Goal: Task Accomplishment & Management: Use online tool/utility

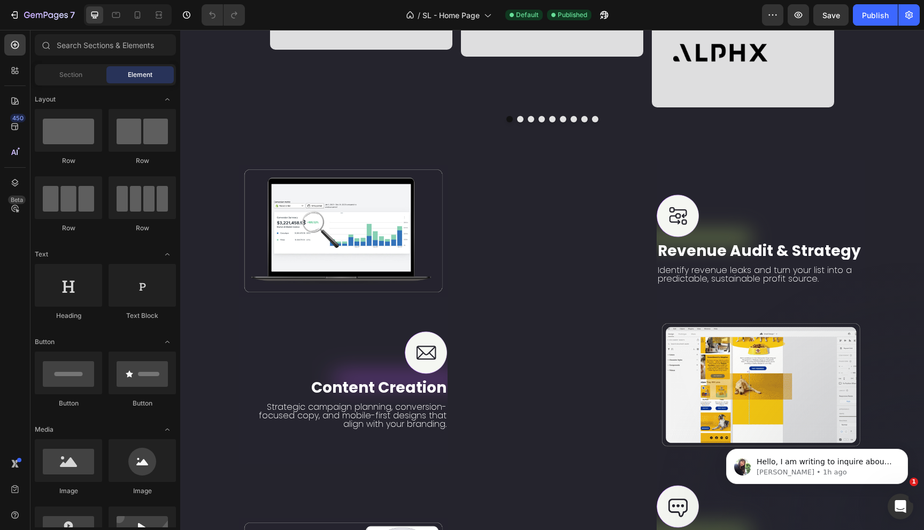
scroll to position [1596, 0]
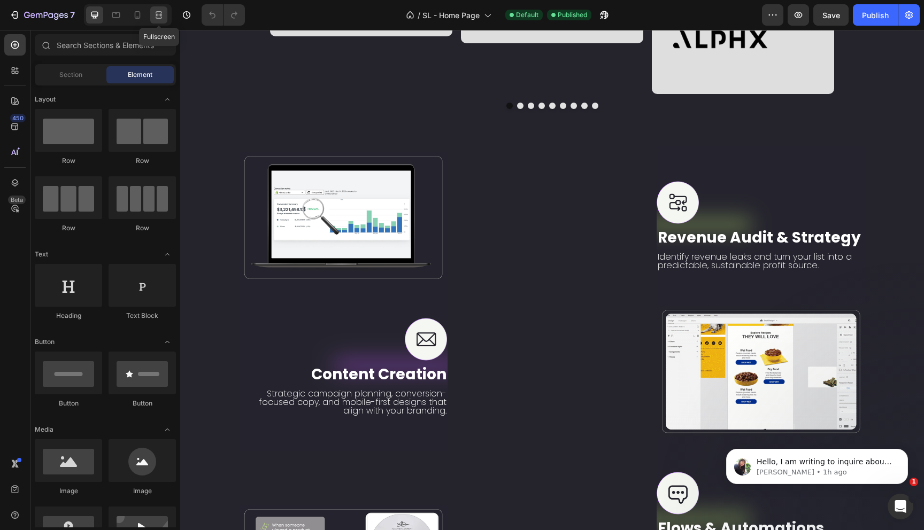
click at [158, 19] on icon at bounding box center [158, 15] width 11 height 11
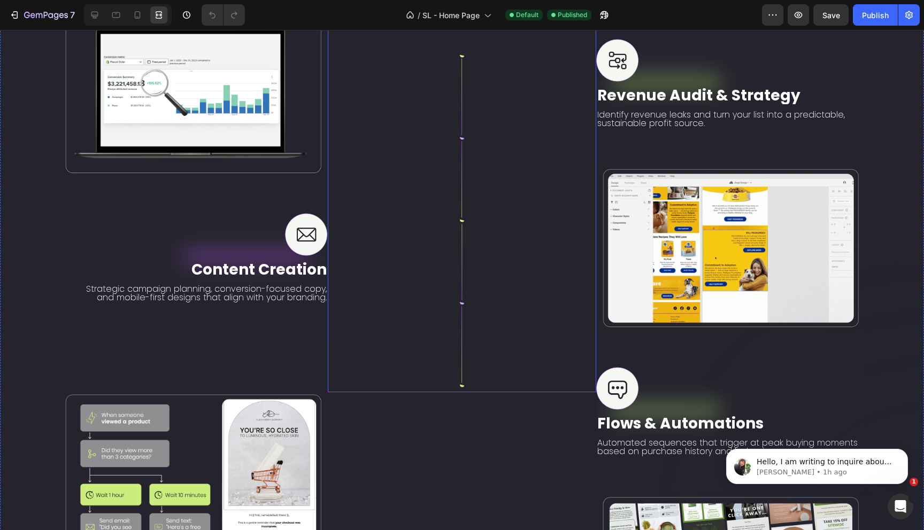
scroll to position [1740, 0]
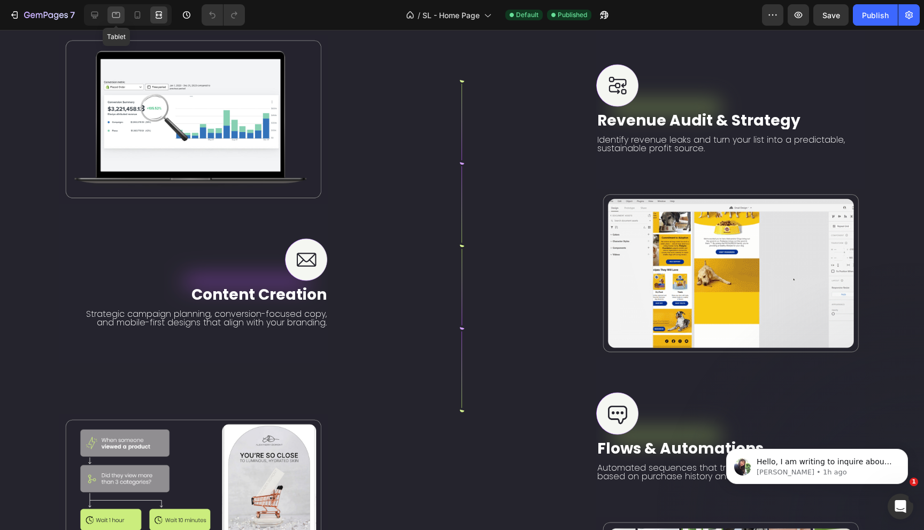
click at [116, 19] on icon at bounding box center [116, 15] width 11 height 11
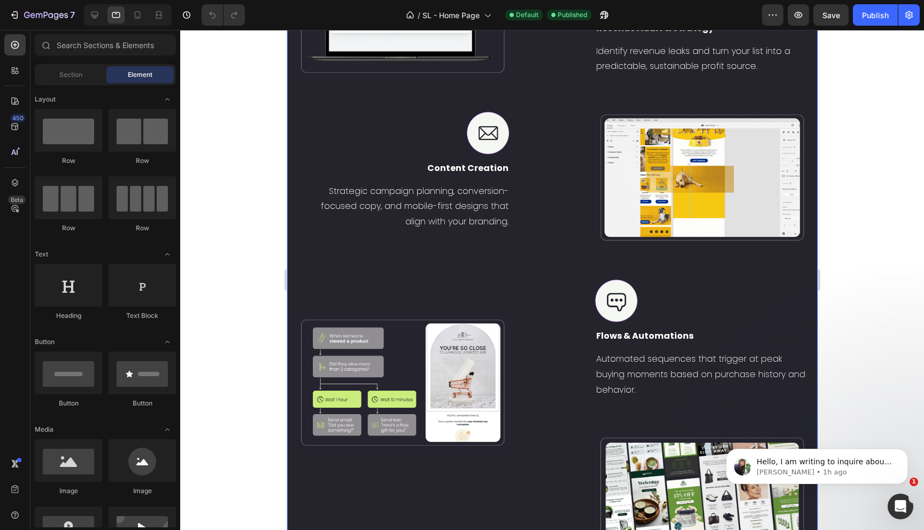
scroll to position [1909, 0]
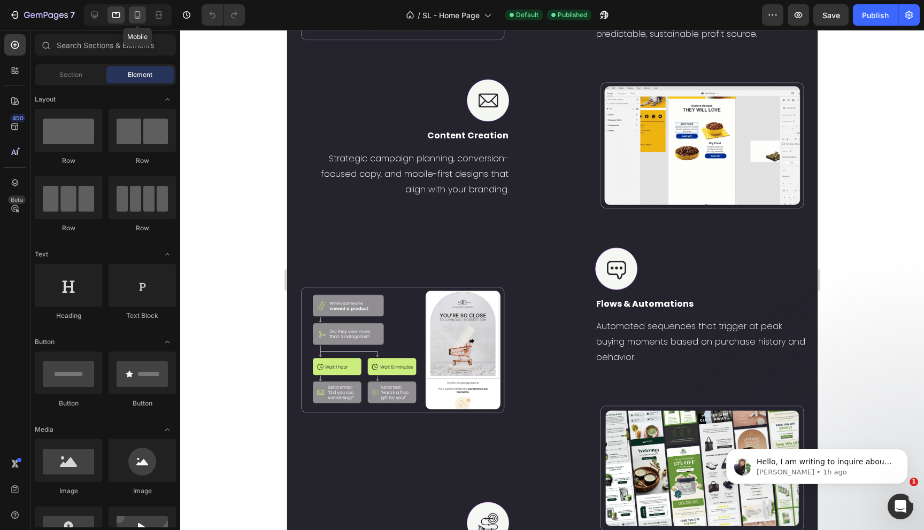
click at [133, 16] on icon at bounding box center [137, 15] width 11 height 11
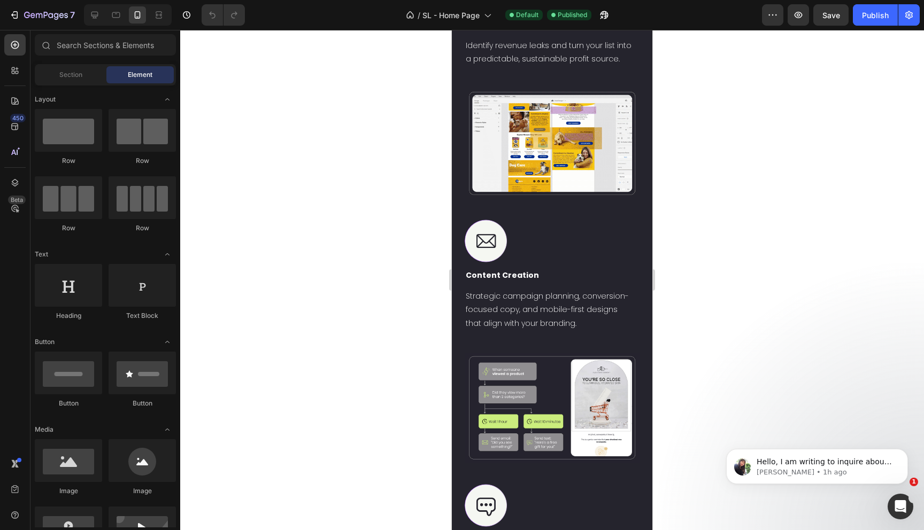
scroll to position [2403, 0]
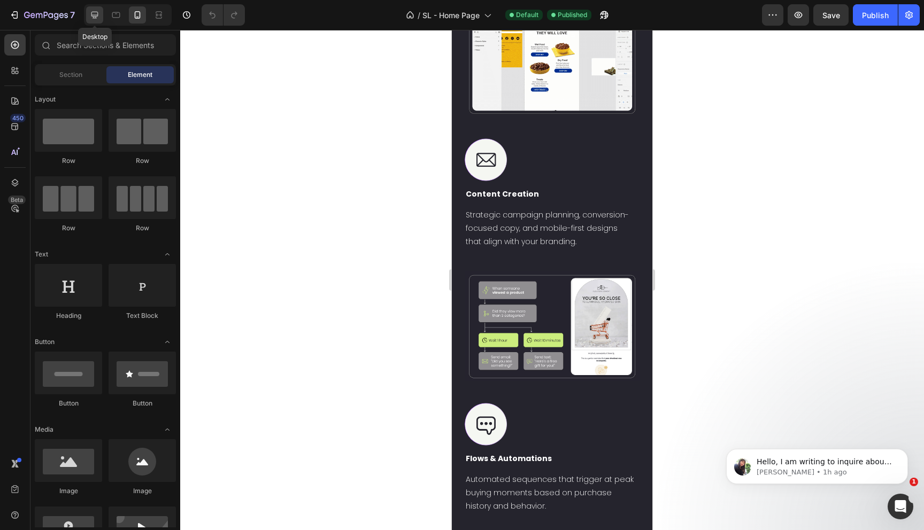
click at [95, 16] on icon at bounding box center [94, 15] width 7 height 7
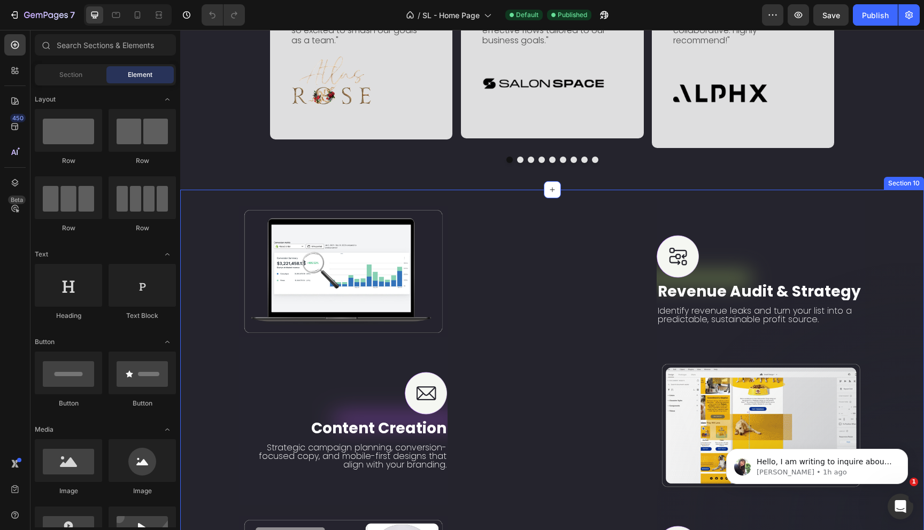
scroll to position [1562, 0]
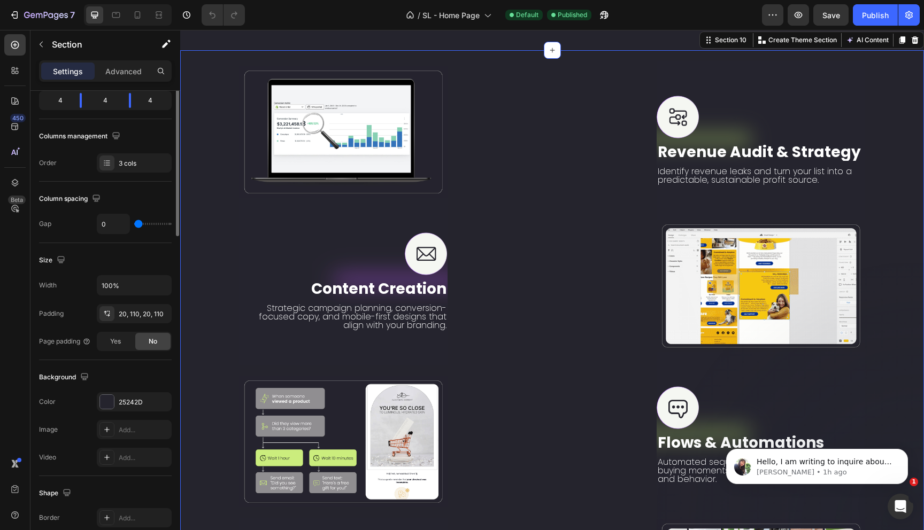
scroll to position [0, 0]
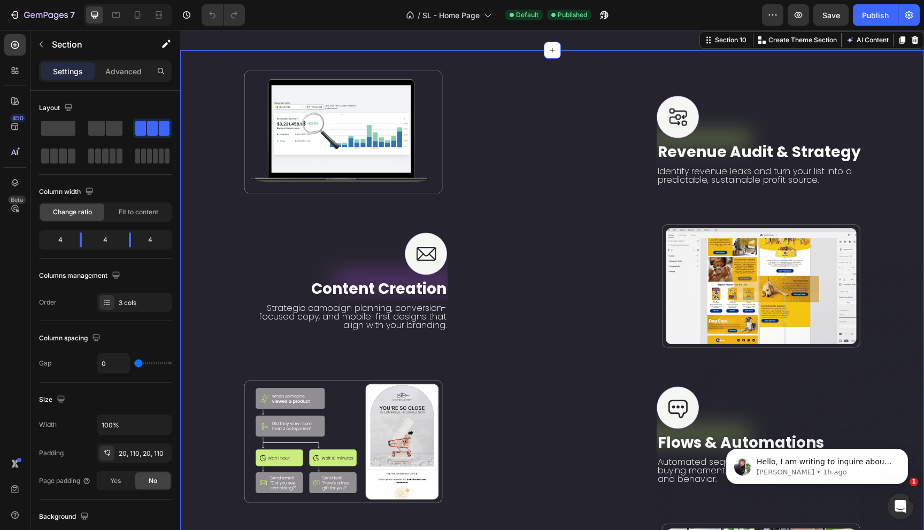
click at [544, 245] on div "Image Row" at bounding box center [551, 440] width 208 height 758
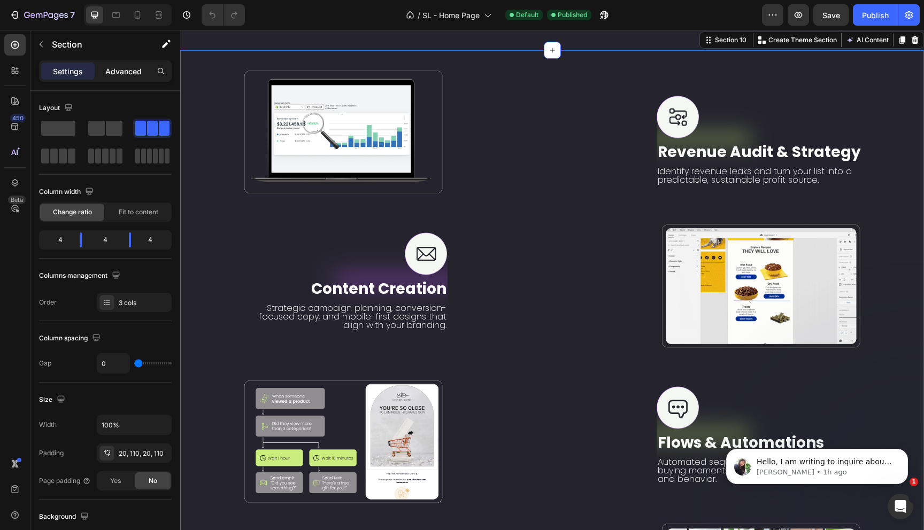
click at [123, 72] on p "Advanced" at bounding box center [123, 71] width 36 height 11
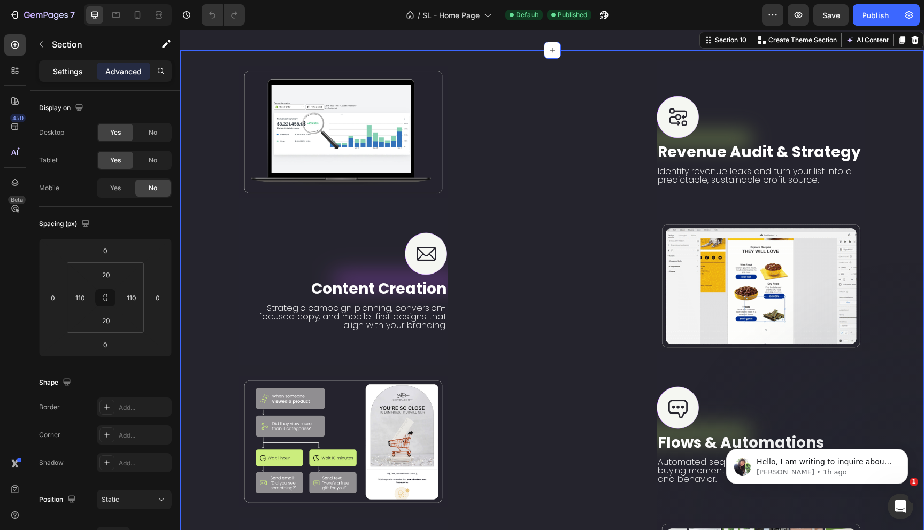
click at [67, 76] on p "Settings" at bounding box center [68, 71] width 30 height 11
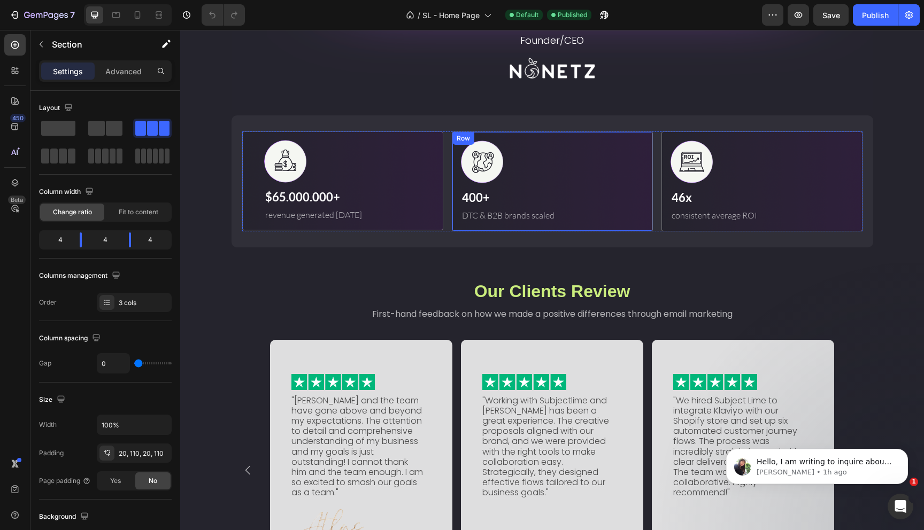
scroll to position [740, 0]
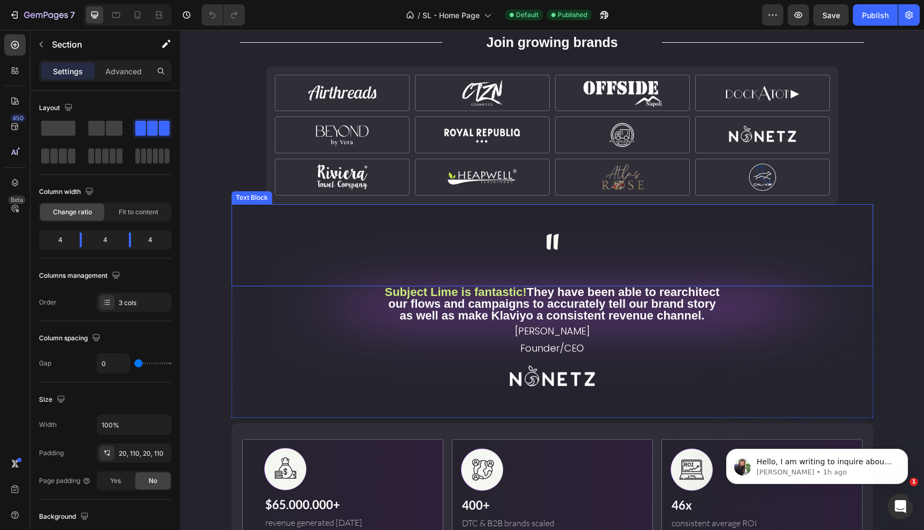
click at [545, 244] on span """ at bounding box center [552, 256] width 14 height 72
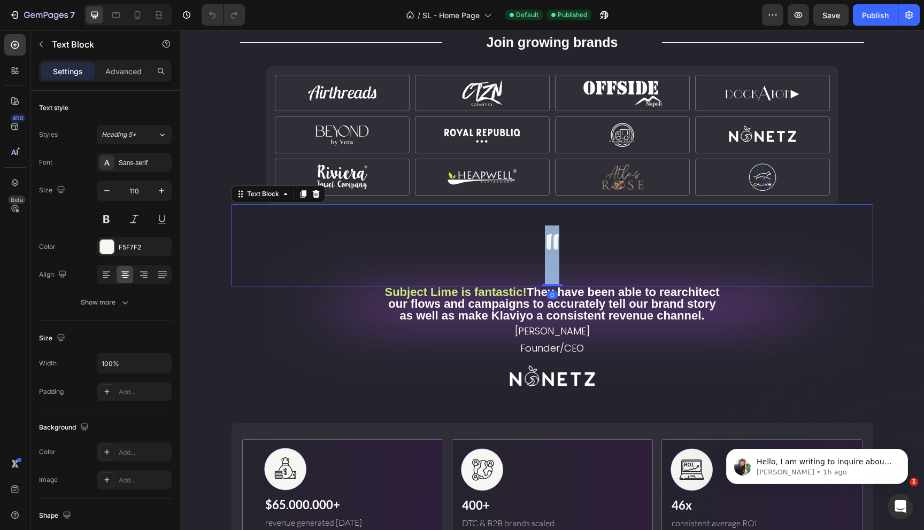
click at [545, 244] on span """ at bounding box center [552, 256] width 14 height 72
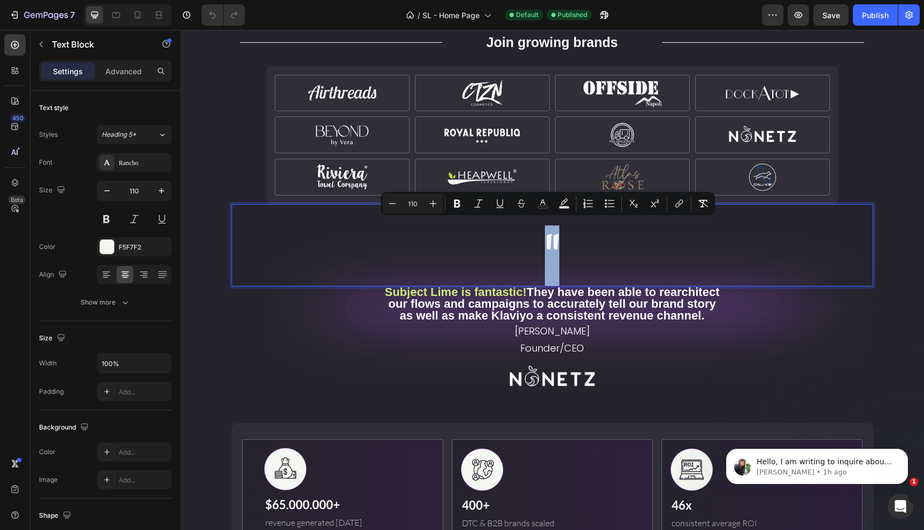
click at [276, 271] on p """ at bounding box center [551, 256] width 639 height 59
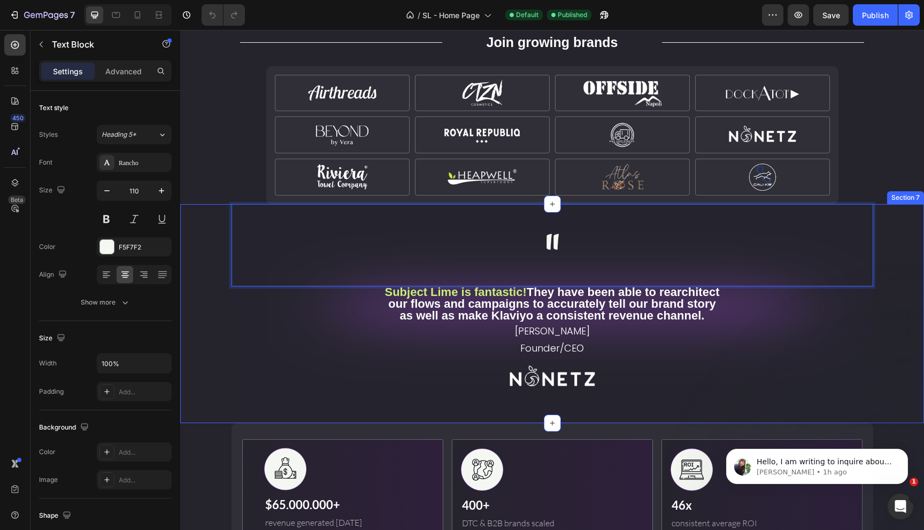
click at [201, 259] on div "" Text Block 0 Subject Lime is fantastic! They have been able to rearchitect ou…" at bounding box center [552, 311] width 726 height 214
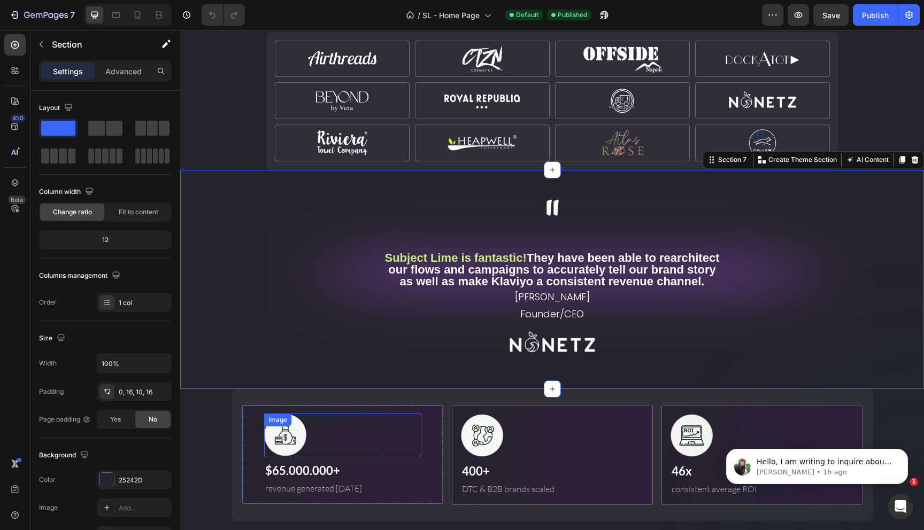
scroll to position [847, 0]
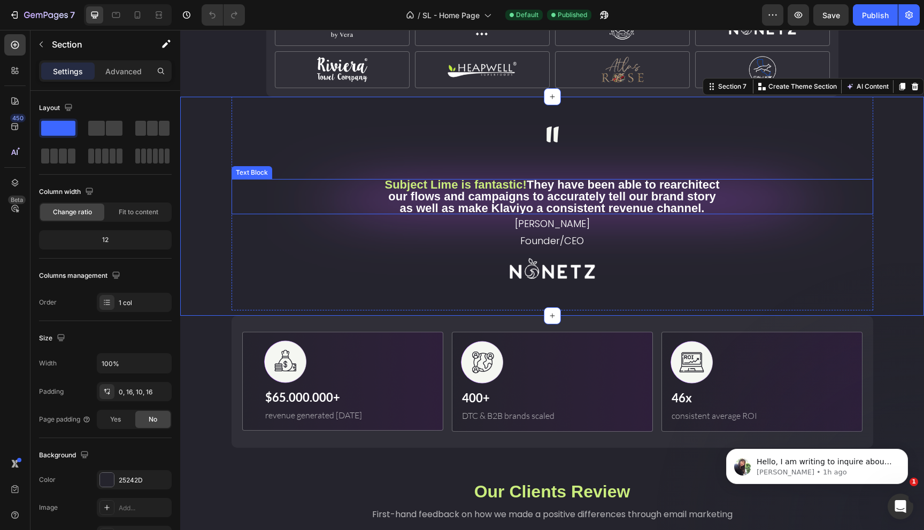
click at [491, 197] on p "Subject Lime is fantastic! They have been able to rearchitect our flows and cam…" at bounding box center [552, 196] width 342 height 35
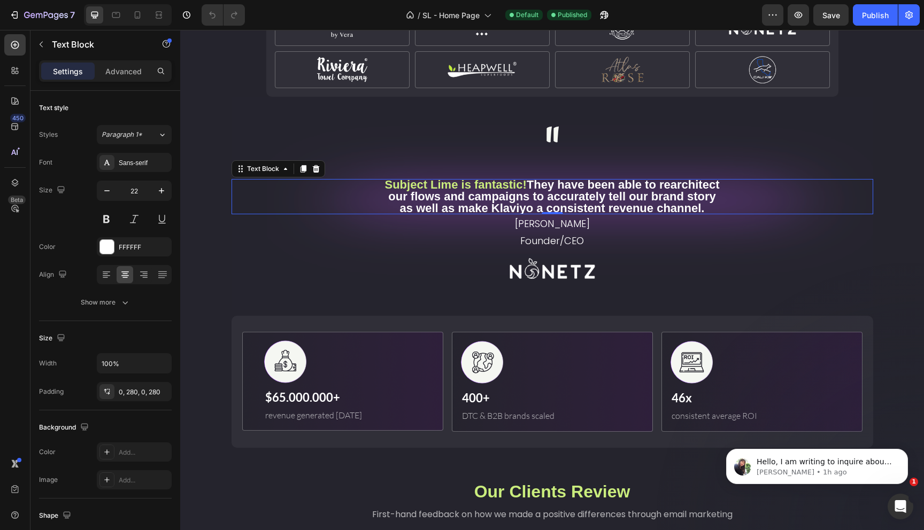
click at [491, 197] on p "Subject Lime is fantastic! They have been able to rearchitect our flows and cam…" at bounding box center [552, 196] width 342 height 35
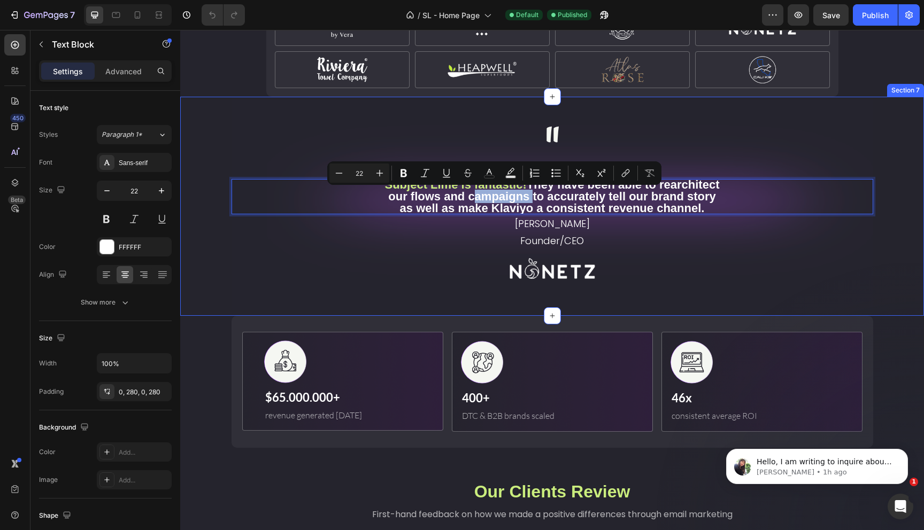
click at [211, 261] on div "" Text Block Subject Lime is fantastic! They have been able to rearchitect our …" at bounding box center [552, 204] width 726 height 214
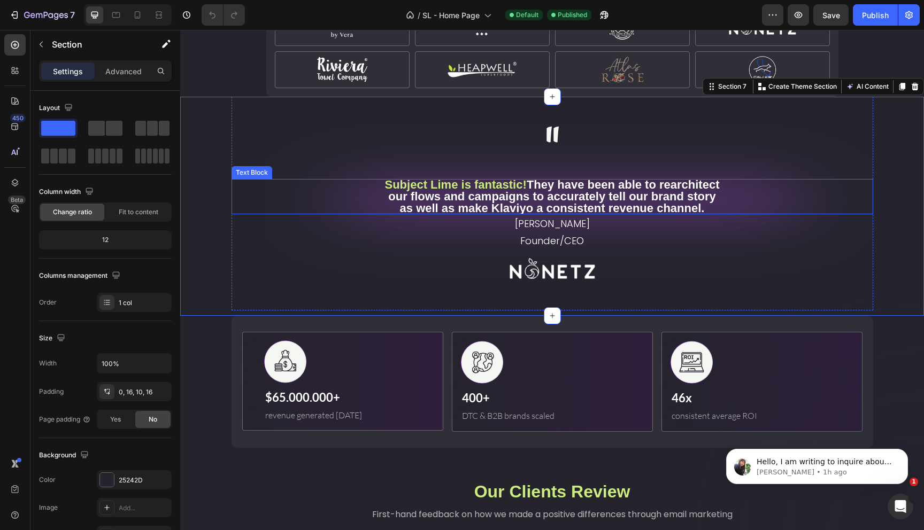
click at [411, 190] on p "Subject Lime is fantastic! They have been able to rearchitect our flows and cam…" at bounding box center [552, 196] width 342 height 35
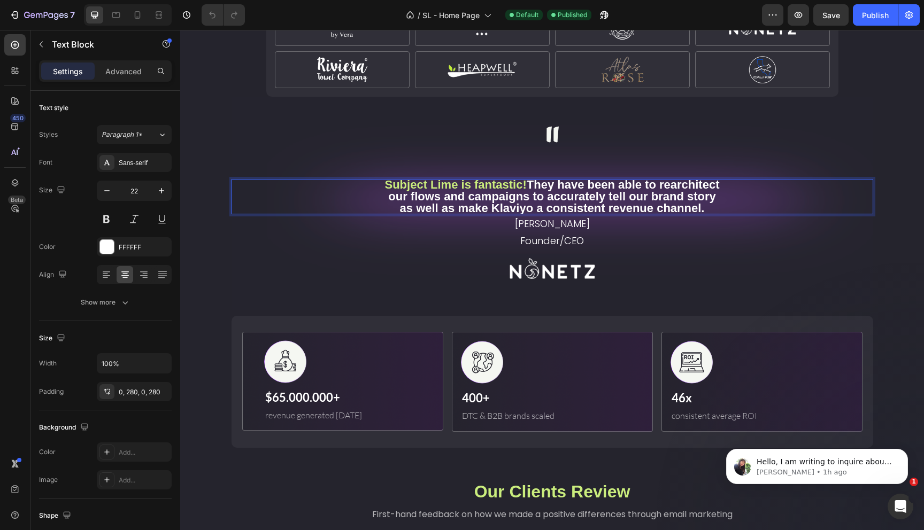
click at [403, 191] on p "Subject Lime is fantastic! They have been able to rearchitect our flows and cam…" at bounding box center [552, 196] width 342 height 35
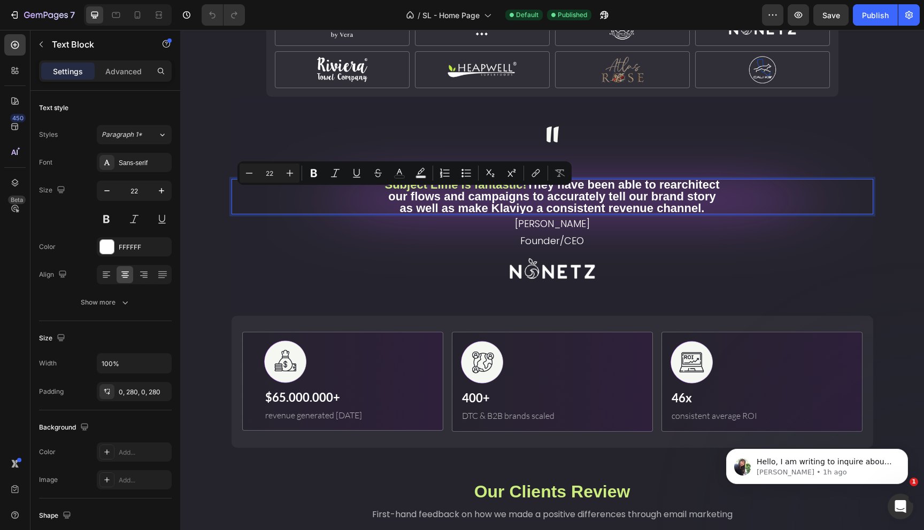
click at [413, 191] on p "Subject Lime is fantastic! They have been able to rearchitect our flows and cam…" at bounding box center [552, 196] width 342 height 35
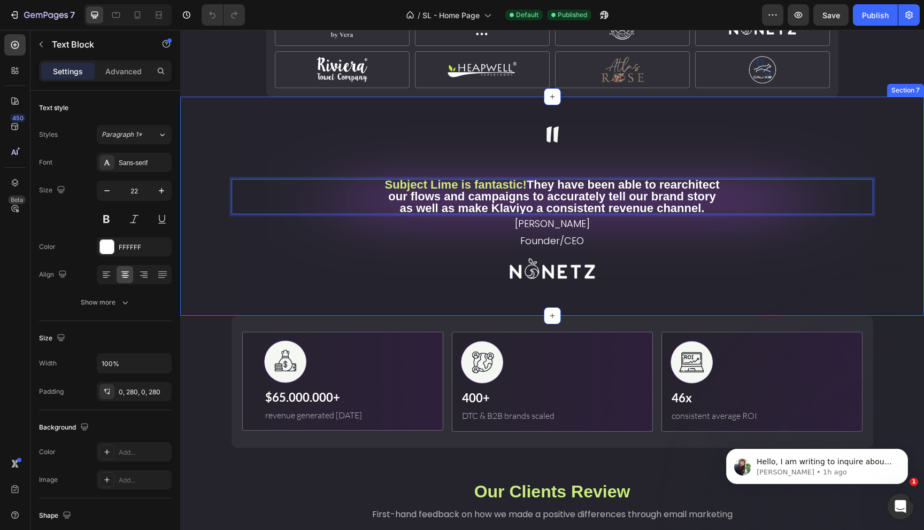
click at [193, 250] on div "" Text Block Subject Lime is fantastic! They have been able to rearchitect our …" at bounding box center [552, 204] width 726 height 214
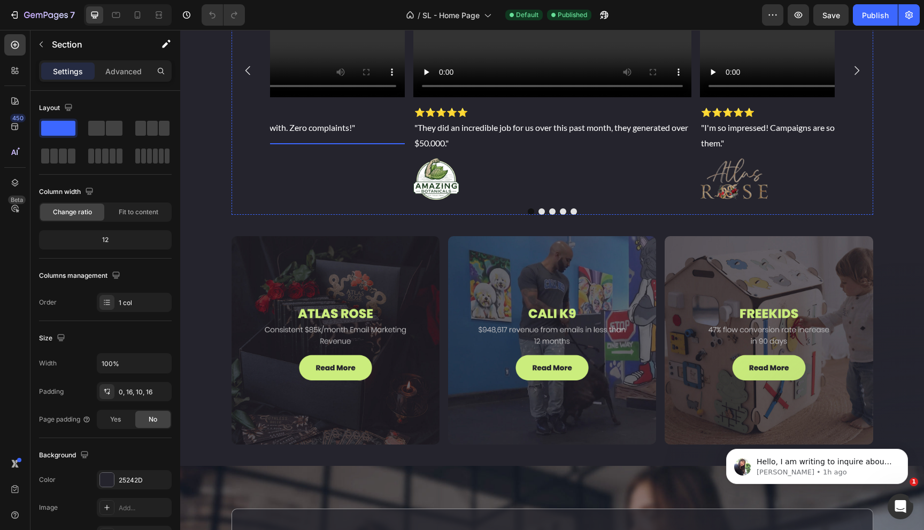
scroll to position [2838, 0]
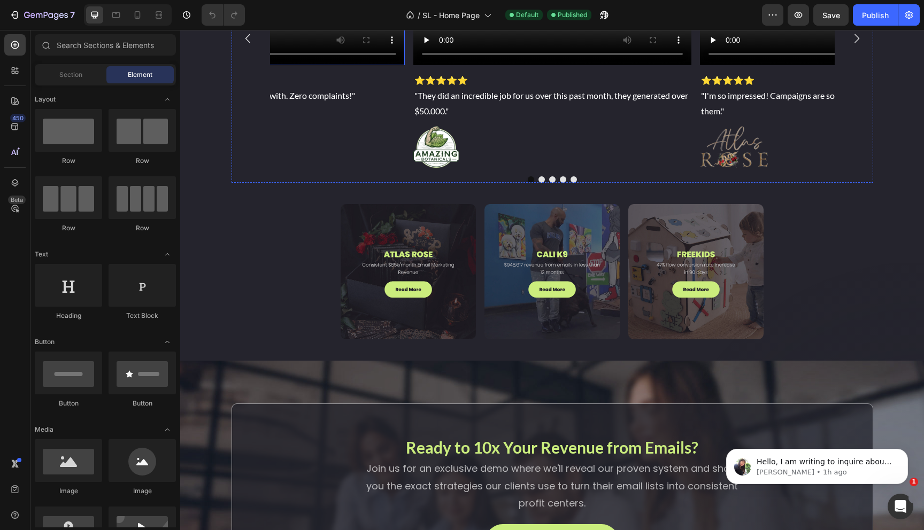
scroll to position [2723, 0]
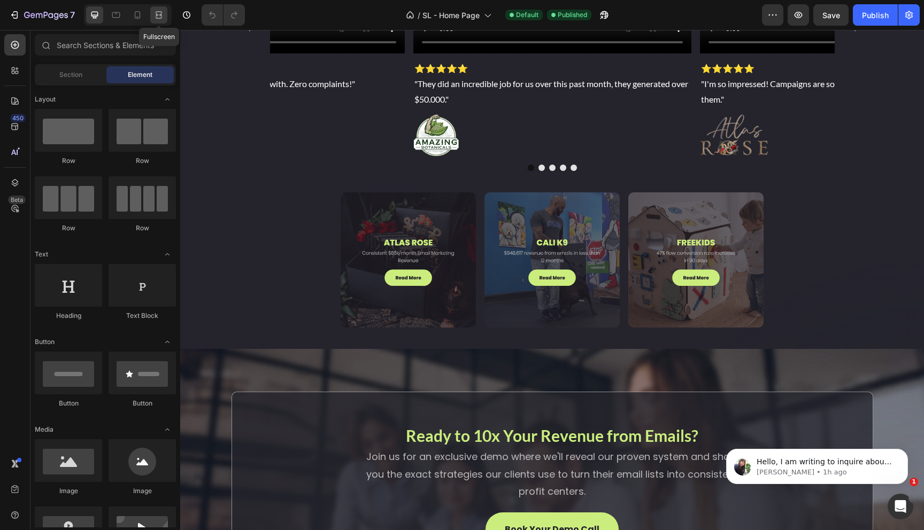
click at [165, 18] on div at bounding box center [158, 14] width 17 height 17
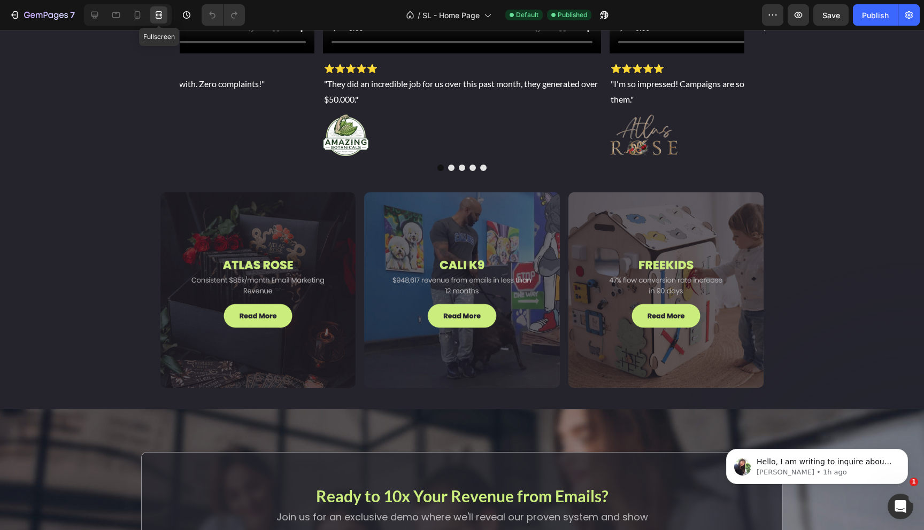
click at [158, 17] on icon at bounding box center [159, 18] width 6 height 2
click at [91, 14] on icon at bounding box center [94, 15] width 11 height 11
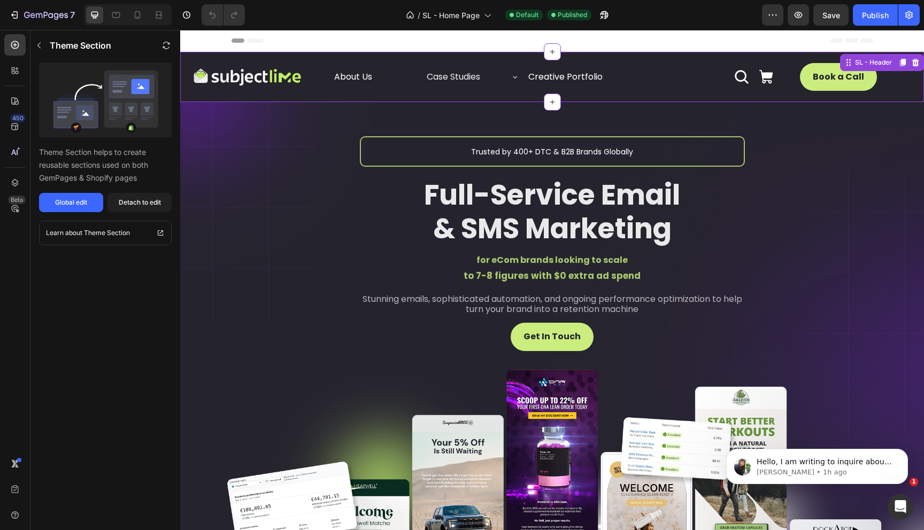
click at [501, 76] on div "Case Studies" at bounding box center [472, 77] width 94 height 27
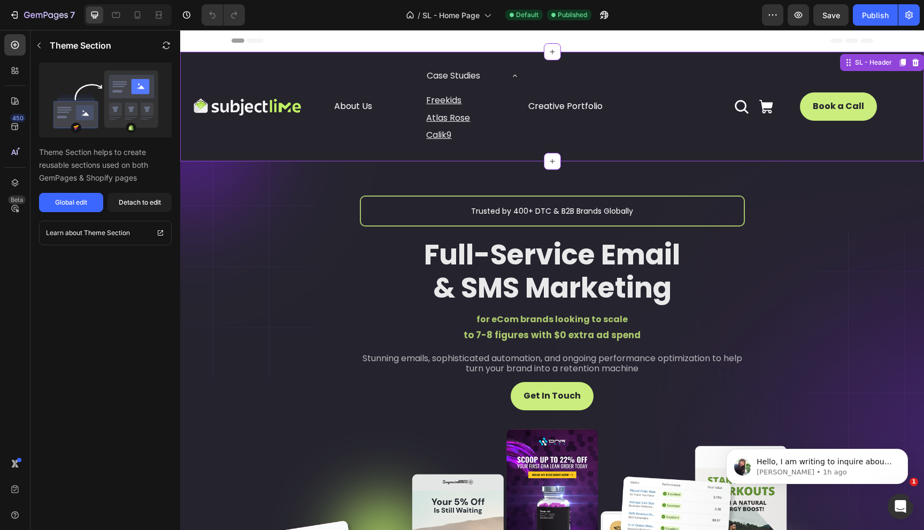
click at [499, 77] on div "Case Studies" at bounding box center [472, 76] width 94 height 27
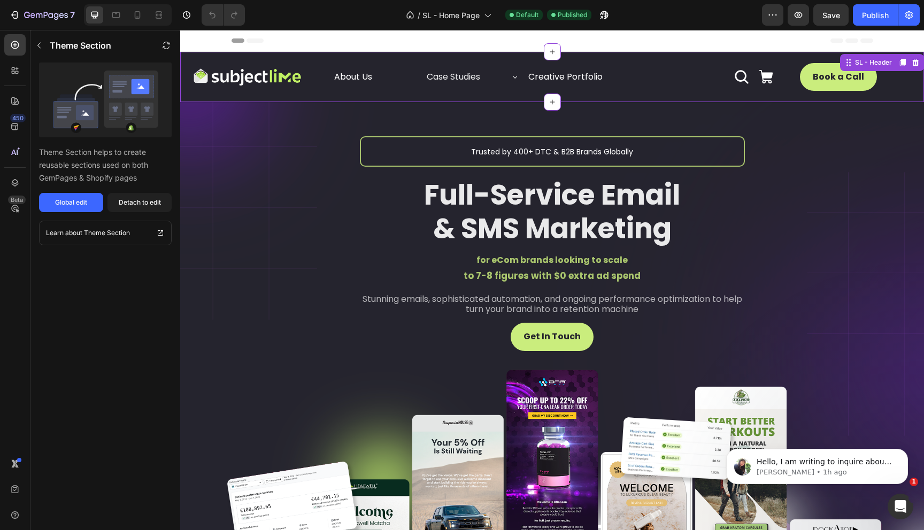
click at [496, 77] on div "Case Studies" at bounding box center [463, 77] width 77 height 19
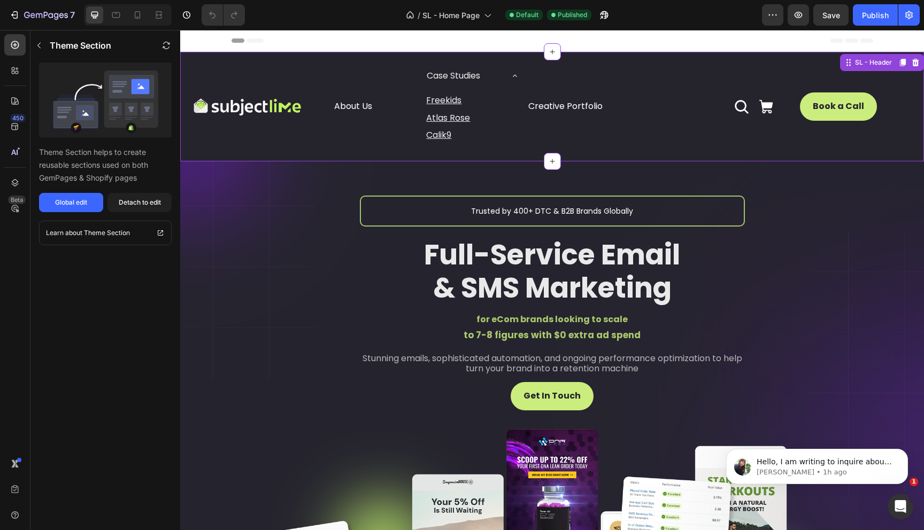
click at [496, 77] on div "Case Studies" at bounding box center [463, 76] width 77 height 19
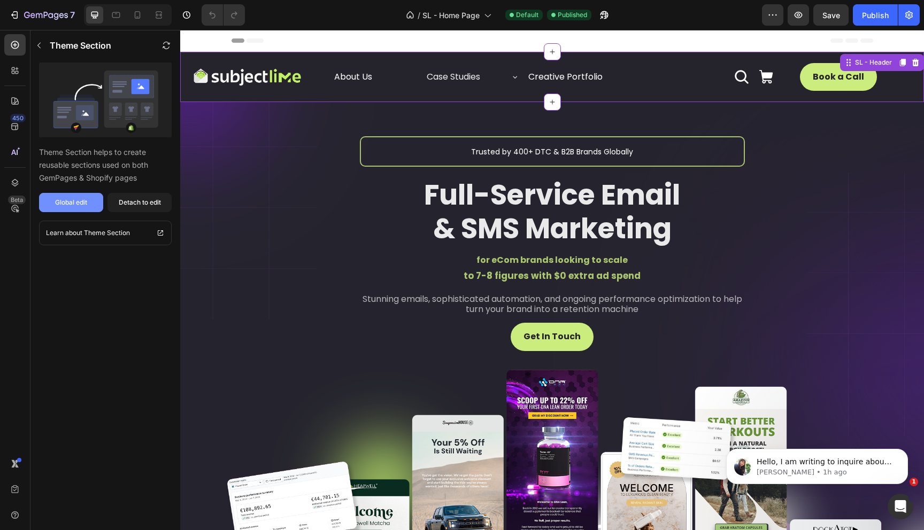
click at [76, 199] on div "Global edit" at bounding box center [71, 203] width 32 height 10
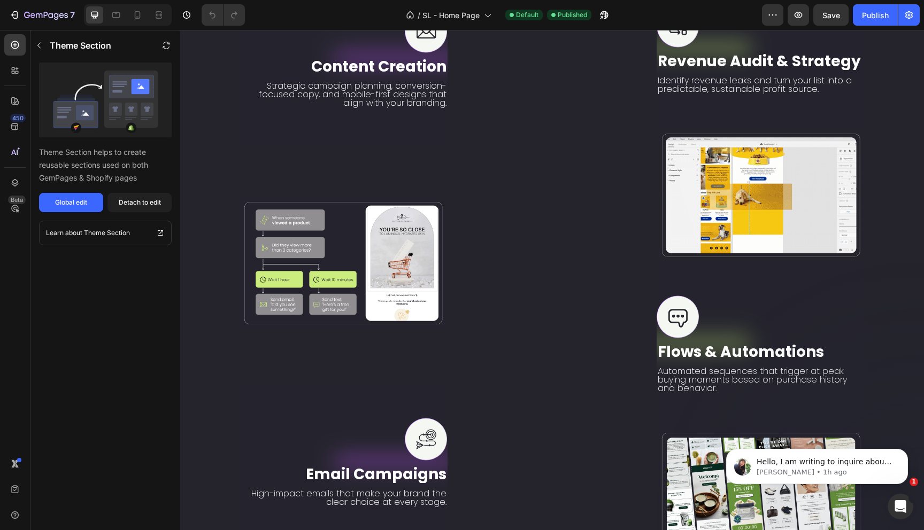
scroll to position [1763, 0]
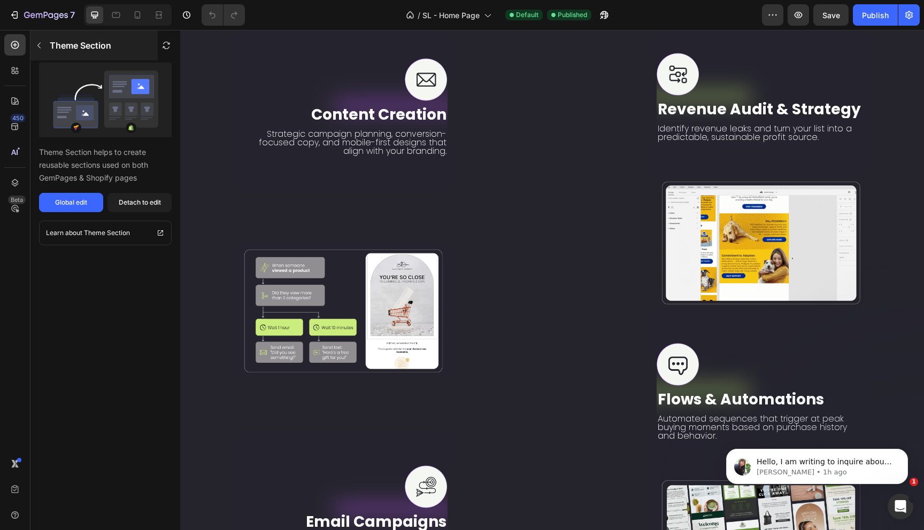
click at [38, 45] on icon "button" at bounding box center [39, 45] width 9 height 9
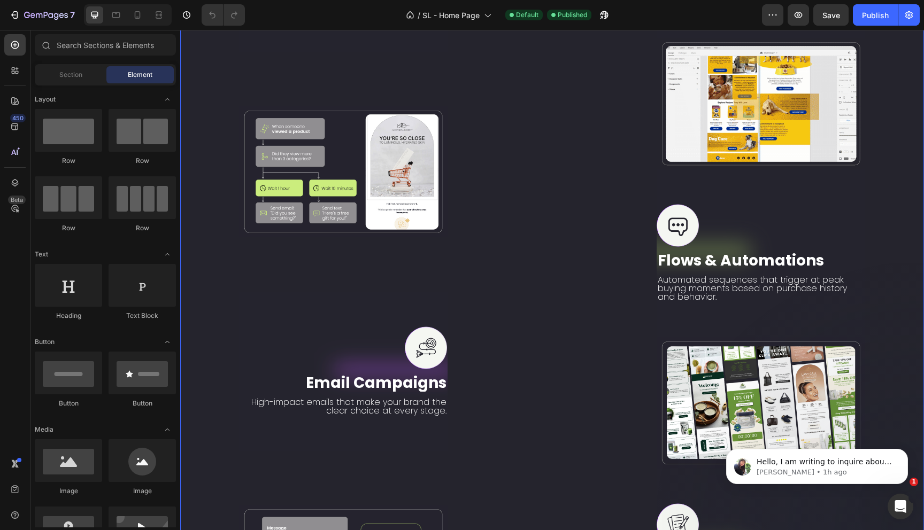
scroll to position [1615, 0]
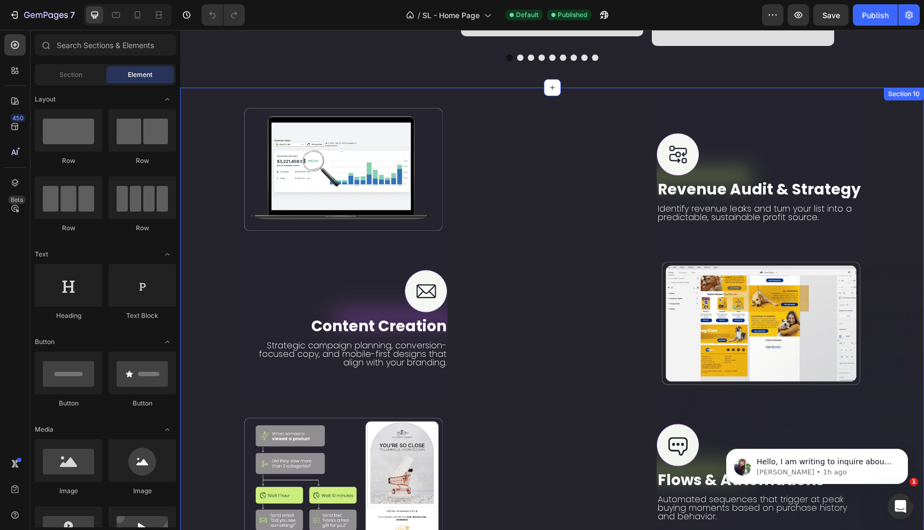
click at [557, 201] on div "Image Row" at bounding box center [551, 477] width 208 height 758
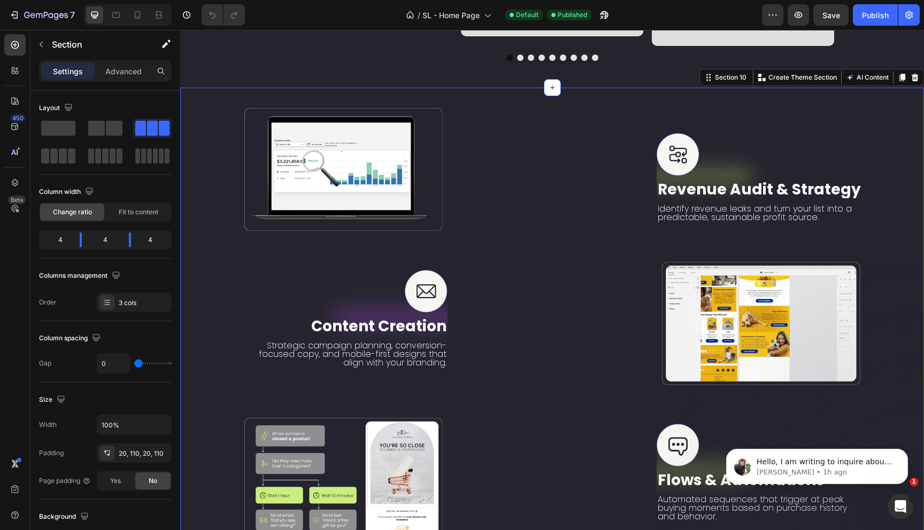
click at [550, 205] on div "Image Row" at bounding box center [551, 477] width 208 height 758
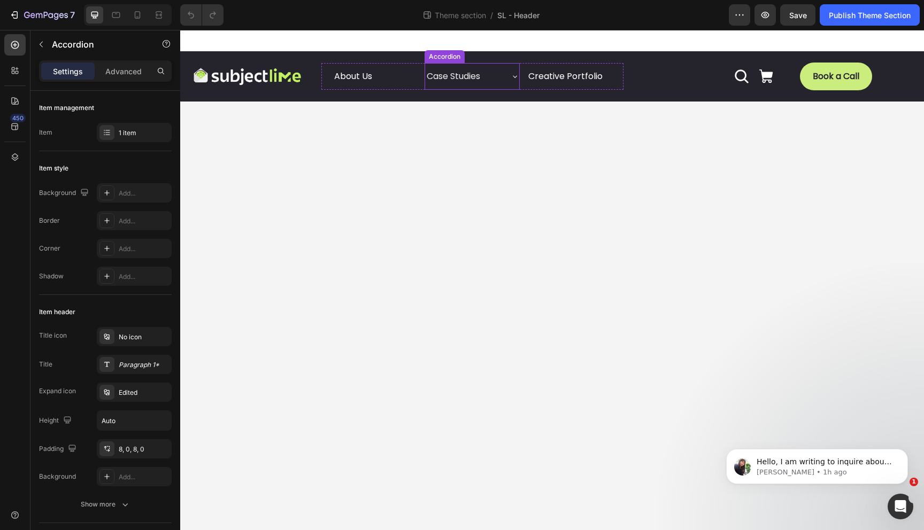
click at [500, 77] on div "Case Studies" at bounding box center [463, 76] width 77 height 19
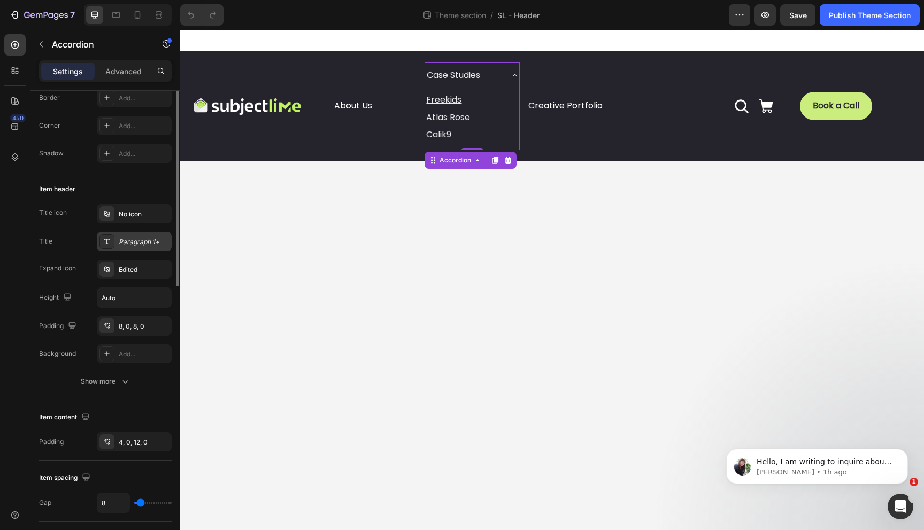
scroll to position [184, 0]
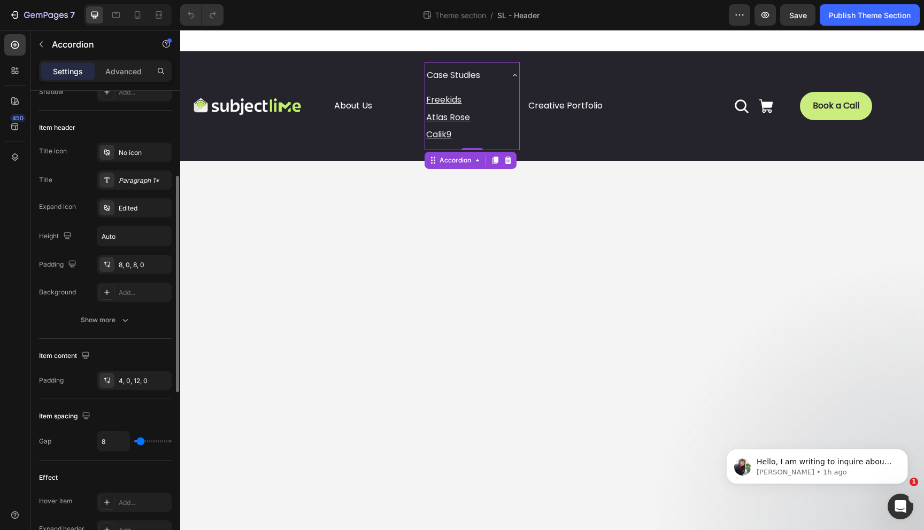
type input "9"
type input "8"
type input "7"
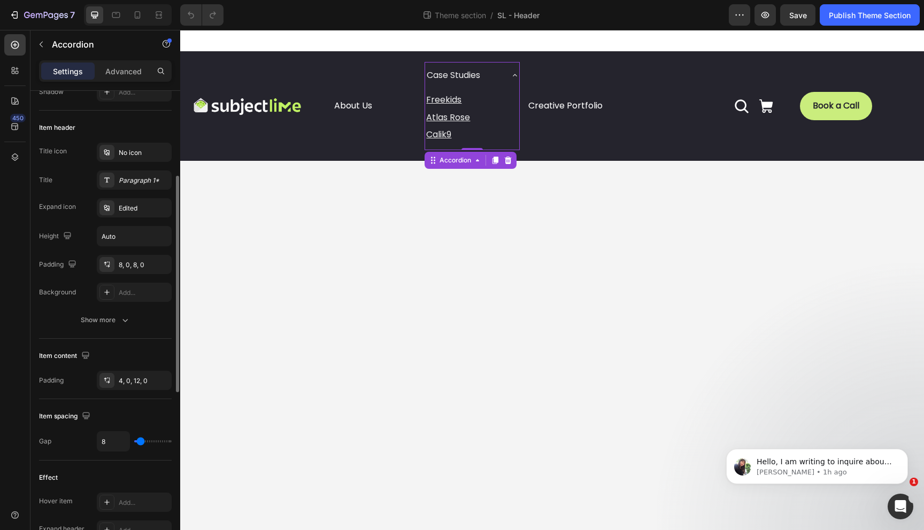
type input "7"
type input "6"
type input "5"
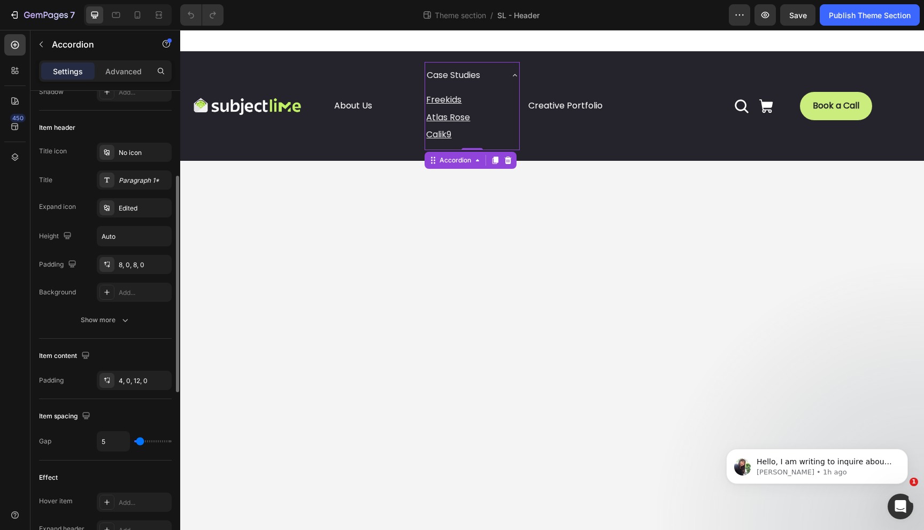
type input "4"
type input "3"
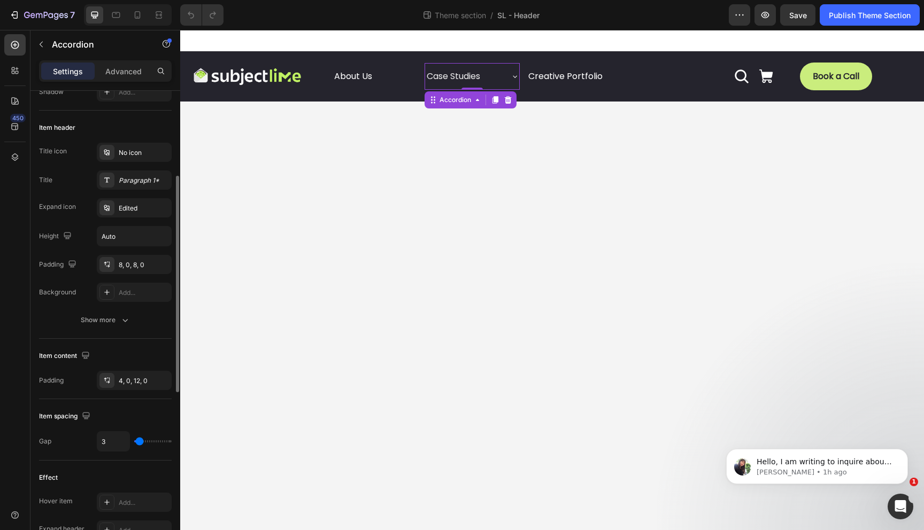
type input "2"
type input "1"
type input "0"
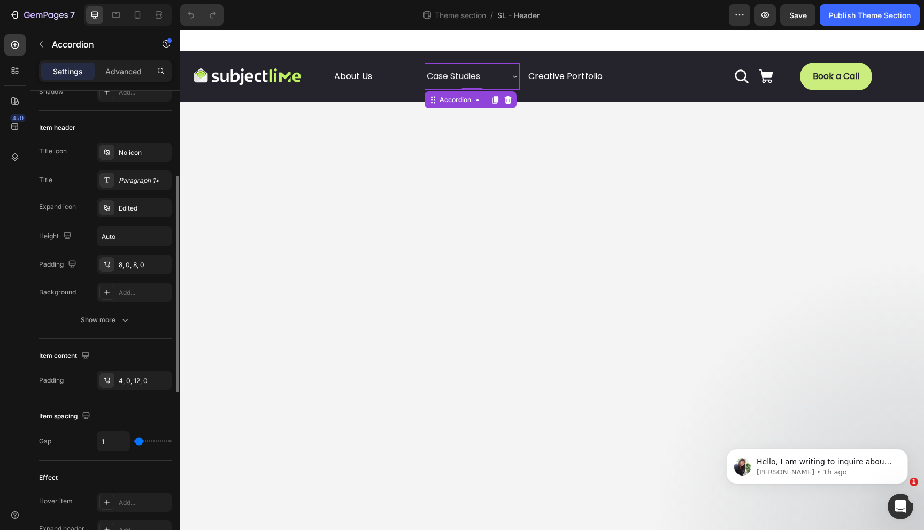
type input "0"
type input "15"
type input "27"
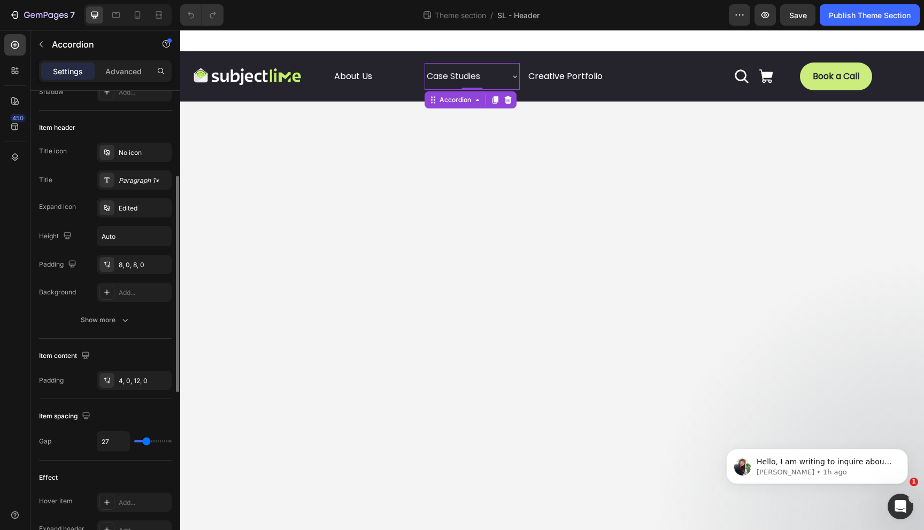
type input "36"
type input "43"
type input "47"
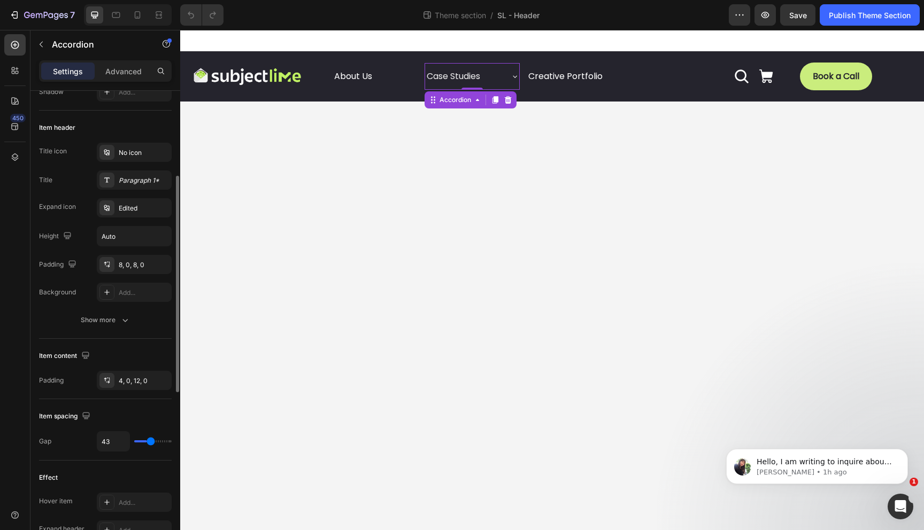
type input "47"
type input "50"
type input "54"
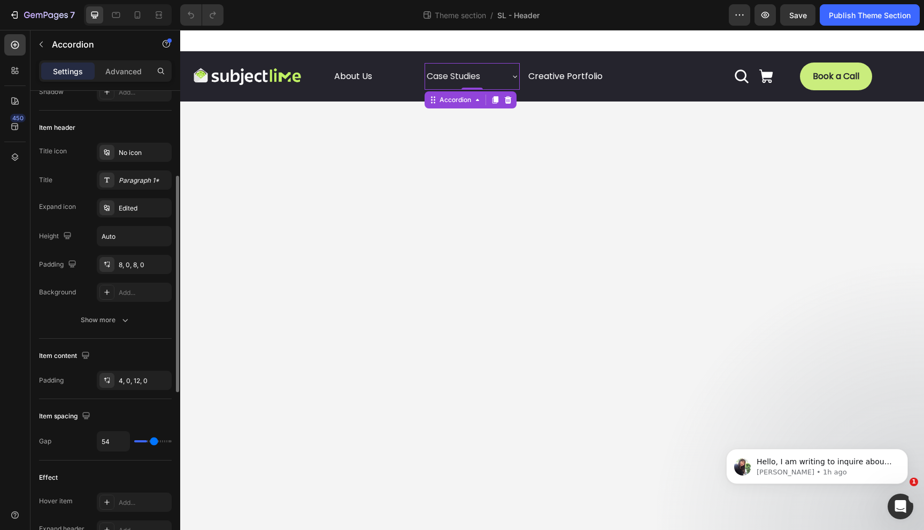
type input "64"
type input "69"
type input "78"
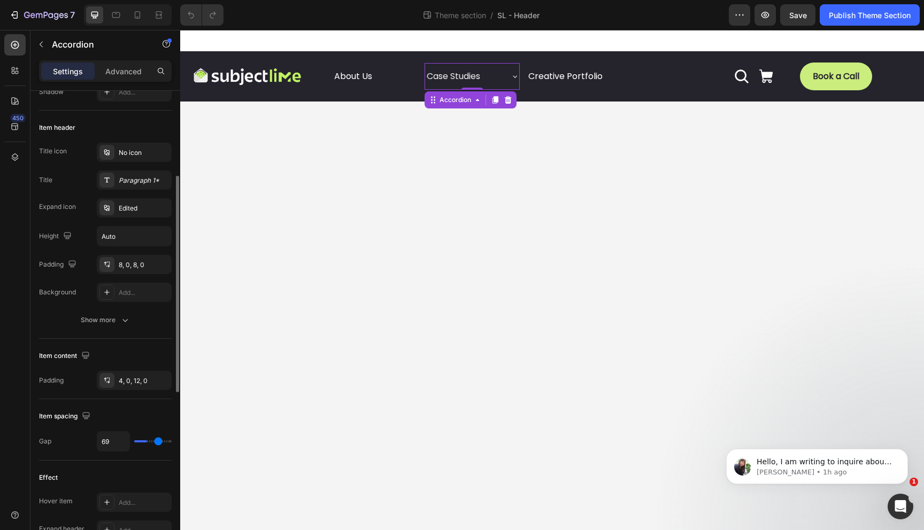
type input "78"
type input "79"
type input "83"
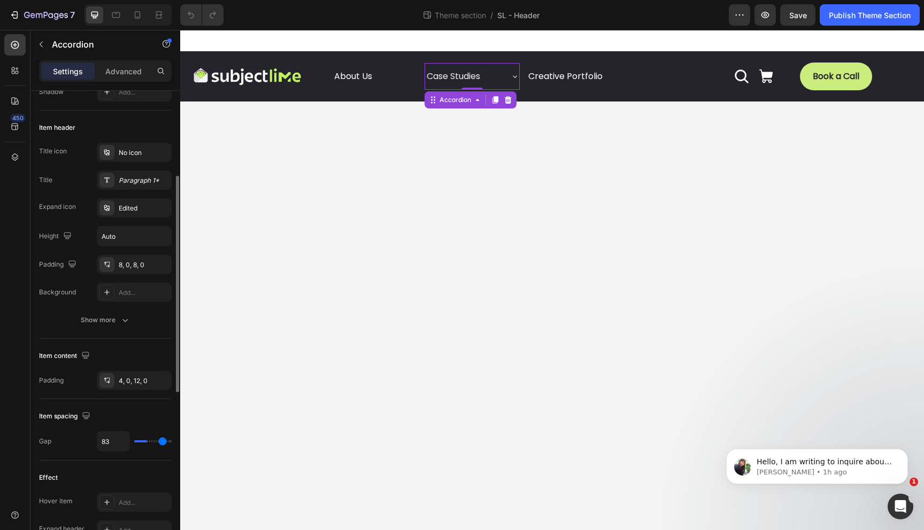
type input "88"
type input "91"
type input "96"
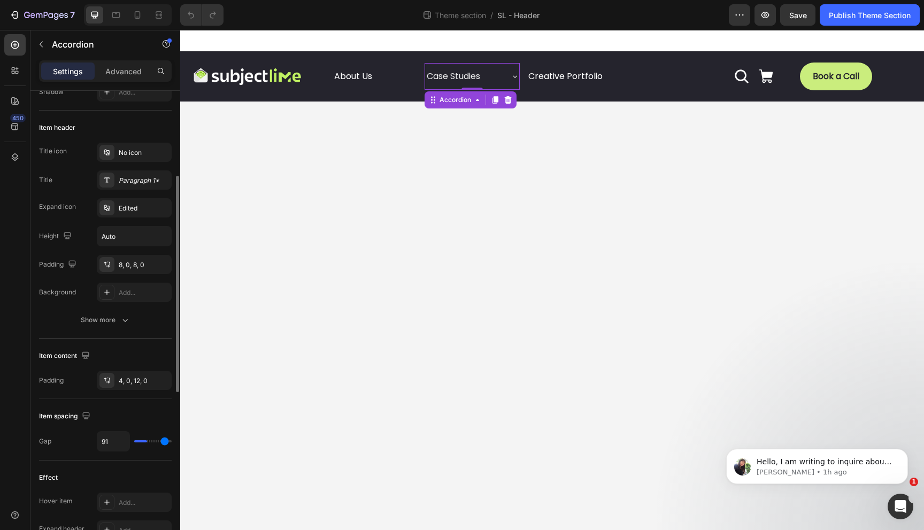
type input "96"
type input "97"
type input "100"
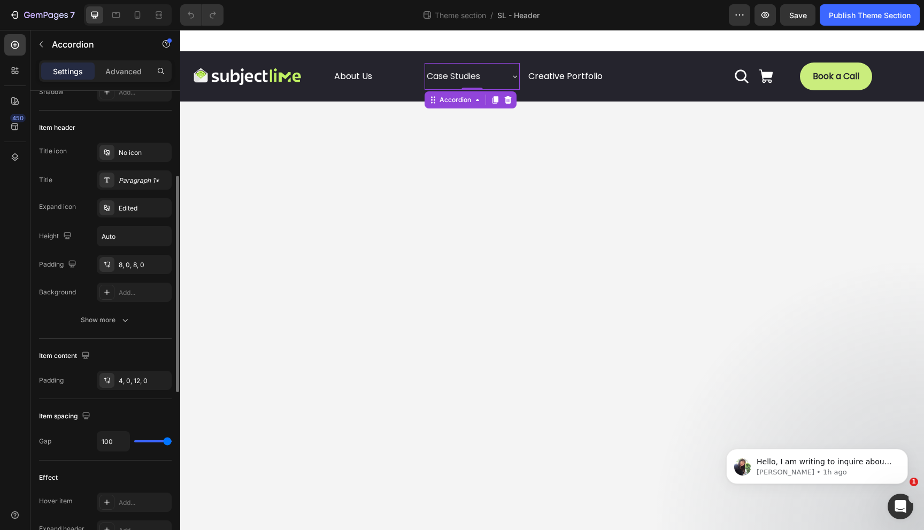
type input "93"
type input "86"
type input "80"
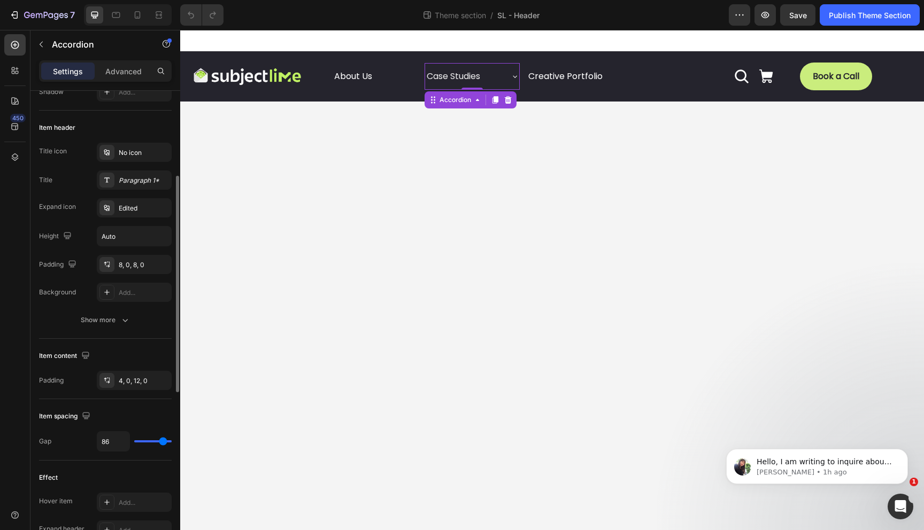
type input "80"
type input "73"
type input "68"
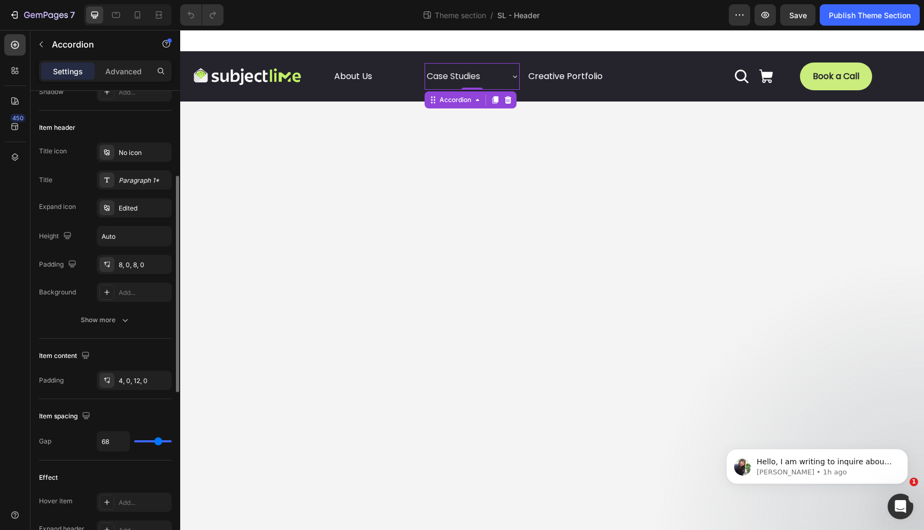
type input "64"
type input "59"
type input "55"
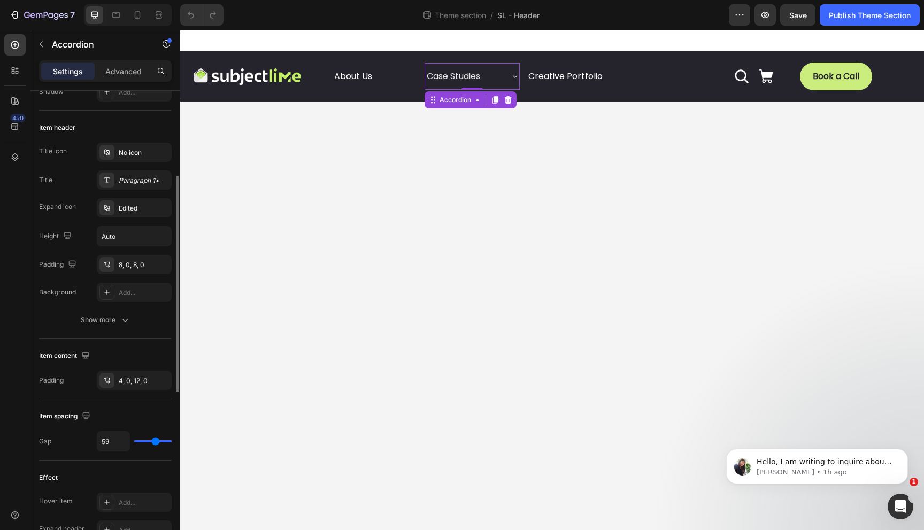
type input "55"
type input "50"
type input "44"
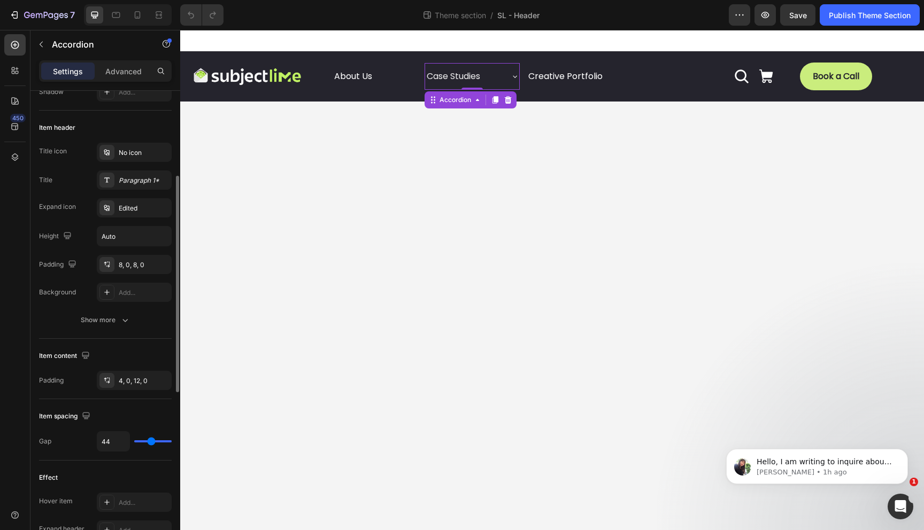
type input "35"
type input "33"
type input "29"
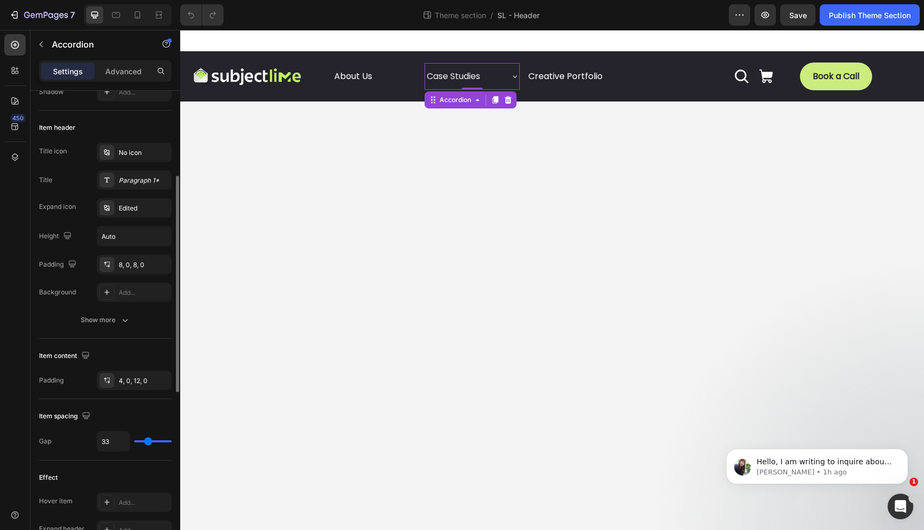
type input "29"
type input "25"
type input "22"
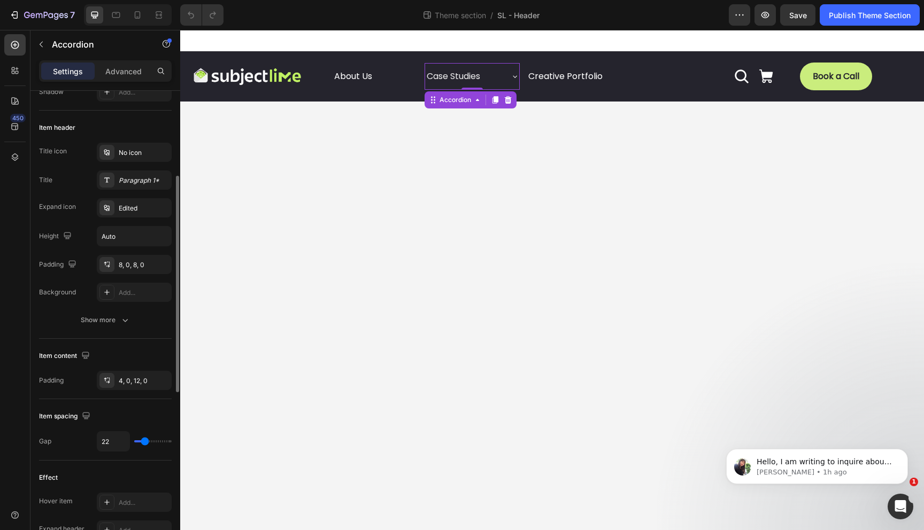
type input "21"
type input "19"
type input "15"
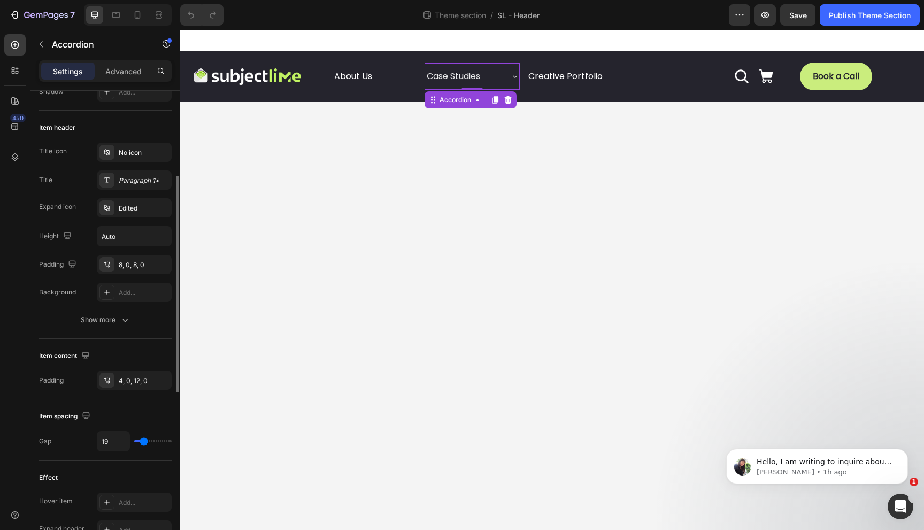
type input "15"
type input "14"
type input "13"
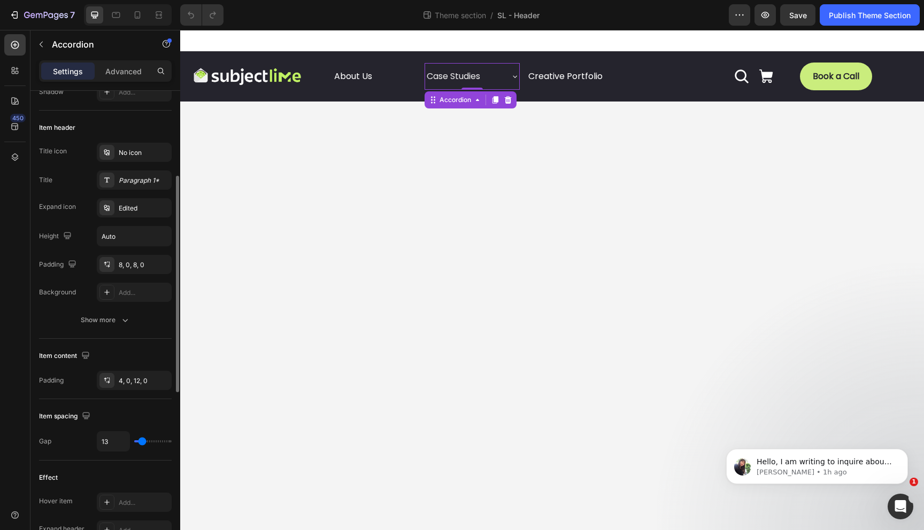
type input "12"
type input "11"
type input "10"
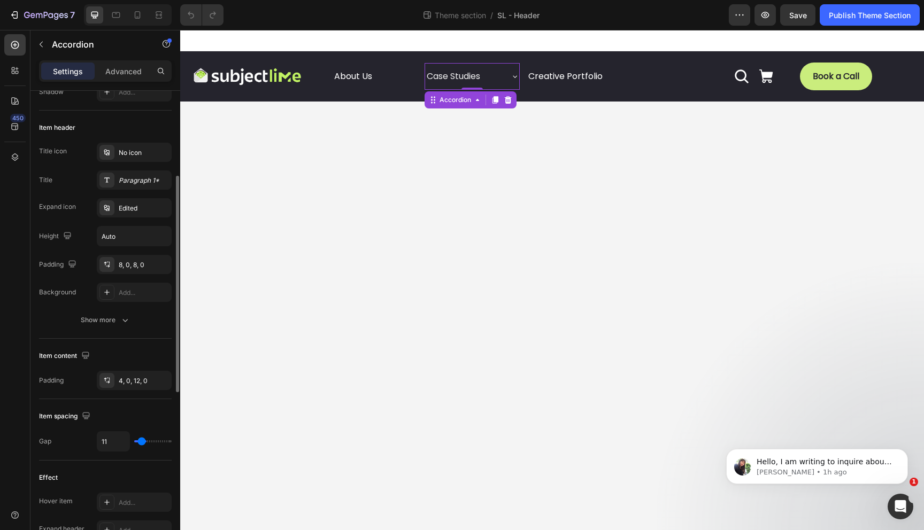
type input "10"
type input "9"
type input "8"
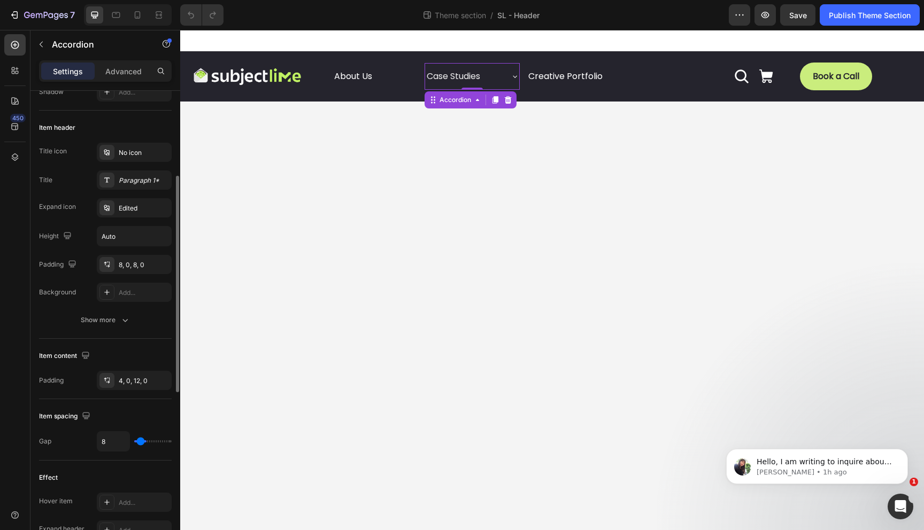
type input "7"
type input "6"
type input "5"
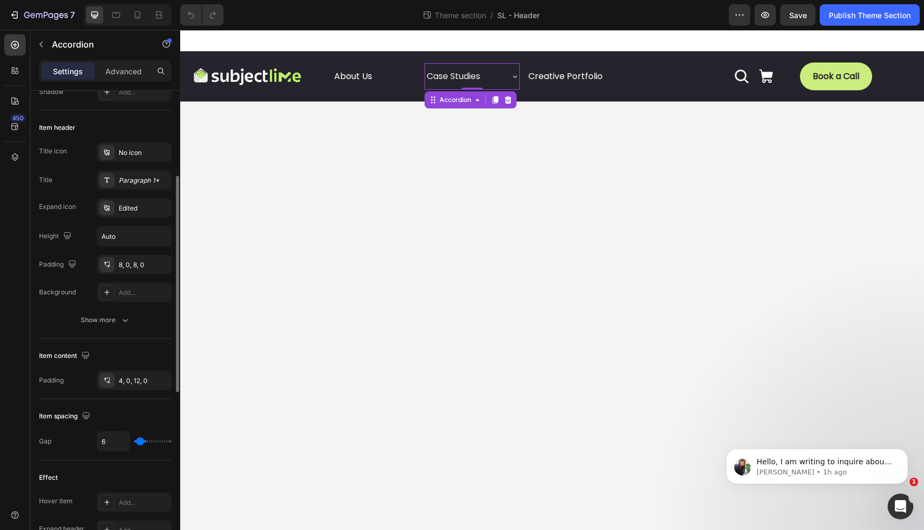
type input "5"
type input "4"
type input "3"
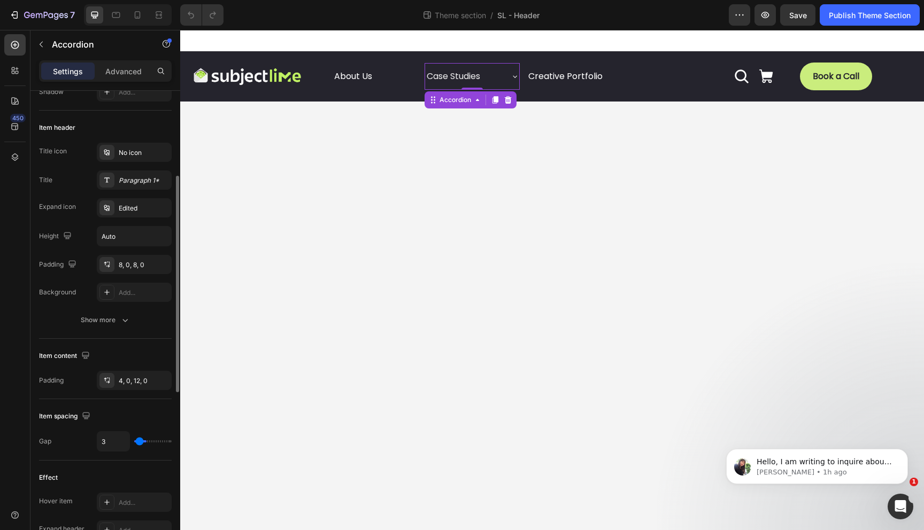
type input "2"
type input "1"
type input "0"
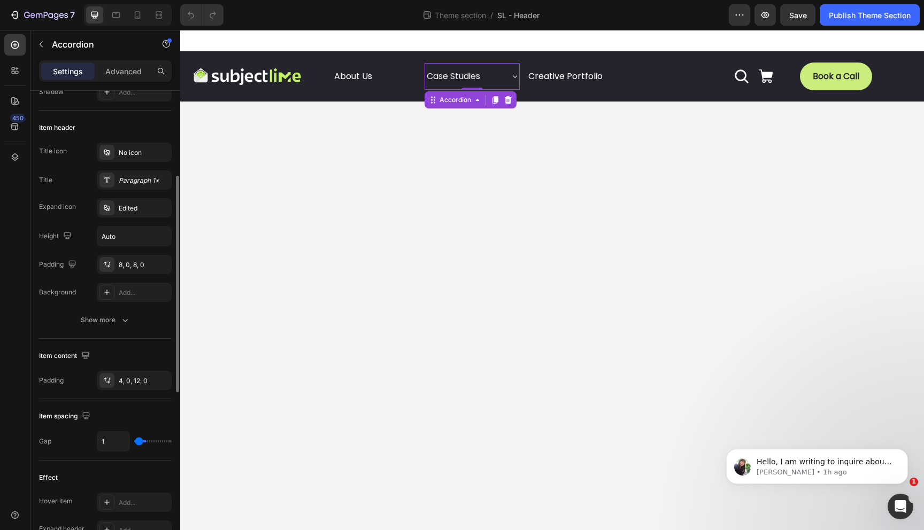
type input "0"
type input "1"
type input "2"
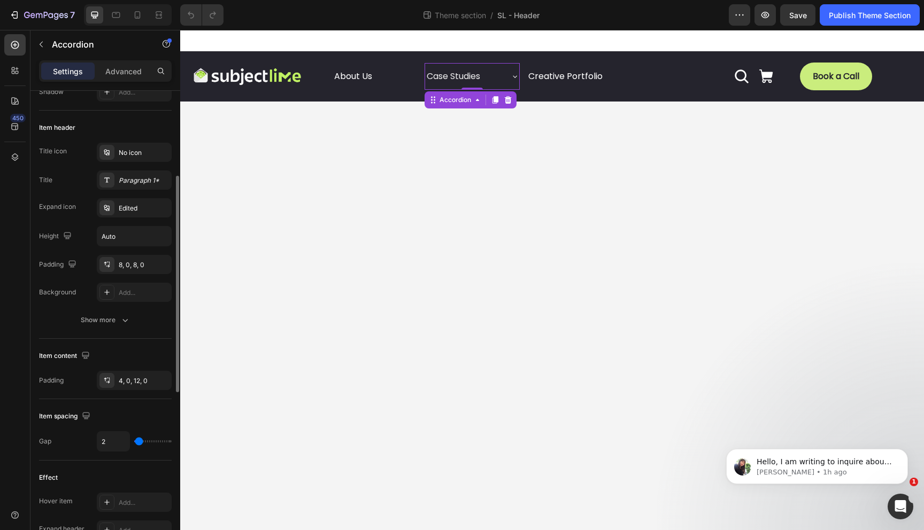
type input "4"
type input "6"
type input "8"
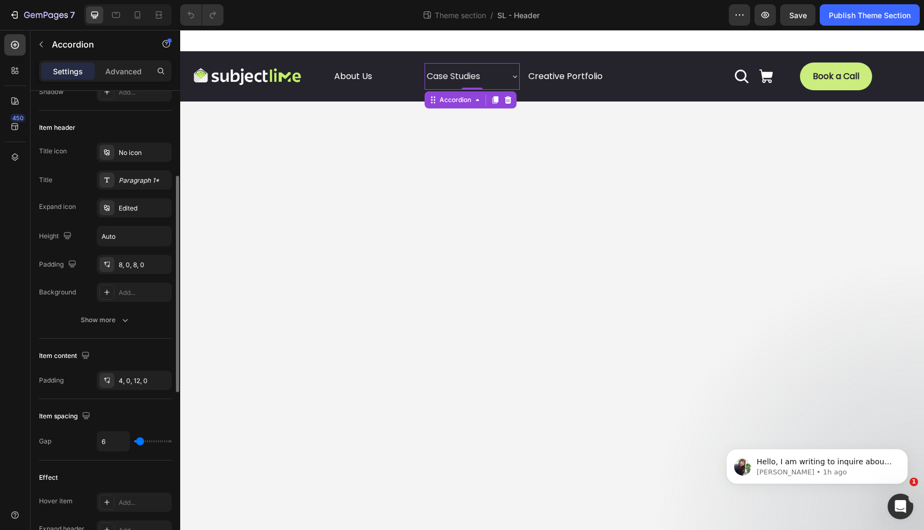
type input "8"
type input "9"
type input "10"
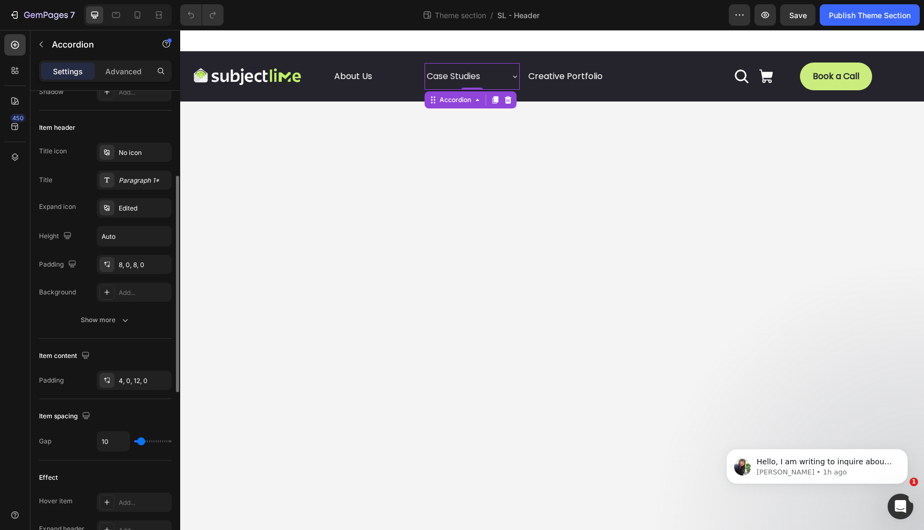
type input "11"
type input "12"
type input "13"
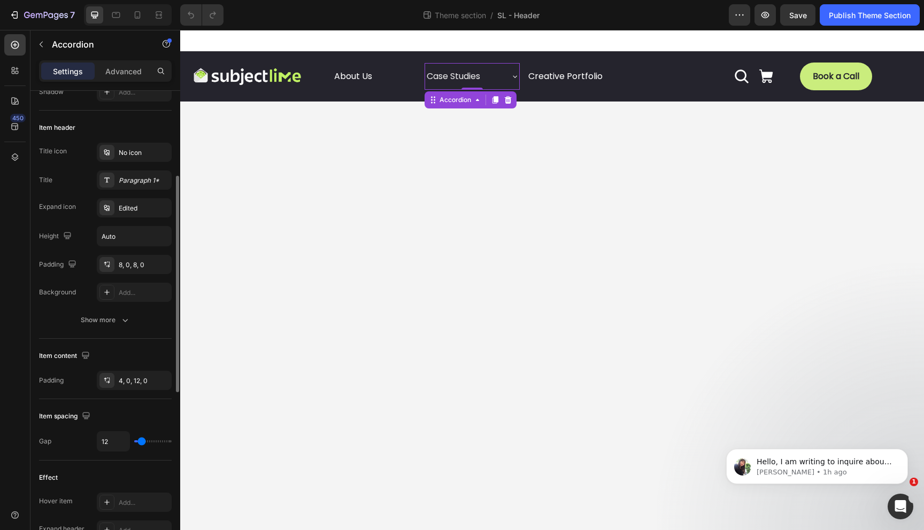
type input "13"
type input "14"
type input "15"
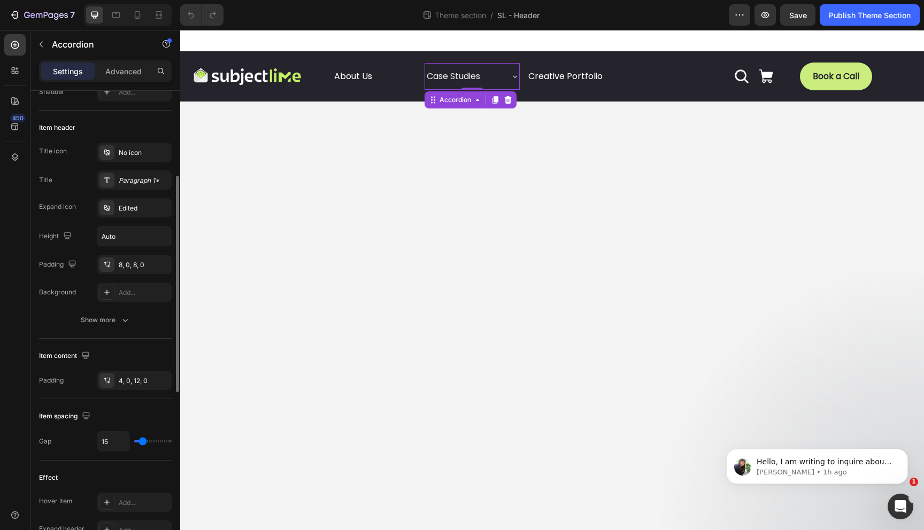
type input "14"
type input "13"
type input "12"
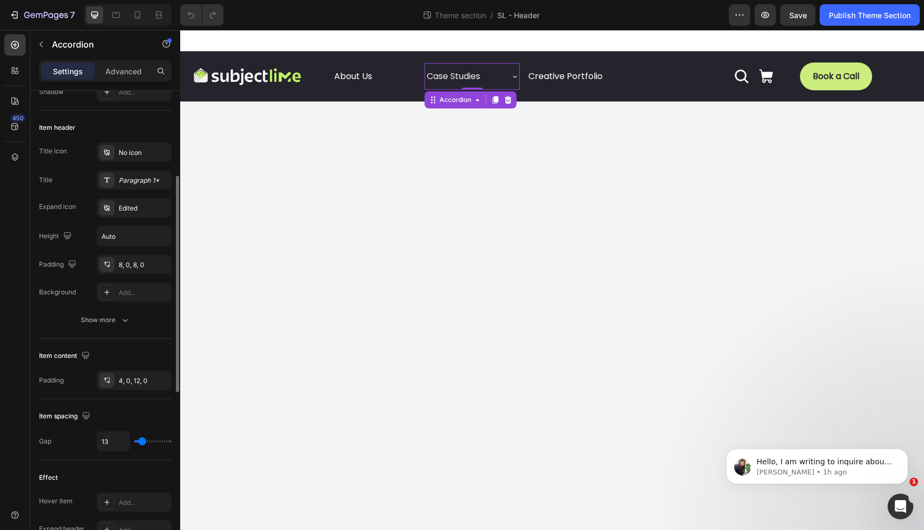
type input "12"
type input "11"
type input "10"
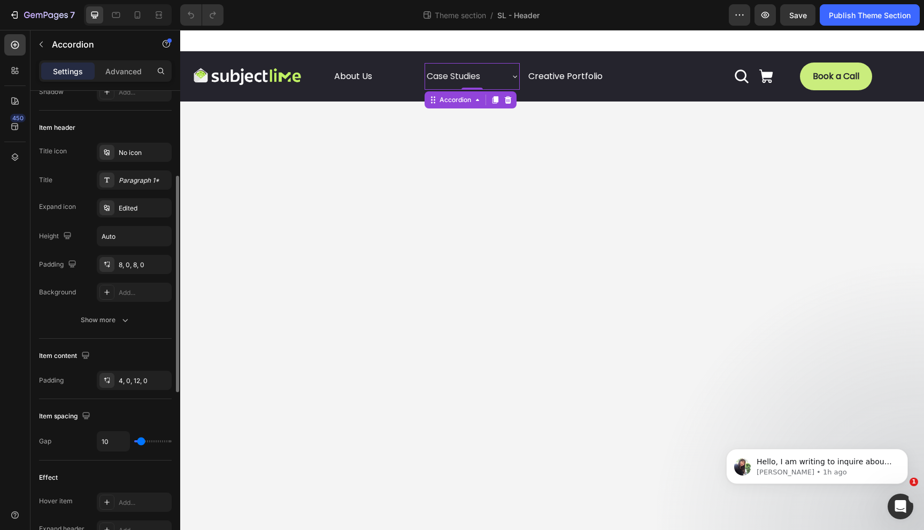
type input "9"
type input "8"
click at [141, 443] on input "range" at bounding box center [152, 441] width 37 height 2
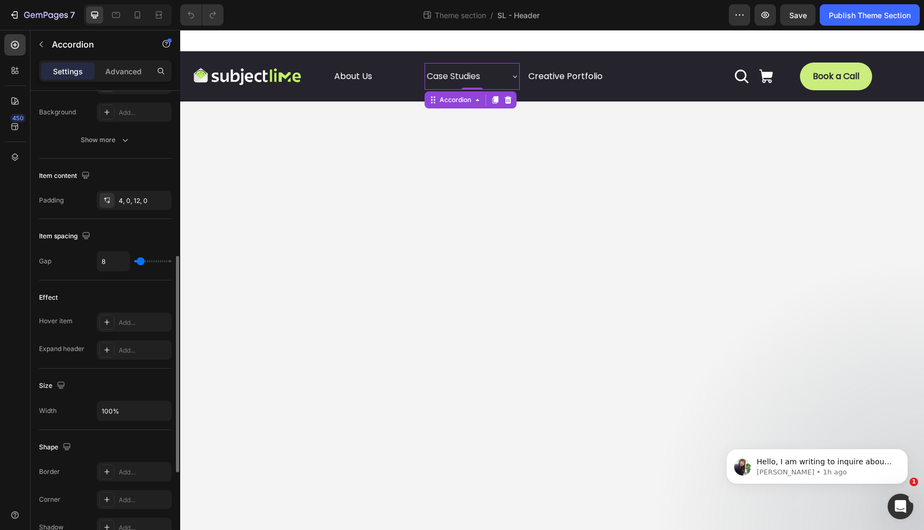
scroll to position [322, 0]
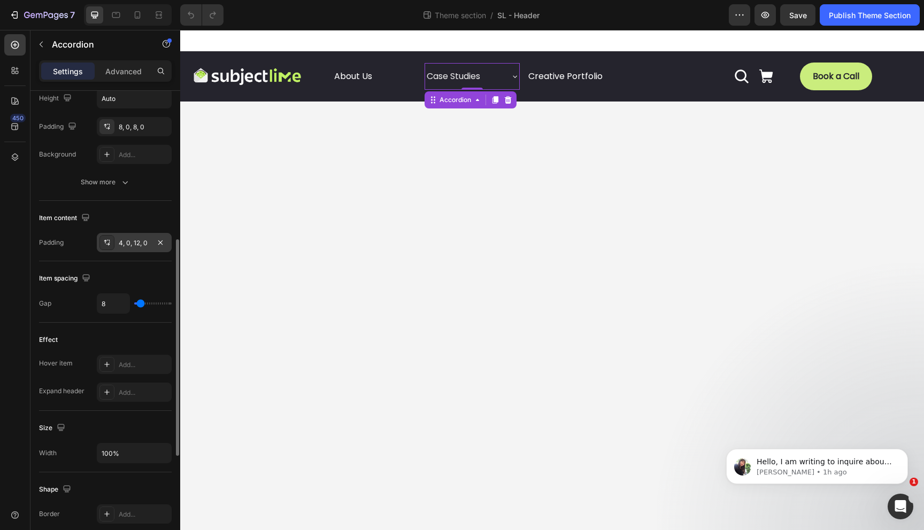
click at [126, 243] on div "4, 0, 12, 0" at bounding box center [134, 243] width 31 height 10
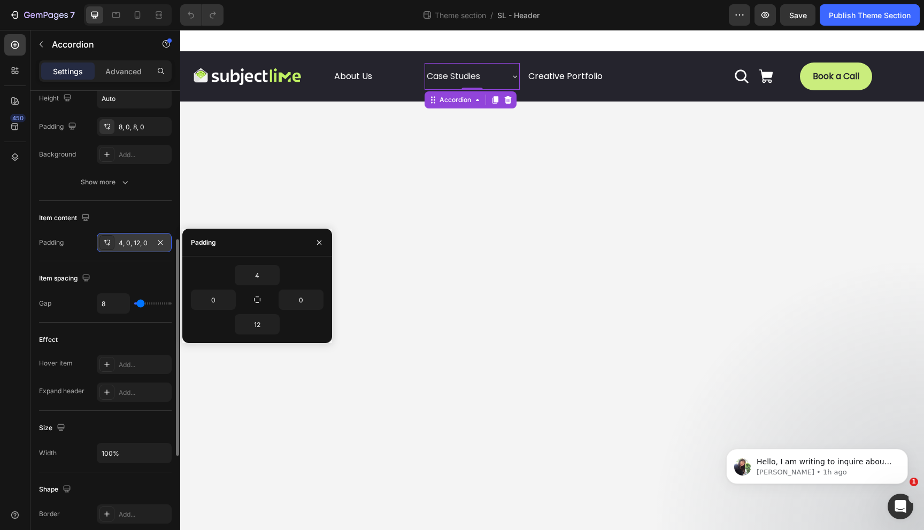
click at [126, 243] on div "4, 0, 12, 0" at bounding box center [134, 243] width 31 height 10
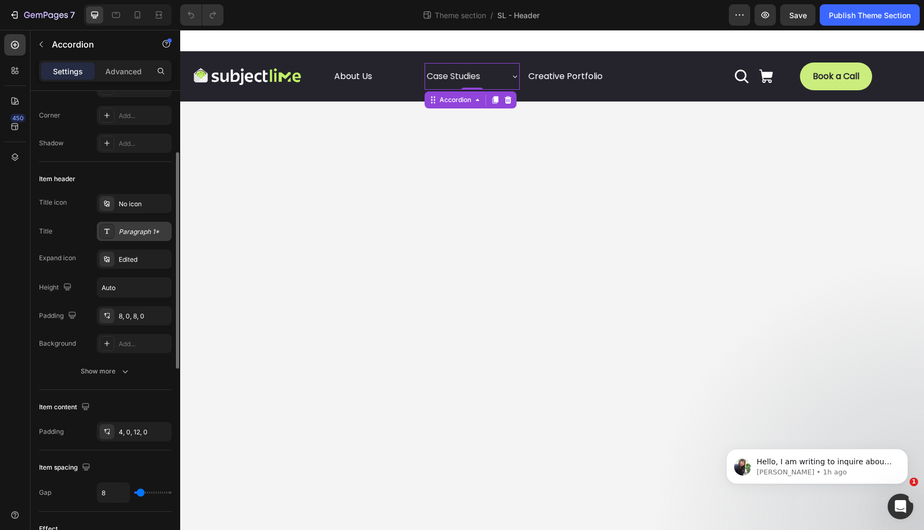
scroll to position [0, 0]
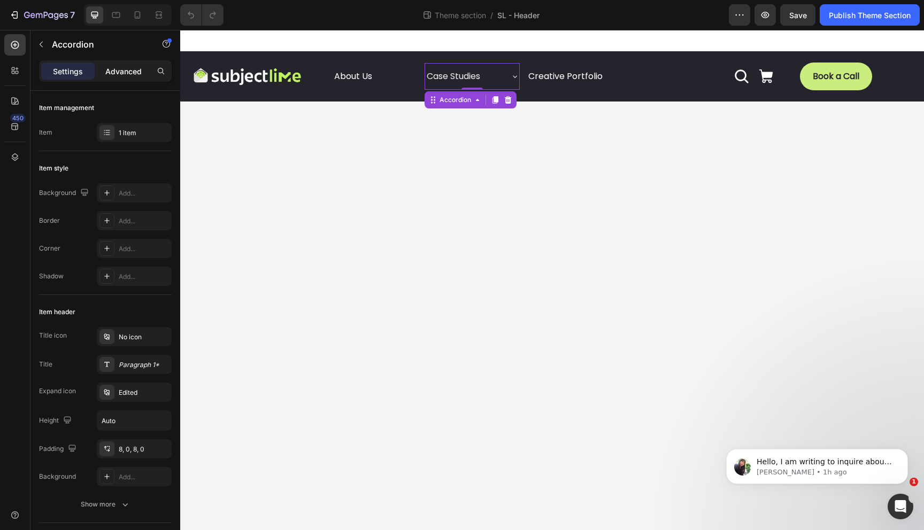
click at [126, 73] on p "Advanced" at bounding box center [123, 71] width 36 height 11
type input "100%"
type input "100"
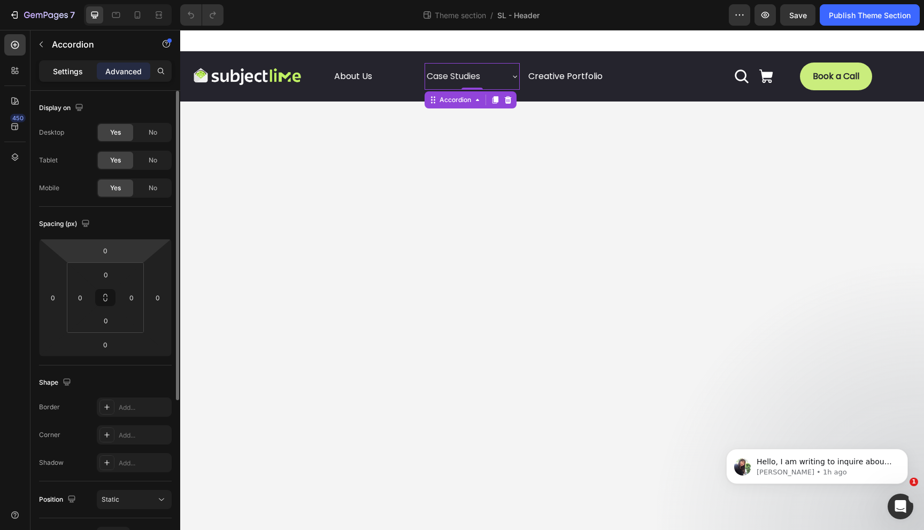
click at [69, 66] on p "Settings" at bounding box center [68, 71] width 30 height 11
type input "8"
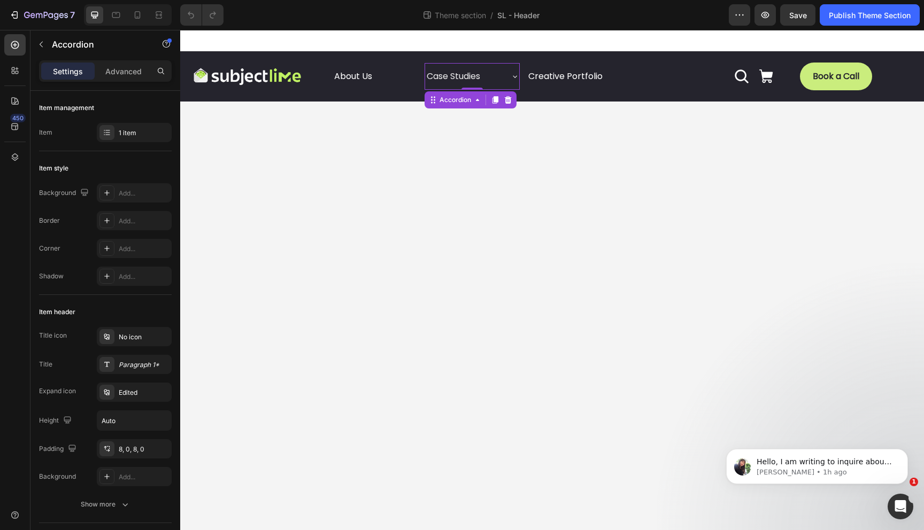
click at [513, 76] on icon at bounding box center [514, 76] width 9 height 9
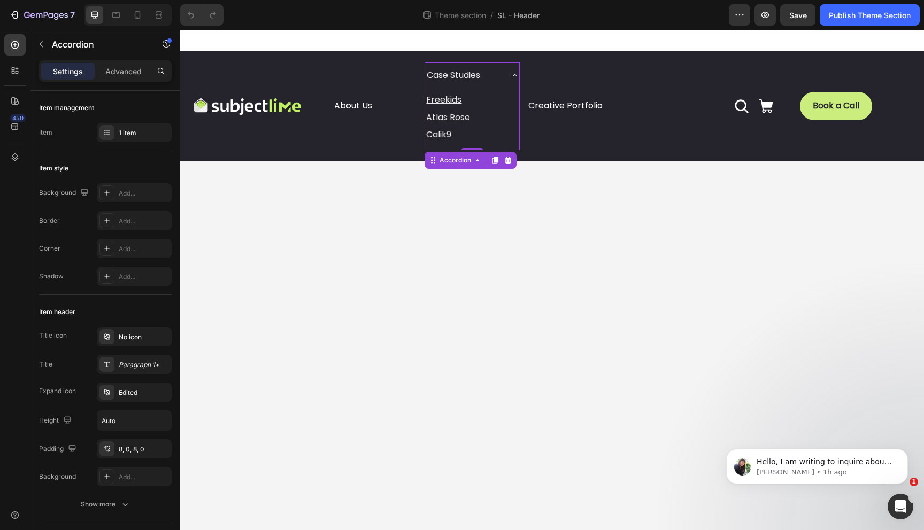
click at [513, 76] on icon at bounding box center [514, 75] width 9 height 9
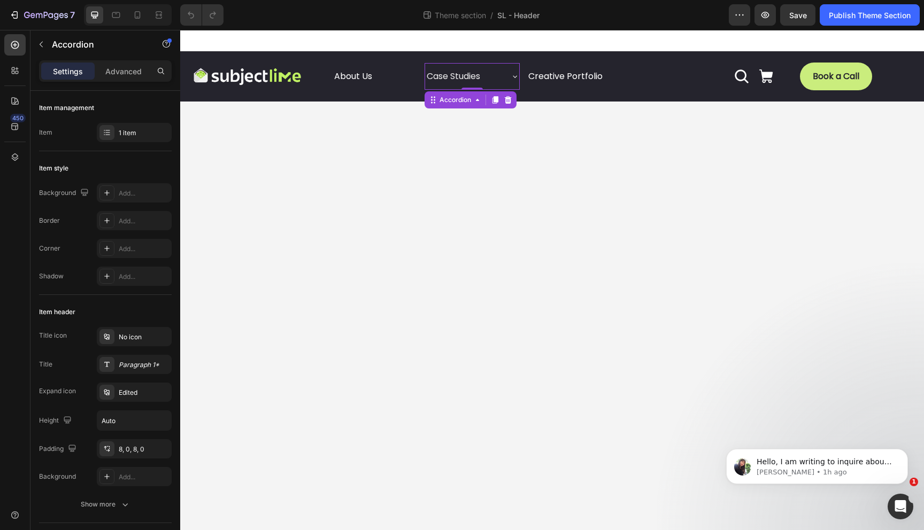
click at [514, 76] on icon at bounding box center [514, 76] width 9 height 9
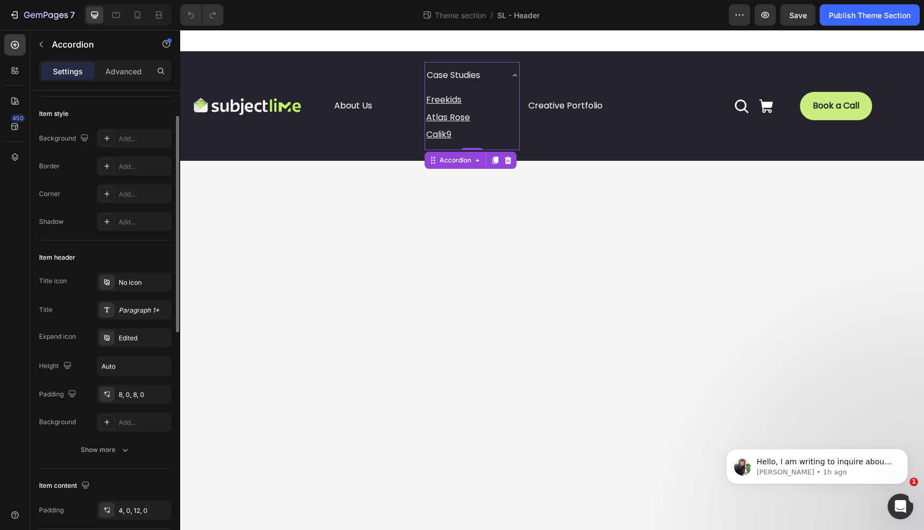
scroll to position [179, 0]
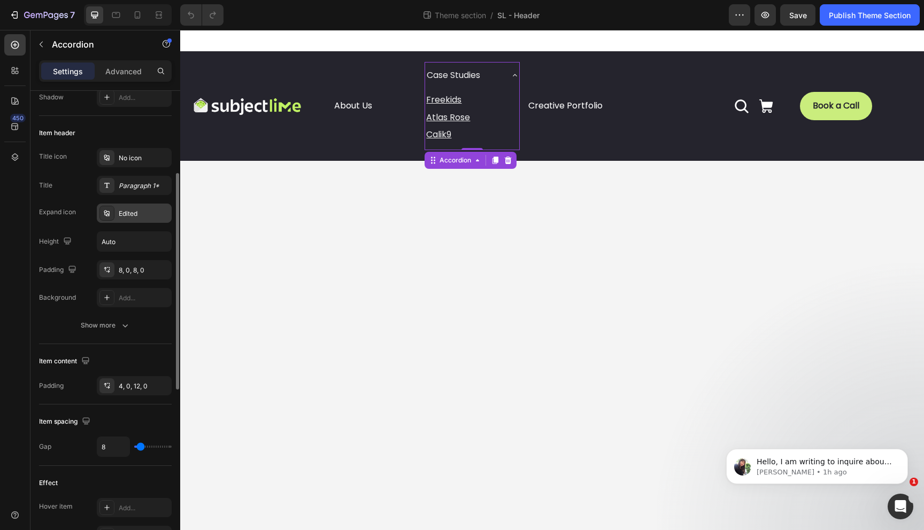
click at [140, 215] on div "Edited" at bounding box center [144, 214] width 50 height 10
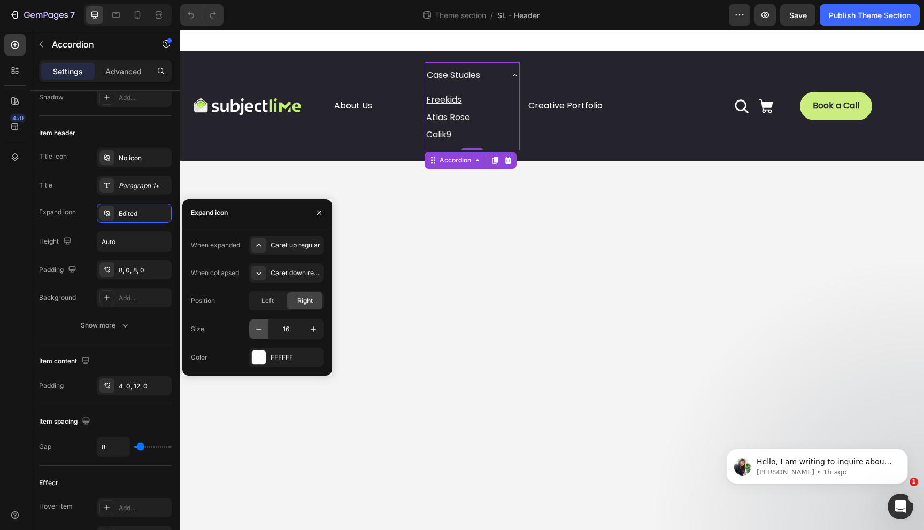
click at [259, 335] on button "button" at bounding box center [258, 329] width 19 height 19
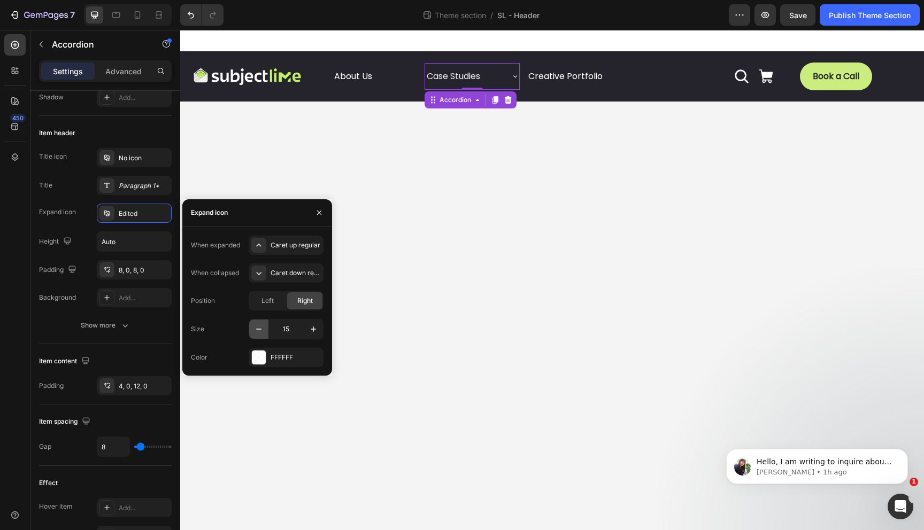
click at [261, 330] on icon "button" at bounding box center [258, 329] width 11 height 11
click at [319, 328] on button "button" at bounding box center [313, 329] width 19 height 19
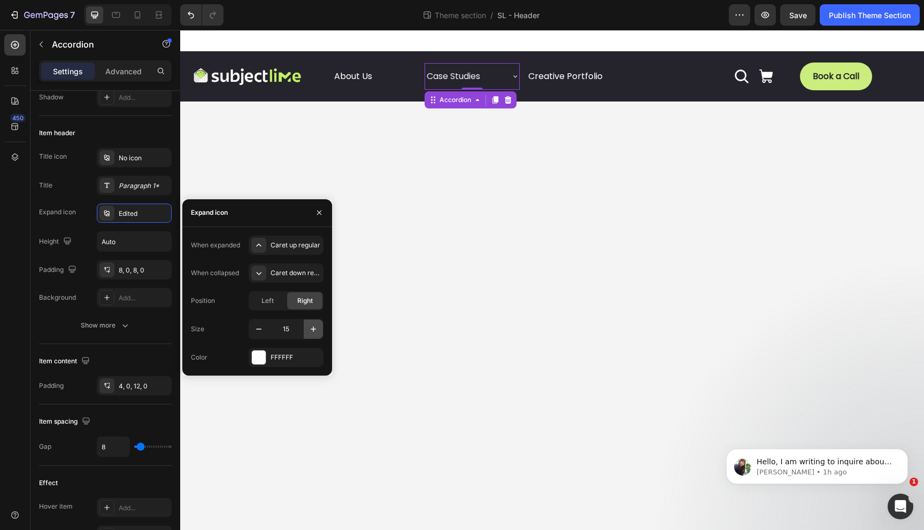
type input "16"
click at [106, 156] on icon at bounding box center [106, 157] width 5 height 6
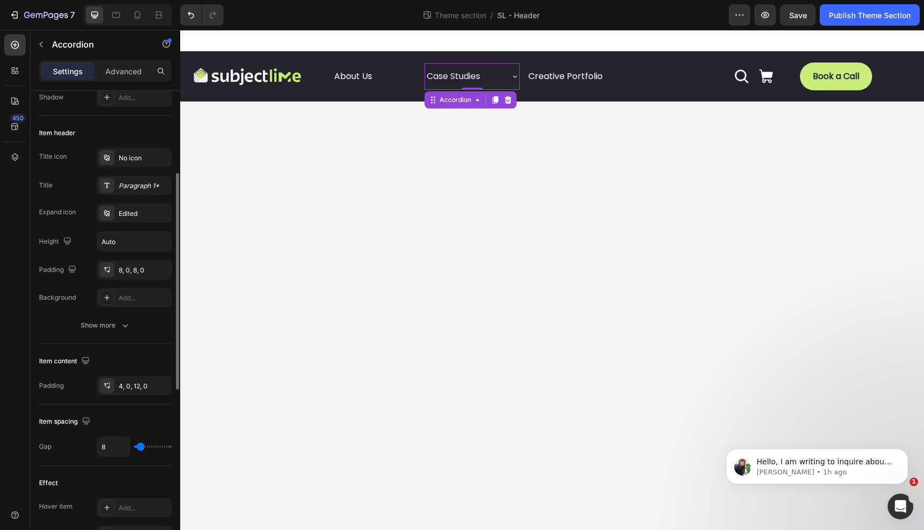
click at [77, 167] on div "Title icon No icon Title Paragraph 1* Expand icon Edited Height Auto Padding 8,…" at bounding box center [105, 227] width 133 height 159
click at [156, 244] on icon "button" at bounding box center [161, 241] width 11 height 11
click at [141, 269] on div "8, 0, 8, 0" at bounding box center [134, 271] width 31 height 10
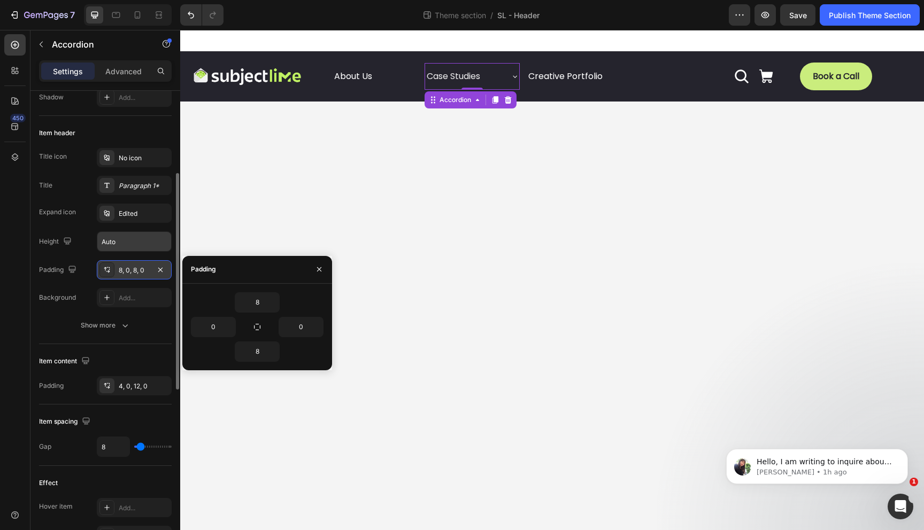
click at [141, 269] on div "8, 0, 8, 0" at bounding box center [134, 271] width 31 height 10
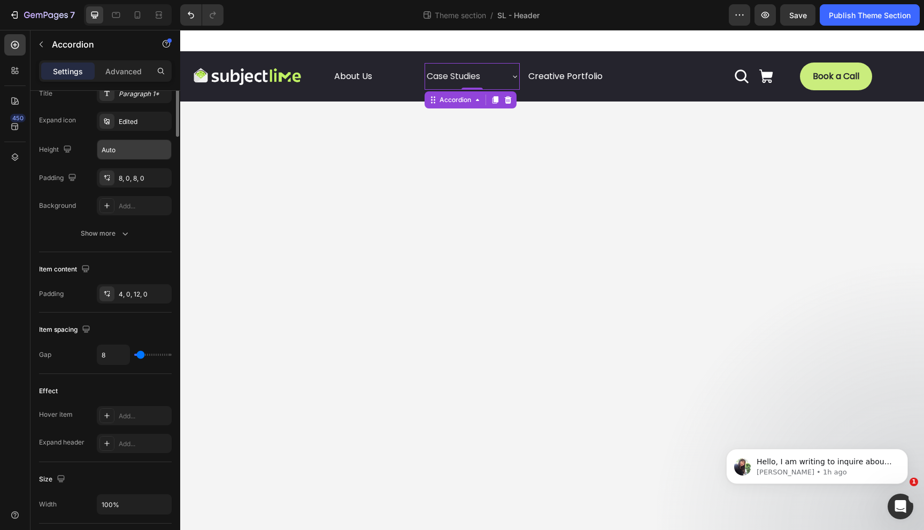
scroll to position [0, 0]
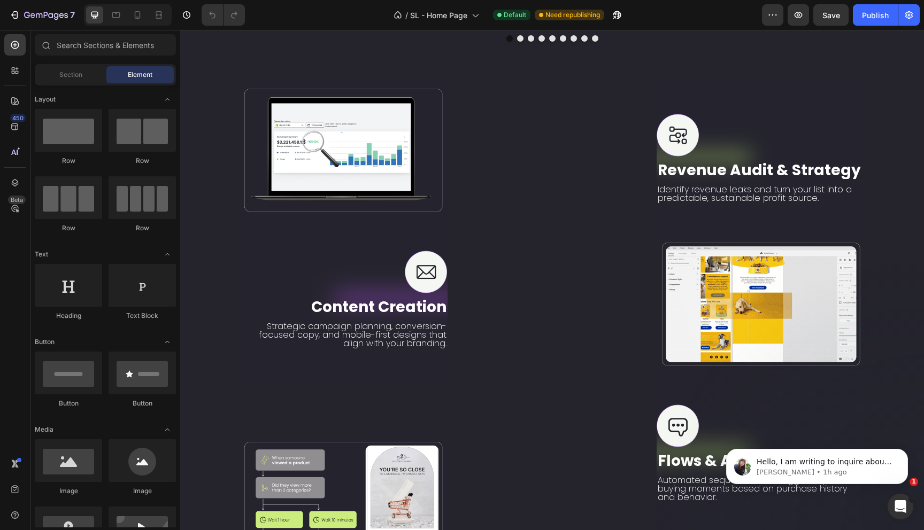
scroll to position [1802, 0]
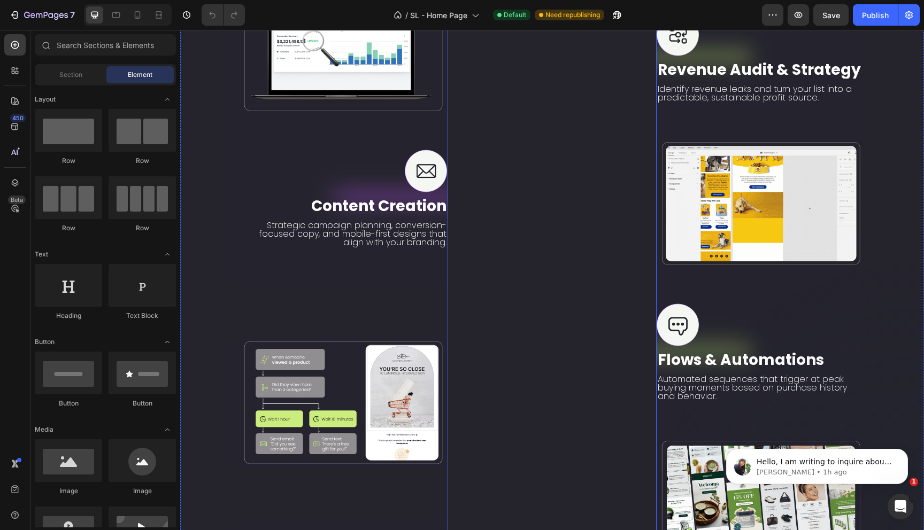
click at [562, 170] on div "Image" at bounding box center [551, 360] width 208 height 752
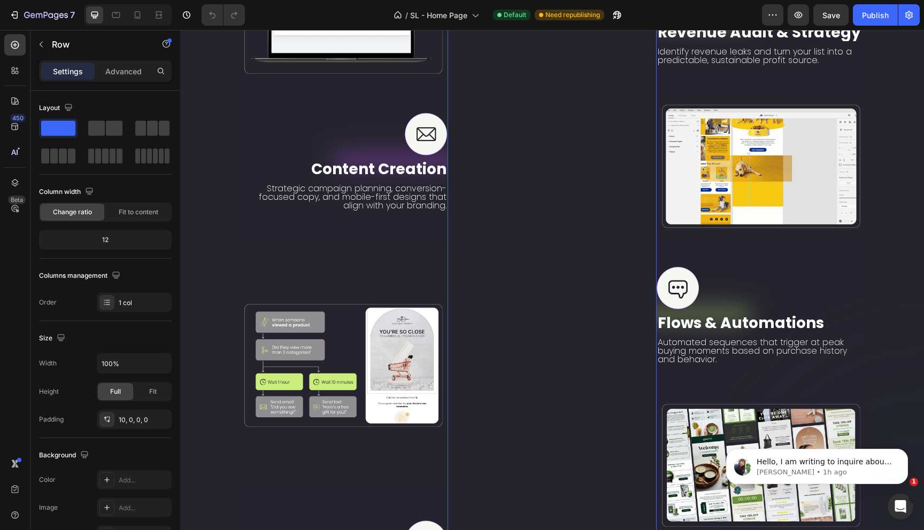
scroll to position [1690, 0]
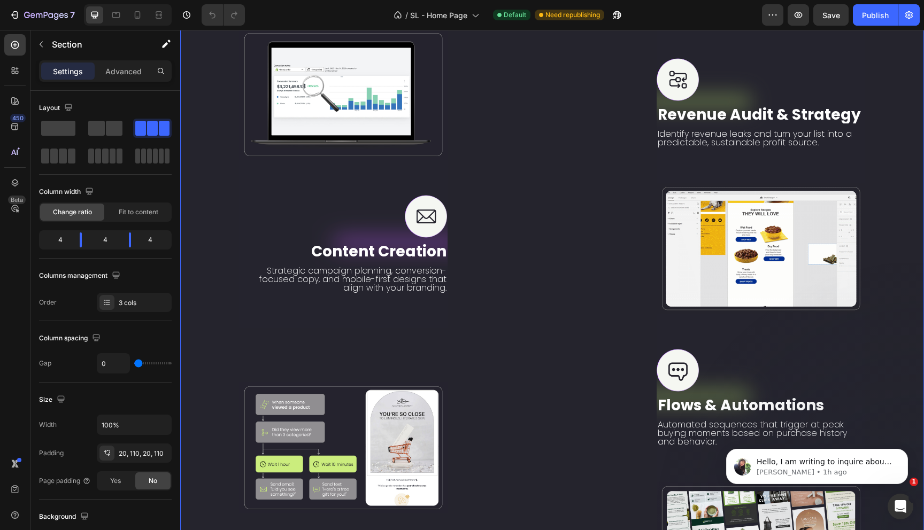
click at [201, 268] on div "Image Image Content Creation Text Block Strategic campaign planning, conversion…" at bounding box center [551, 402] width 743 height 779
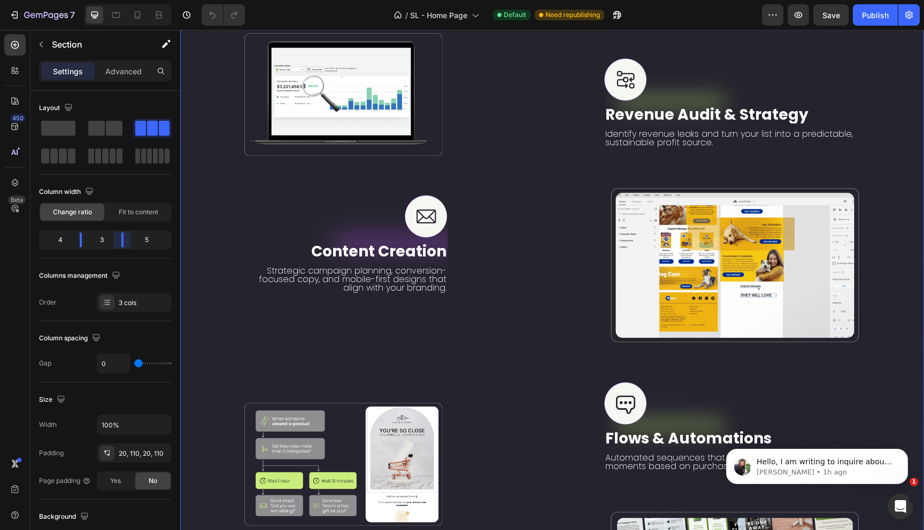
drag, startPoint x: 127, startPoint y: 243, endPoint x: 119, endPoint y: 243, distance: 8.0
click at [119, 0] on body "7 Version history / SL - Home Page Default Need republishing Preview Save Publi…" at bounding box center [462, 0] width 924 height 0
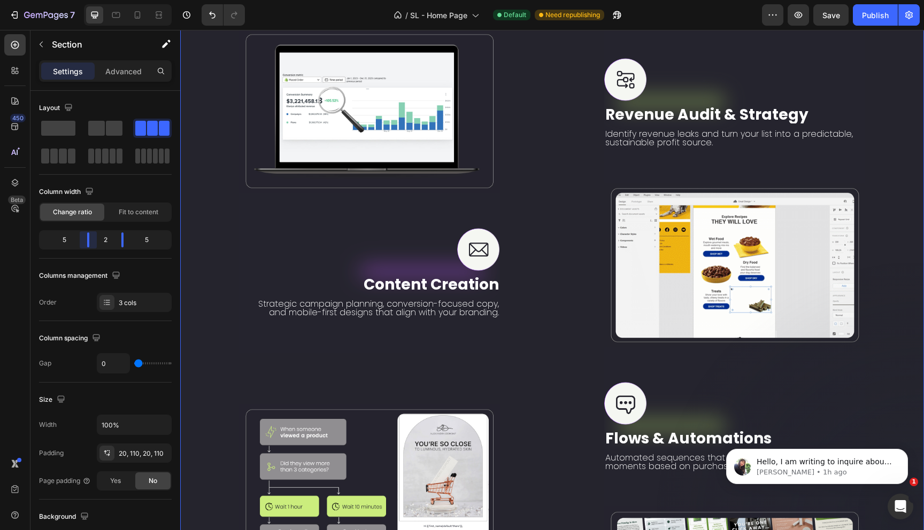
drag, startPoint x: 82, startPoint y: 244, endPoint x: 91, endPoint y: 244, distance: 8.6
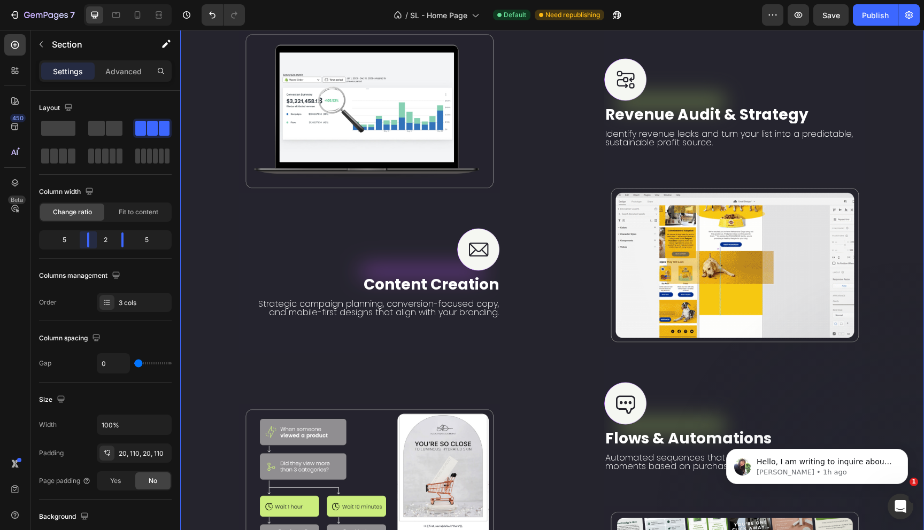
click at [91, 0] on body "7 Version history / SL - Home Page Default Need republishing Preview Save Publi…" at bounding box center [462, 0] width 924 height 0
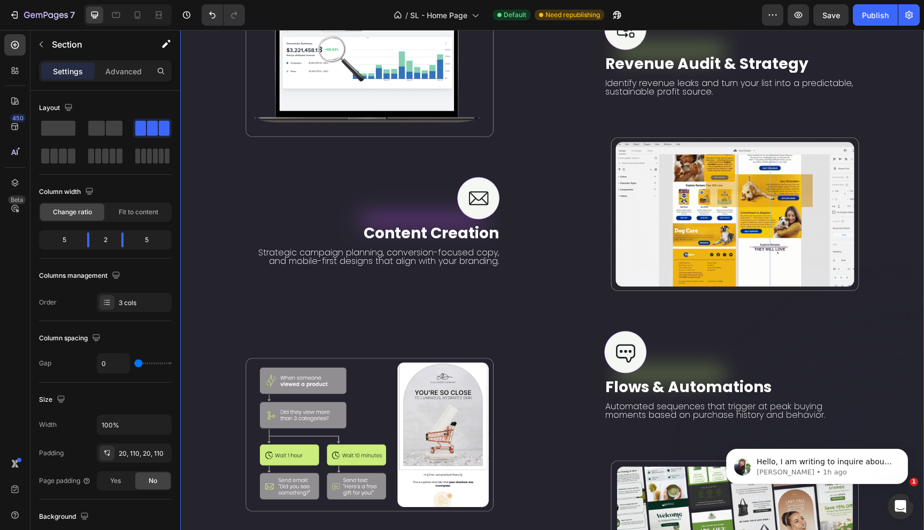
scroll to position [1817, 0]
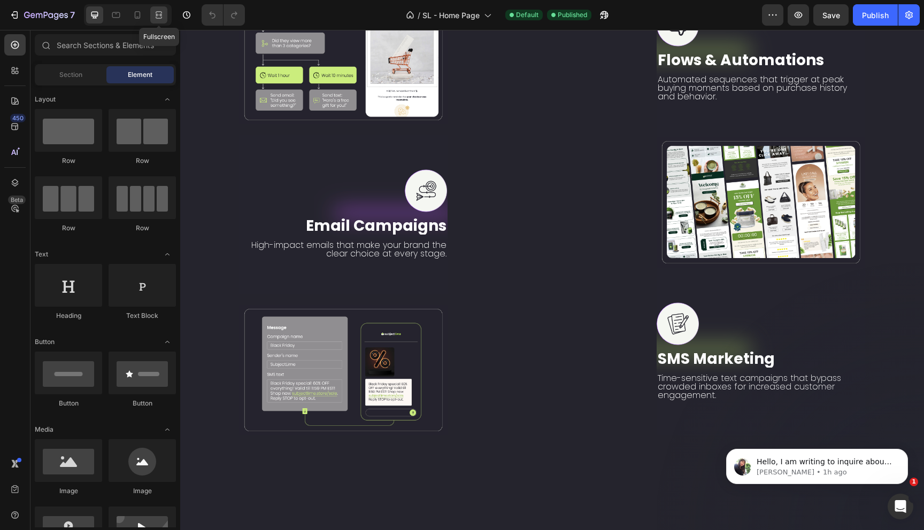
click at [160, 13] on icon at bounding box center [158, 15] width 11 height 11
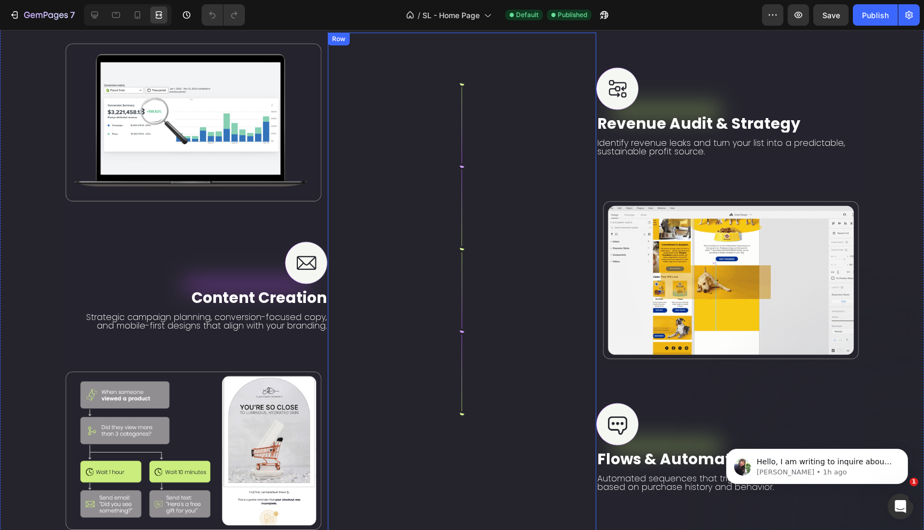
scroll to position [1640, 0]
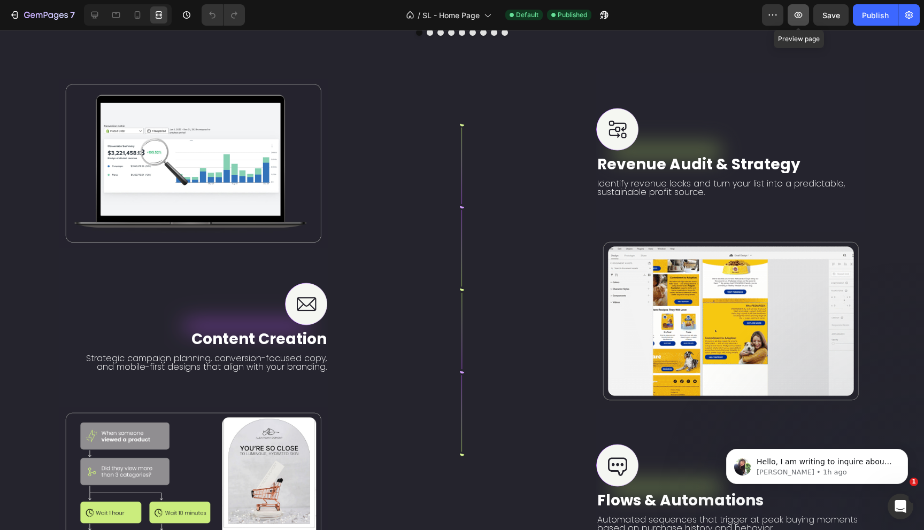
click at [801, 15] on icon "button" at bounding box center [798, 15] width 11 height 11
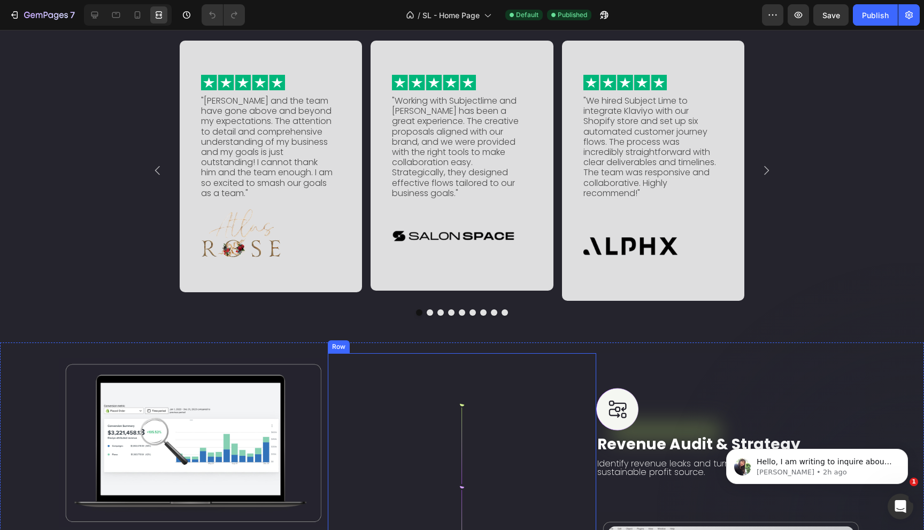
scroll to position [1281, 0]
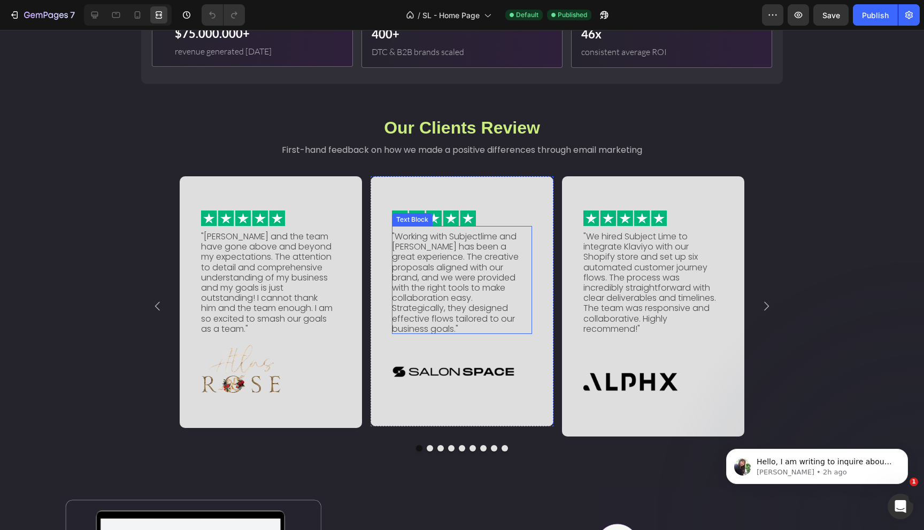
click at [428, 298] on p ""Working with Subjectlime and [PERSON_NAME] has been a great experience. The cr…" at bounding box center [458, 282] width 133 height 103
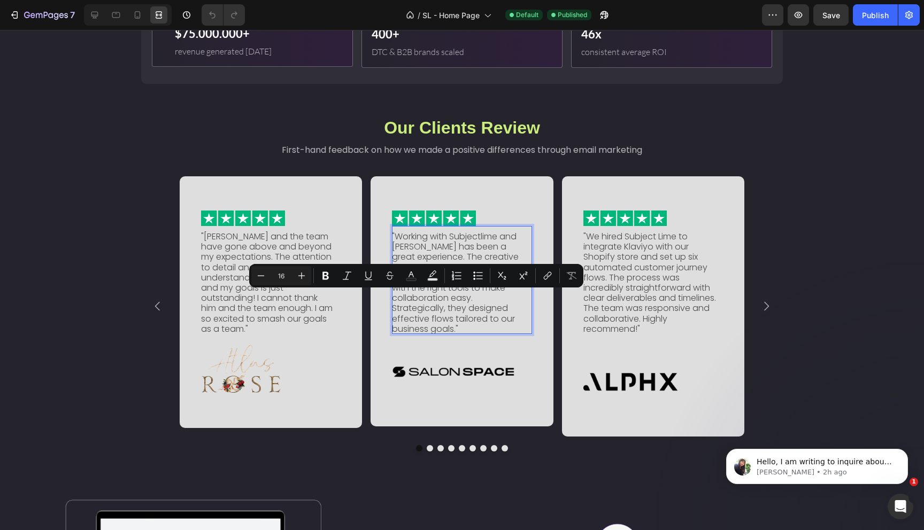
click at [426, 312] on p ""Working with Subjectlime and [PERSON_NAME] has been a great experience. The cr…" at bounding box center [458, 282] width 133 height 103
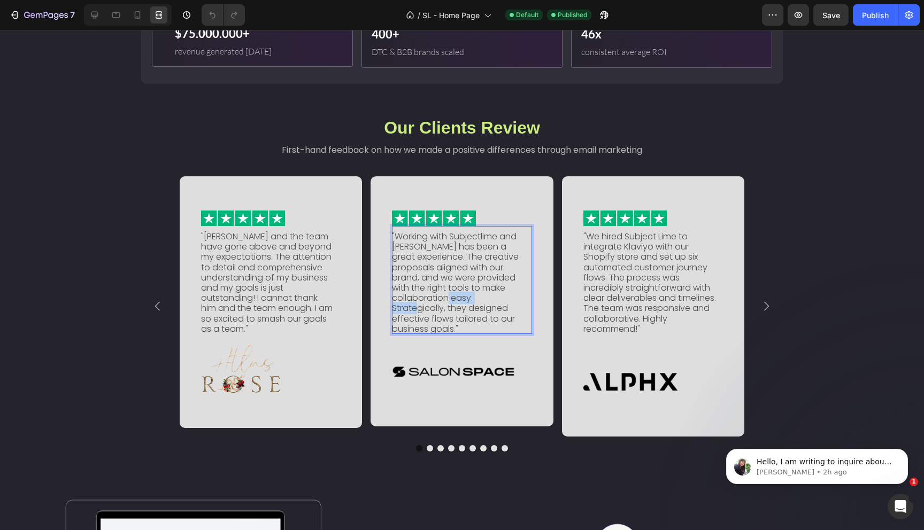
click at [426, 312] on p ""Working with Subjectlime and [PERSON_NAME] has been a great experience. The cr…" at bounding box center [458, 282] width 133 height 103
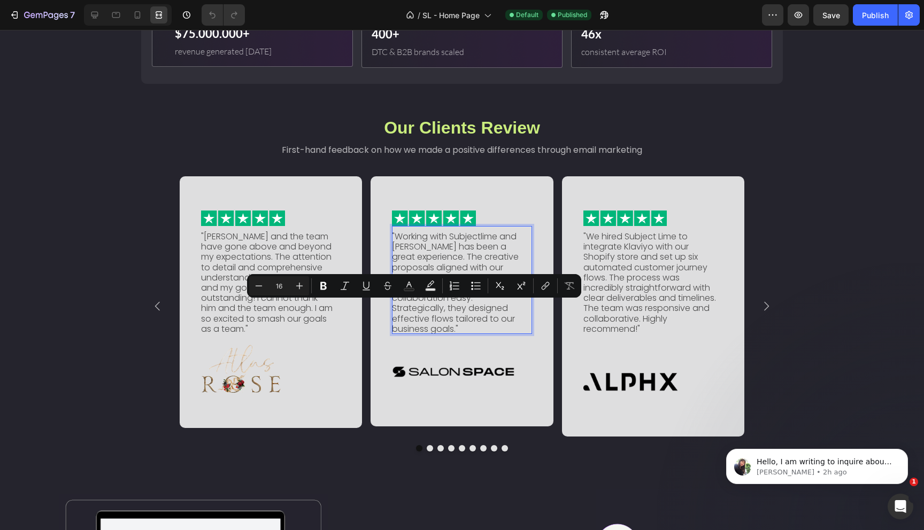
click at [445, 324] on p ""Working with Subjectlime and [PERSON_NAME] has been a great experience. The cr…" at bounding box center [458, 282] width 133 height 103
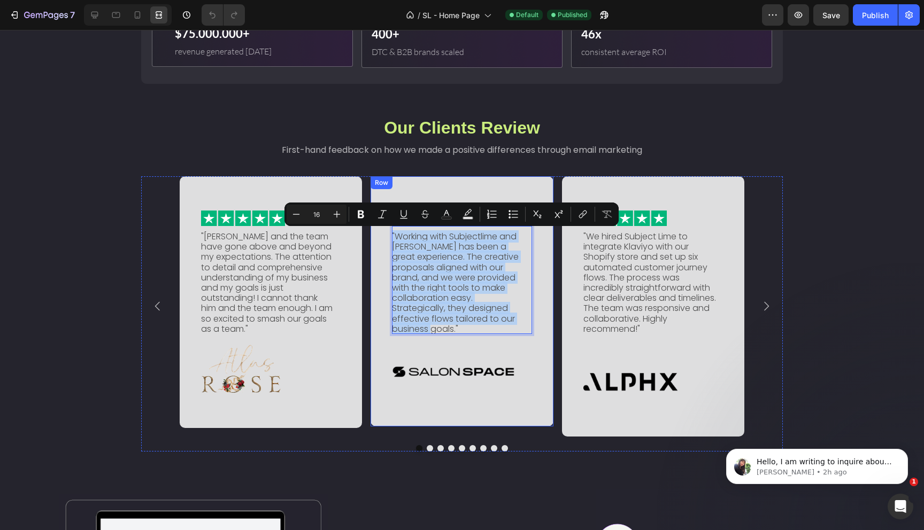
drag, startPoint x: 461, startPoint y: 326, endPoint x: 381, endPoint y: 255, distance: 107.2
click at [381, 223] on div "Image "Working with Subjectlime and [PERSON_NAME] has been a great experience. …" at bounding box center [461, 301] width 182 height 251
click at [96, 20] on div at bounding box center [94, 14] width 17 height 17
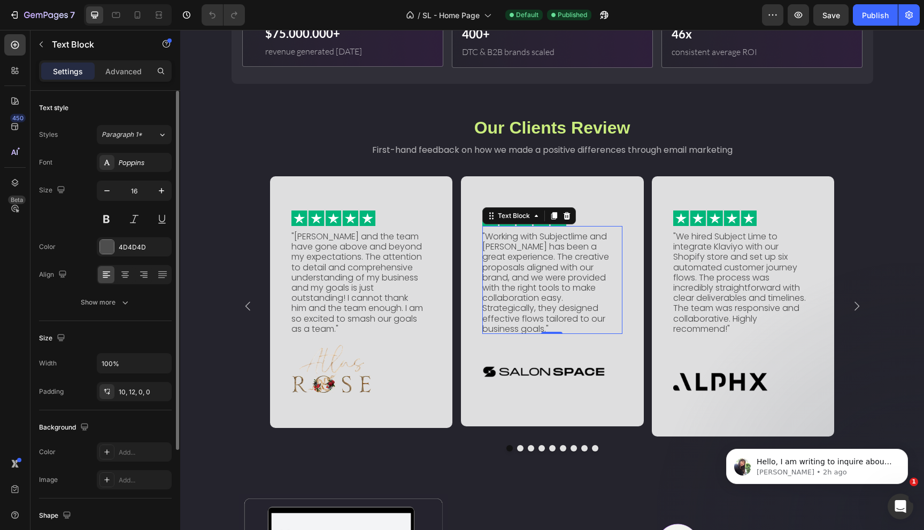
scroll to position [107, 0]
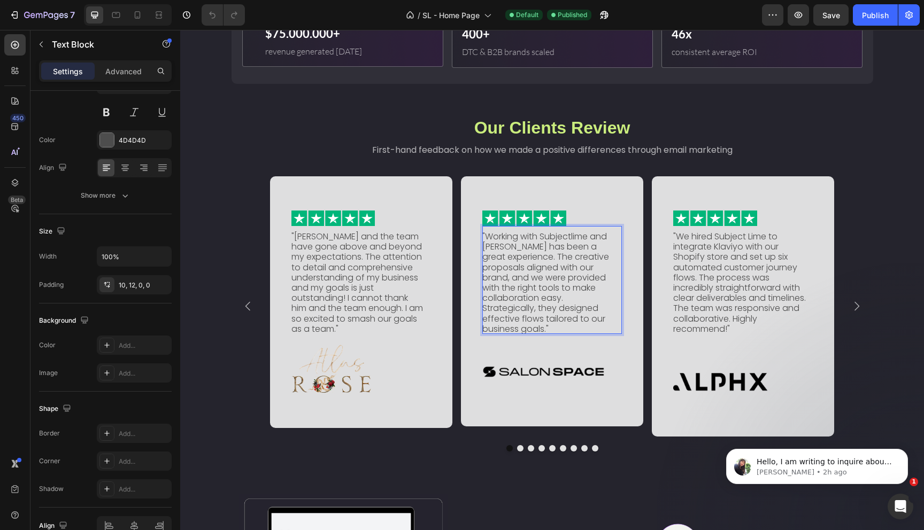
click at [521, 271] on p ""Working with Subjectlime and [PERSON_NAME] has been a great experience. The cr…" at bounding box center [548, 282] width 133 height 103
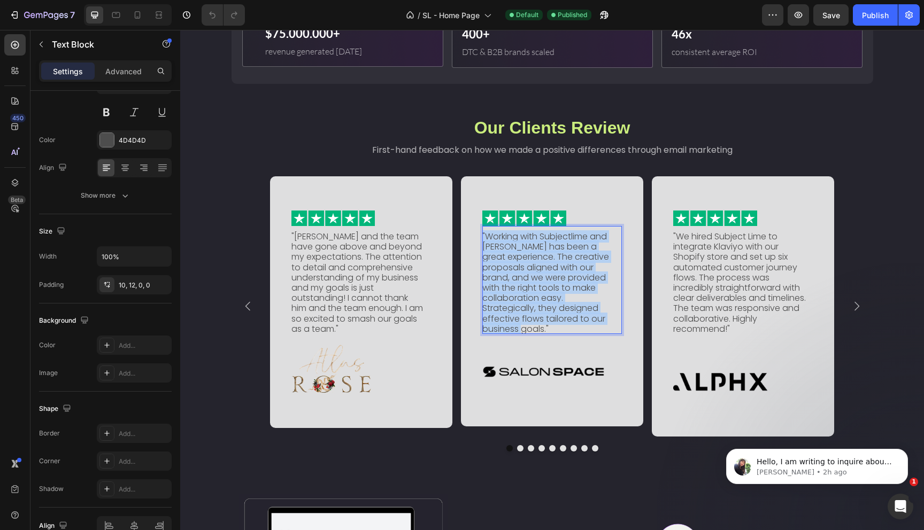
click at [521, 271] on p ""Working with Subjectlime and [PERSON_NAME] has been a great experience. The cr…" at bounding box center [548, 282] width 133 height 103
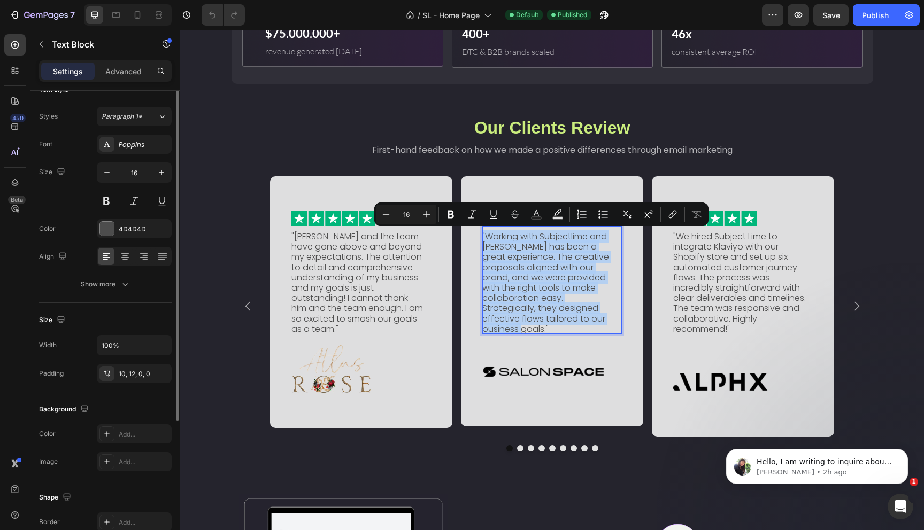
scroll to position [0, 0]
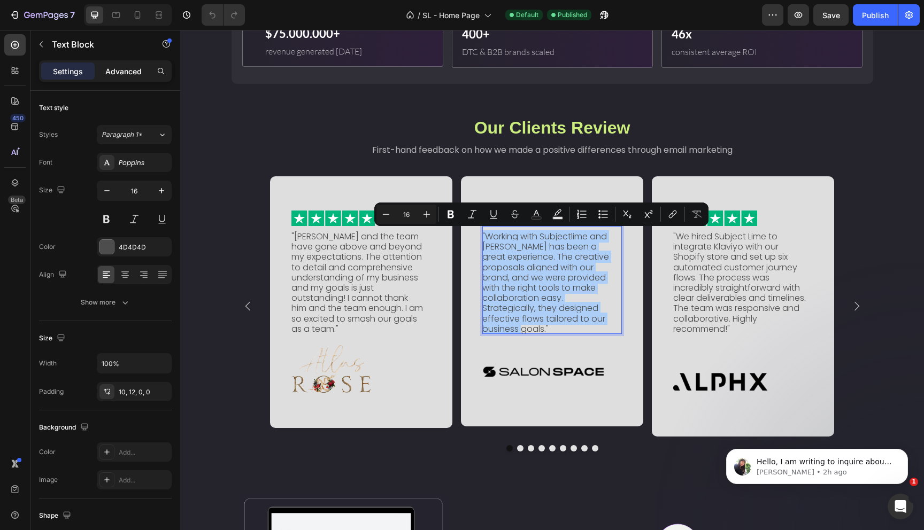
click at [123, 72] on p "Advanced" at bounding box center [123, 71] width 36 height 11
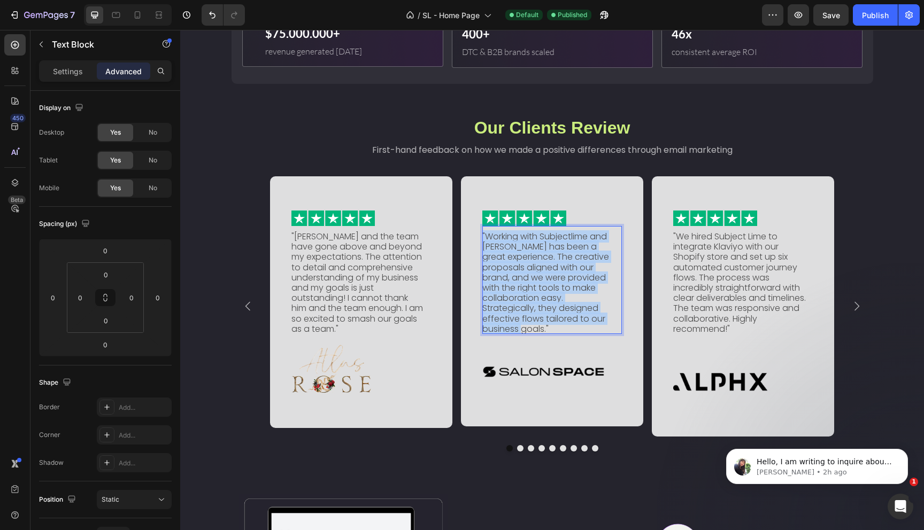
click at [530, 252] on p ""Working with Subjectlime and [PERSON_NAME] has been a great experience. The cr…" at bounding box center [548, 282] width 133 height 103
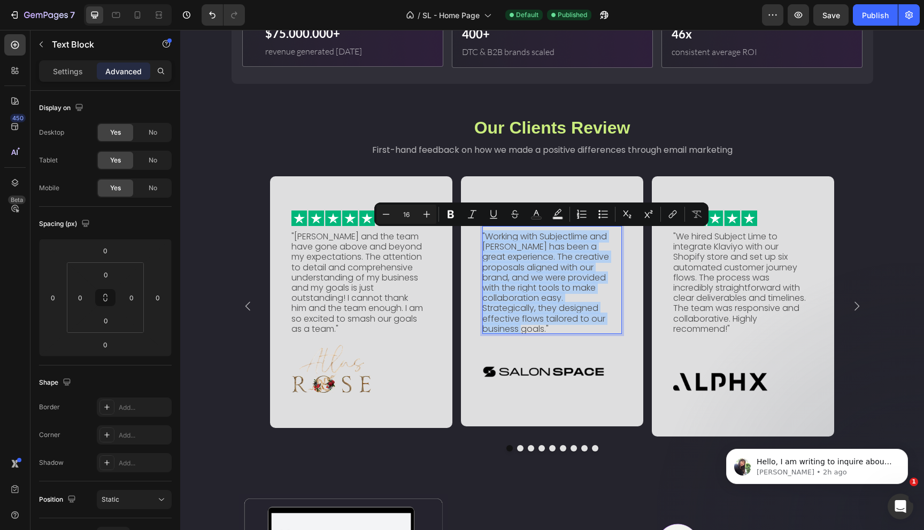
click at [530, 252] on p ""Working with Subjectlime and [PERSON_NAME] has been a great experience. The cr…" at bounding box center [548, 282] width 133 height 103
click at [539, 299] on p ""Working with Subjectlime and [PERSON_NAME] has been a great experience. The cr…" at bounding box center [548, 282] width 133 height 103
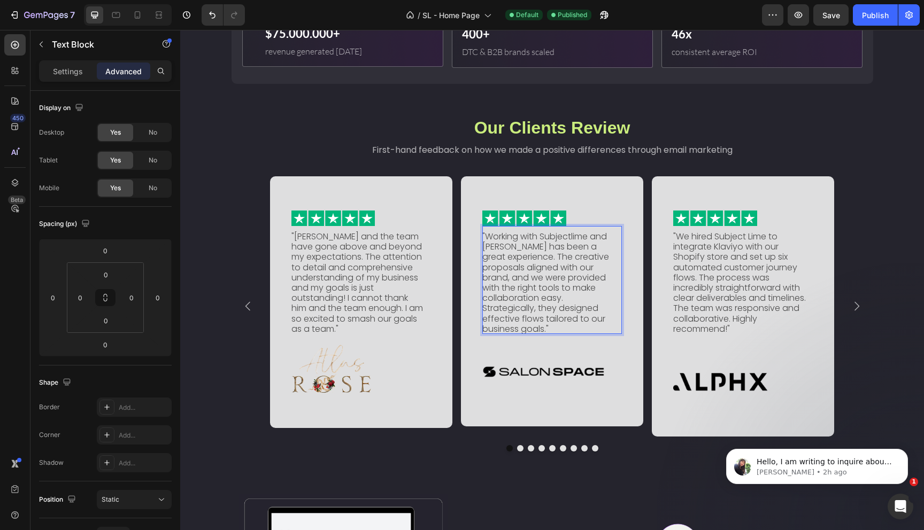
click at [523, 273] on p ""Working with Subjectlime and [PERSON_NAME] has been a great experience. The cr…" at bounding box center [548, 282] width 133 height 103
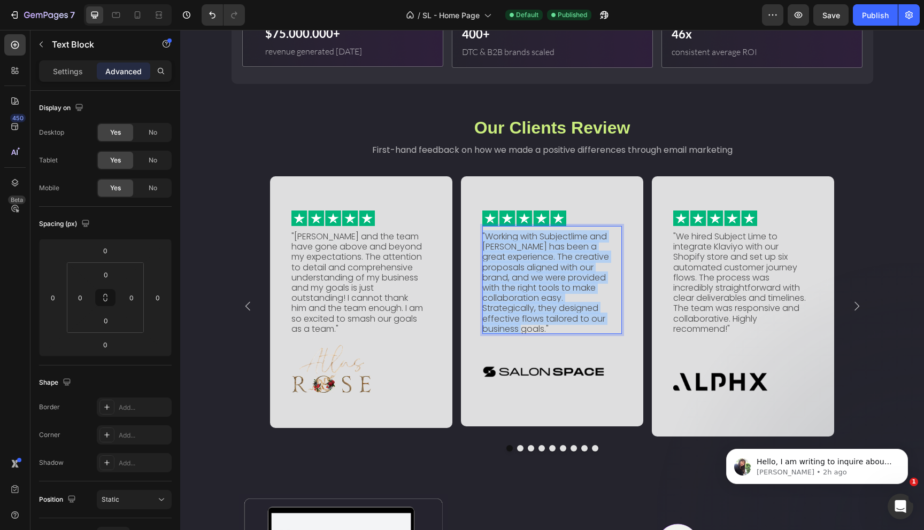
click at [523, 273] on p ""Working with Subjectlime and [PERSON_NAME] has been a great experience. The cr…" at bounding box center [548, 282] width 133 height 103
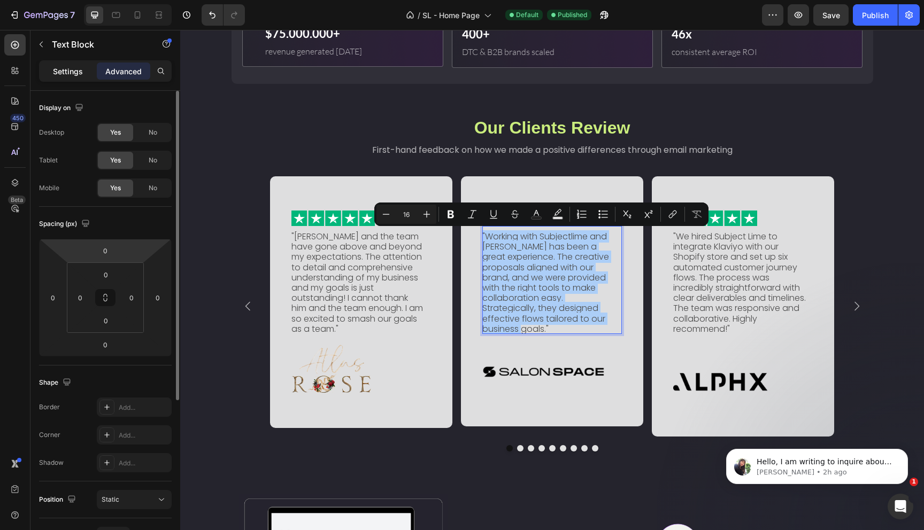
click at [72, 66] on p "Settings" at bounding box center [68, 71] width 30 height 11
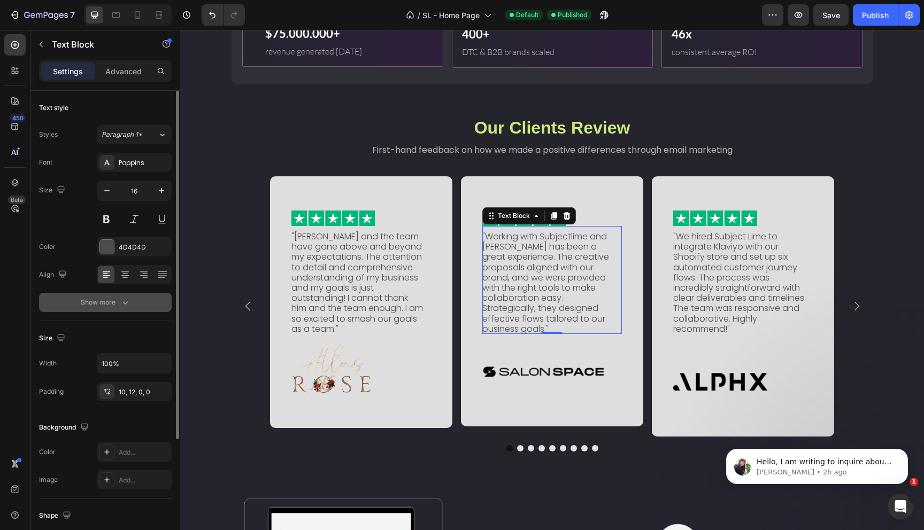
click at [108, 299] on div "Show more" at bounding box center [106, 302] width 50 height 11
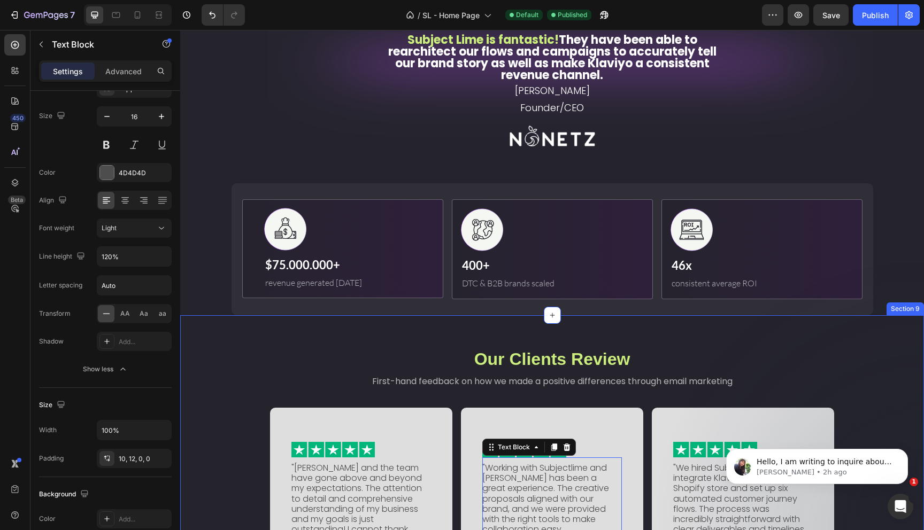
scroll to position [1055, 0]
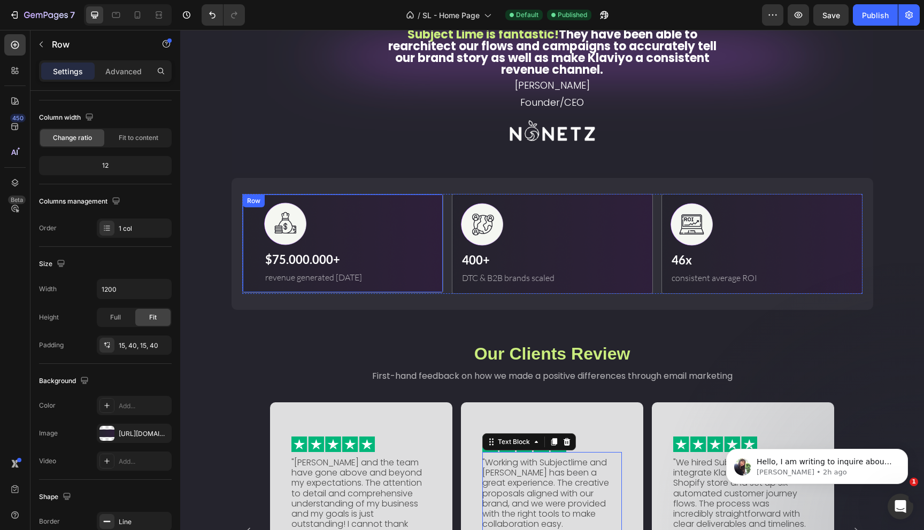
click at [246, 260] on div "Image $75.000.000+ Text Block revenue generated [DATE] Text Block Row" at bounding box center [342, 243] width 201 height 99
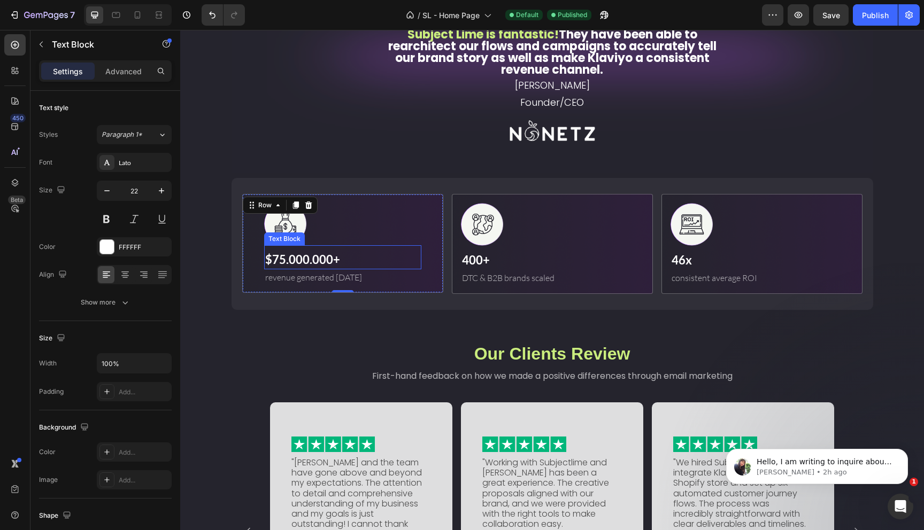
click at [292, 258] on p "$75.000.000+" at bounding box center [342, 260] width 155 height 18
click at [122, 65] on div "Advanced" at bounding box center [123, 71] width 53 height 17
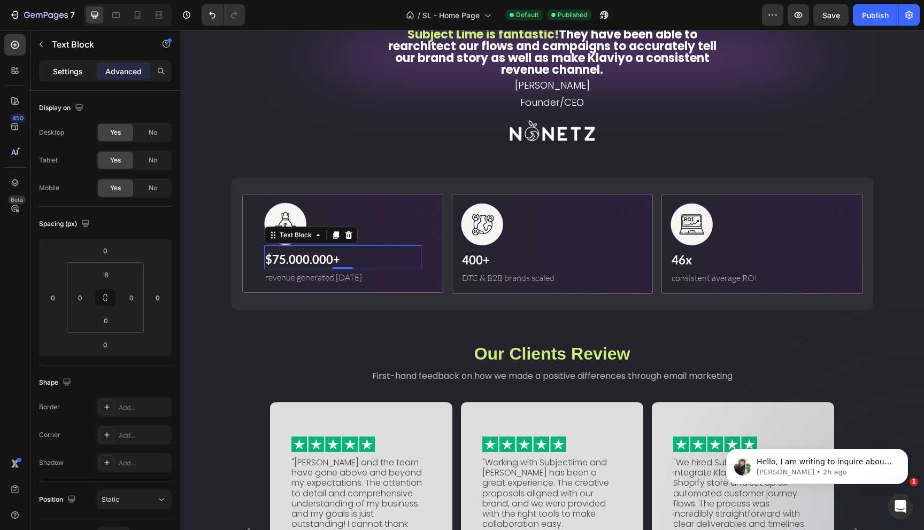
click at [64, 69] on p "Settings" at bounding box center [68, 71] width 30 height 11
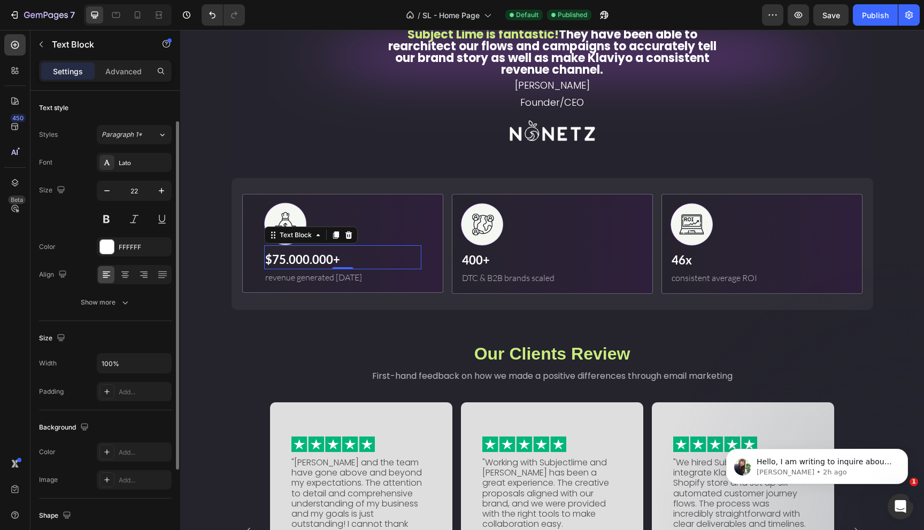
scroll to position [164, 0]
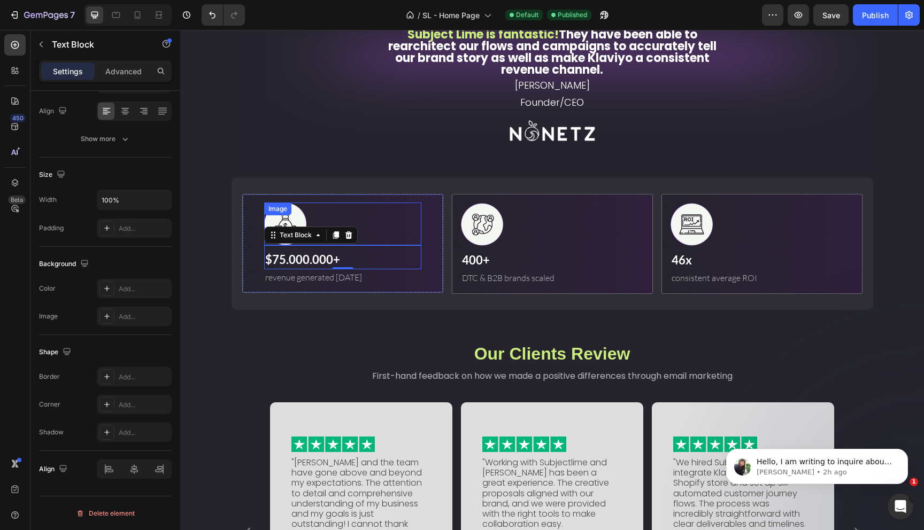
click at [393, 204] on div at bounding box center [342, 224] width 157 height 43
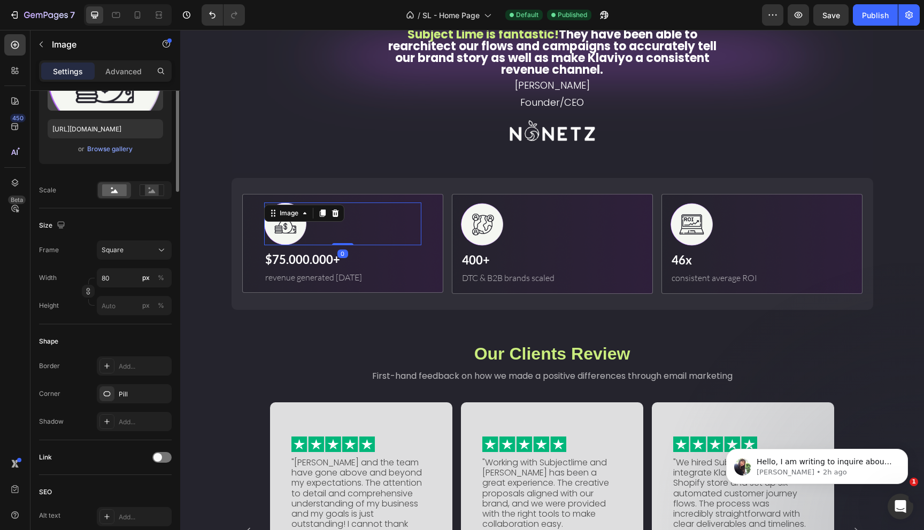
scroll to position [0, 0]
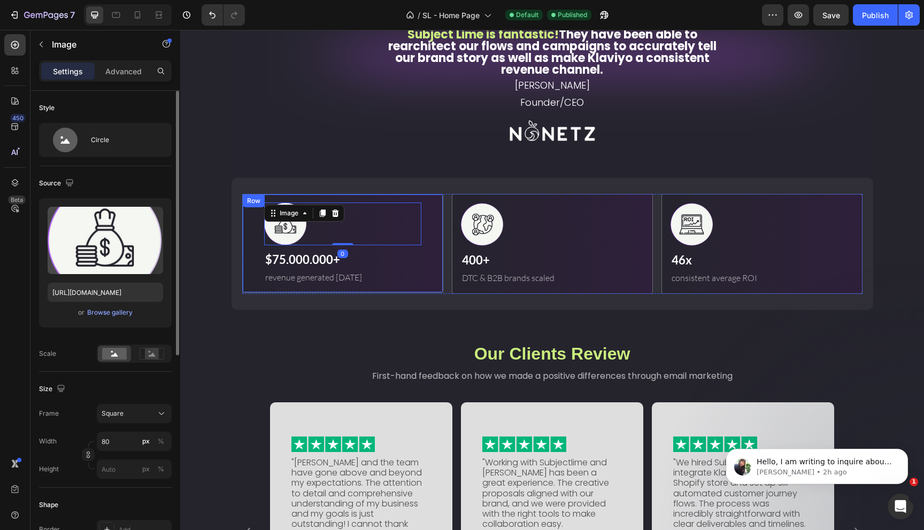
click at [429, 206] on div "Image 0 $75.000.000+ Text Block revenue generated [DATE] Text Block Row" at bounding box center [342, 243] width 201 height 99
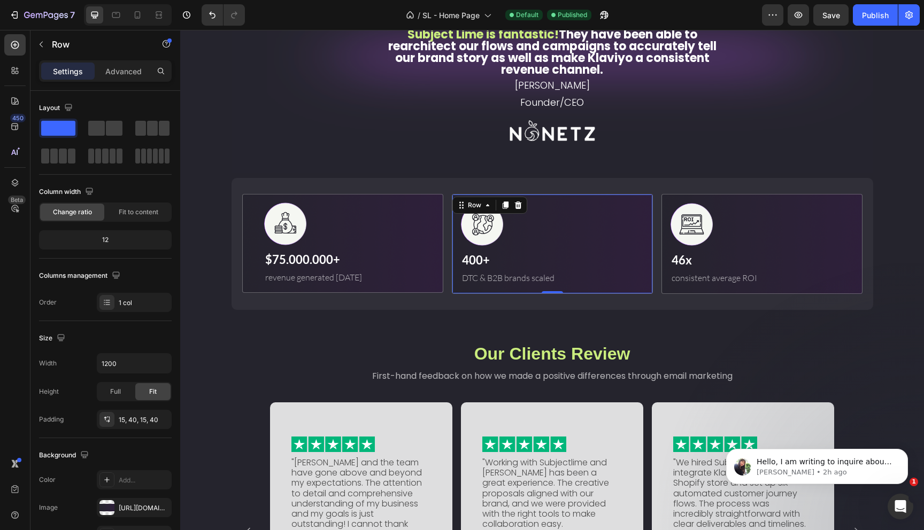
click at [643, 285] on div "Image 400+ Text Block DTC & B2B brands scaled Text Block Row 0" at bounding box center [552, 244] width 201 height 100
click at [430, 266] on div "Image $75.000.000+ Text Block revenue generated [DATE] Text Block Row" at bounding box center [342, 243] width 201 height 99
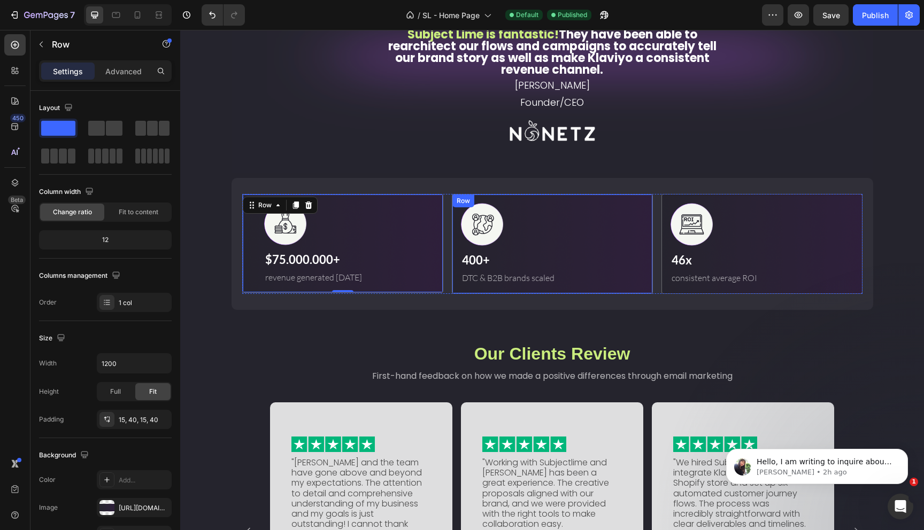
click at [643, 285] on div "Image 400+ Text Block DTC & B2B brands scaled Text Block Row" at bounding box center [552, 244] width 201 height 100
click at [406, 289] on div "Image $75.000.000+ Text Block revenue generated [DATE] Text Block Row" at bounding box center [342, 243] width 201 height 99
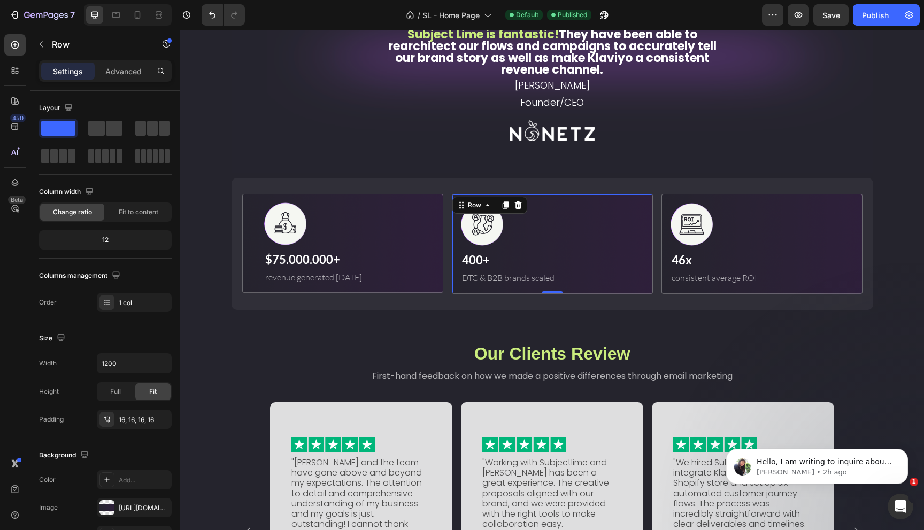
click at [631, 286] on div "Image 400+ Text Block DTC & B2B brands scaled Text Block Row 0" at bounding box center [552, 244] width 201 height 100
click at [713, 288] on div "Image 46x Text Block consistent average ROI Text Block Row 0" at bounding box center [761, 244] width 201 height 100
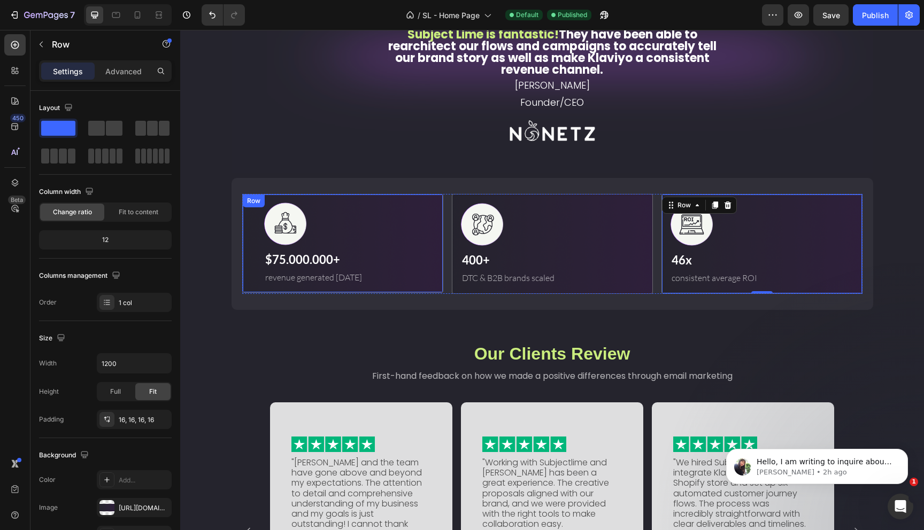
click at [420, 285] on div "Image $75.000.000+ Text Block revenue generated [DATE] Text Block Row" at bounding box center [342, 243] width 201 height 99
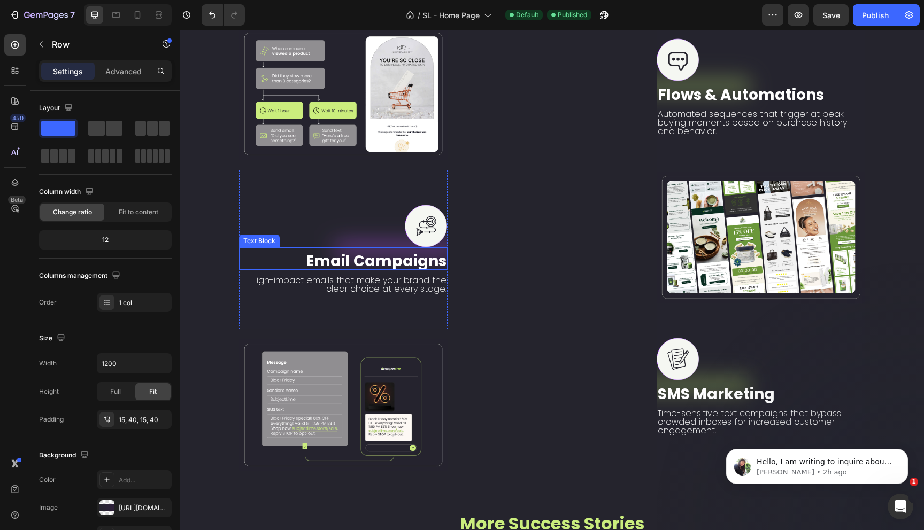
scroll to position [2068, 0]
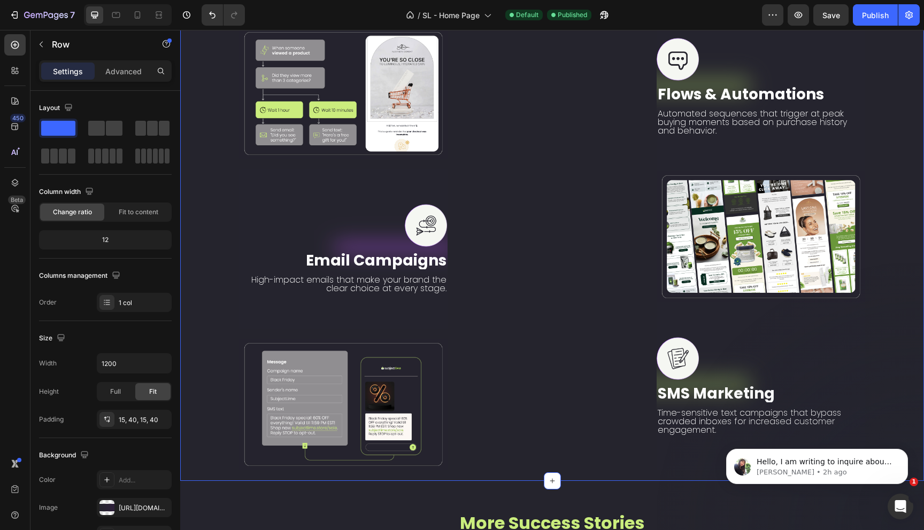
click at [900, 137] on div "Image Image Content Creation Text Block Strategic campaign planning, conversion…" at bounding box center [551, 91] width 743 height 779
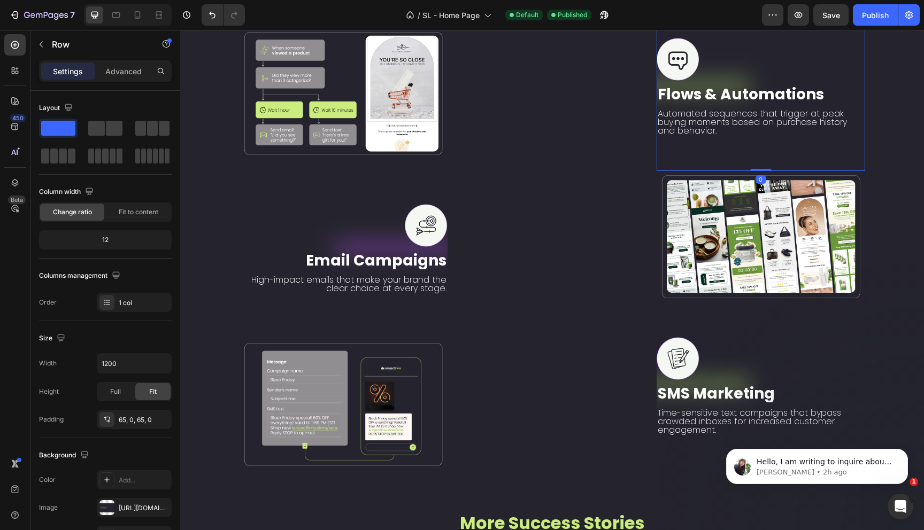
click at [808, 142] on div "Image Flows & Automations Text Block Automated sequences that trigger at peak b…" at bounding box center [760, 87] width 208 height 168
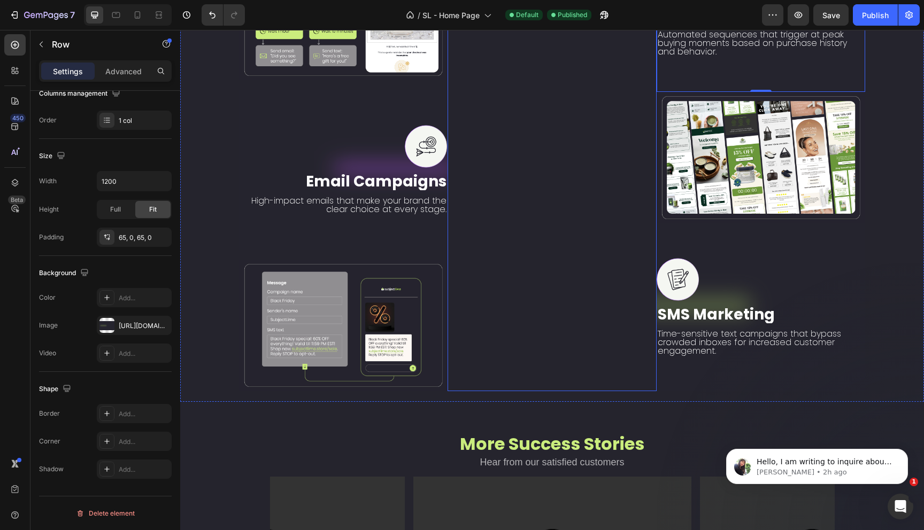
scroll to position [2309, 0]
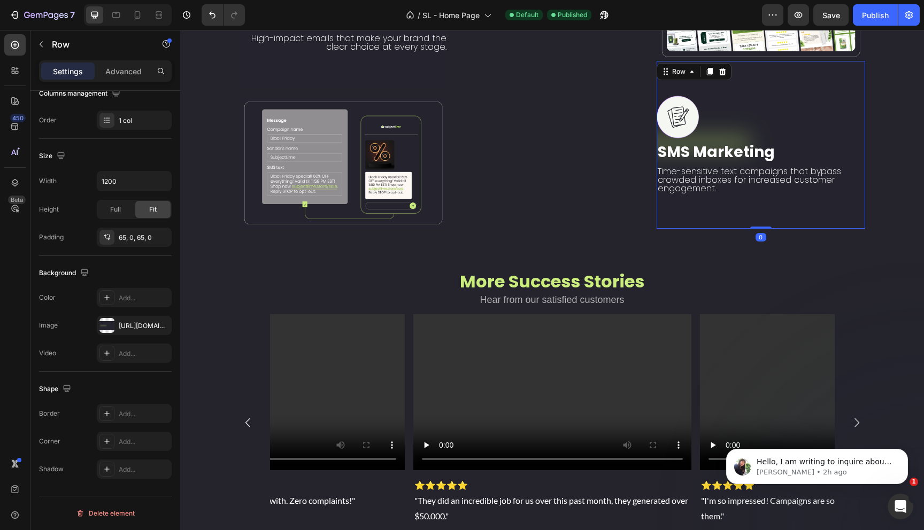
click at [720, 204] on div "Image SMS Marketing Text Block Time-sensitive text campaigns that bypass crowde…" at bounding box center [760, 145] width 208 height 168
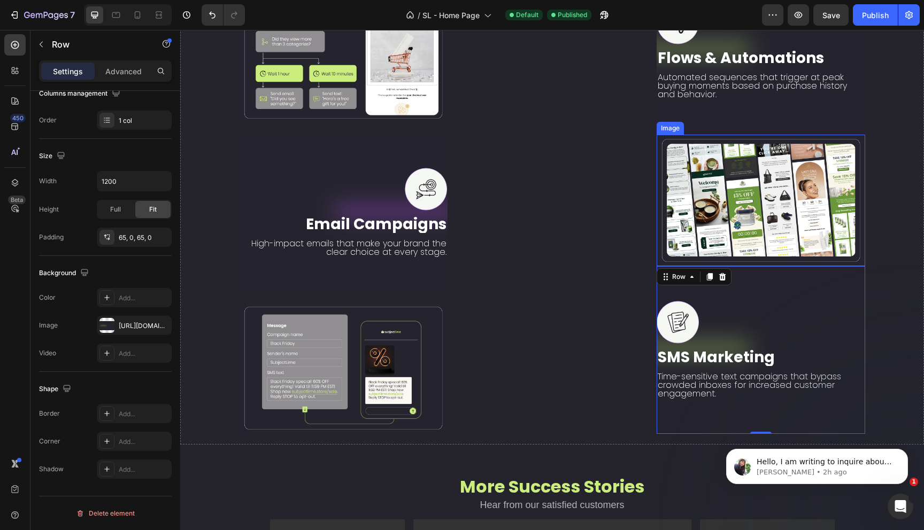
scroll to position [1986, 0]
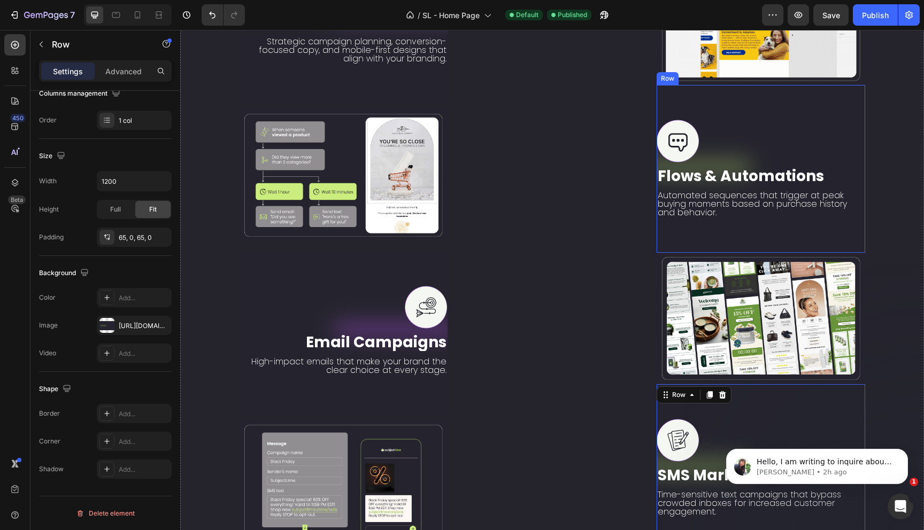
click at [678, 246] on div "Image Flows & Automations Text Block Automated sequences that trigger at peak b…" at bounding box center [760, 169] width 208 height 168
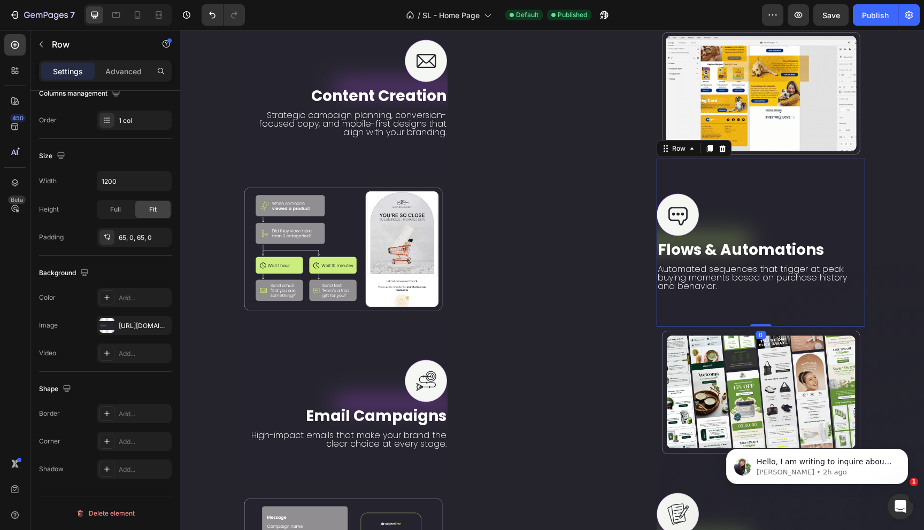
scroll to position [1820, 0]
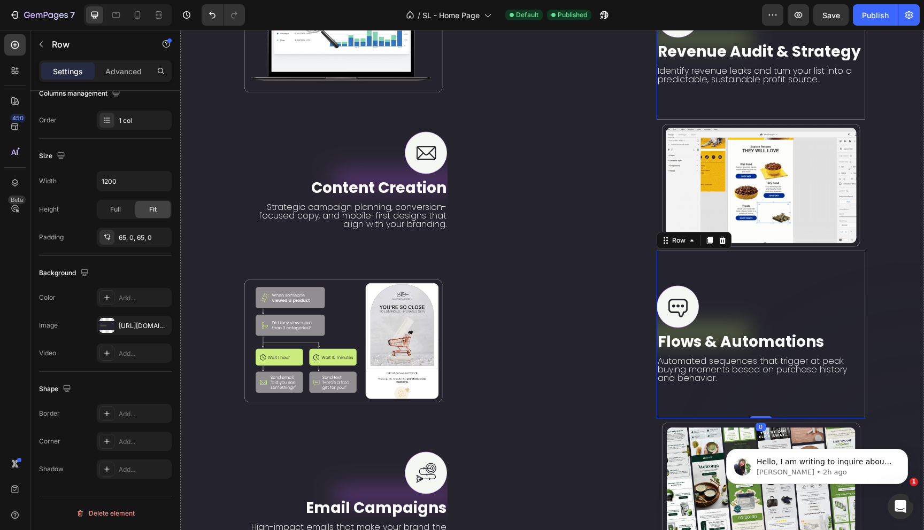
click at [715, 113] on div "Image Revenue Audit & Strategy Text Block Identify revenue leaks and turn your …" at bounding box center [760, 39] width 208 height 159
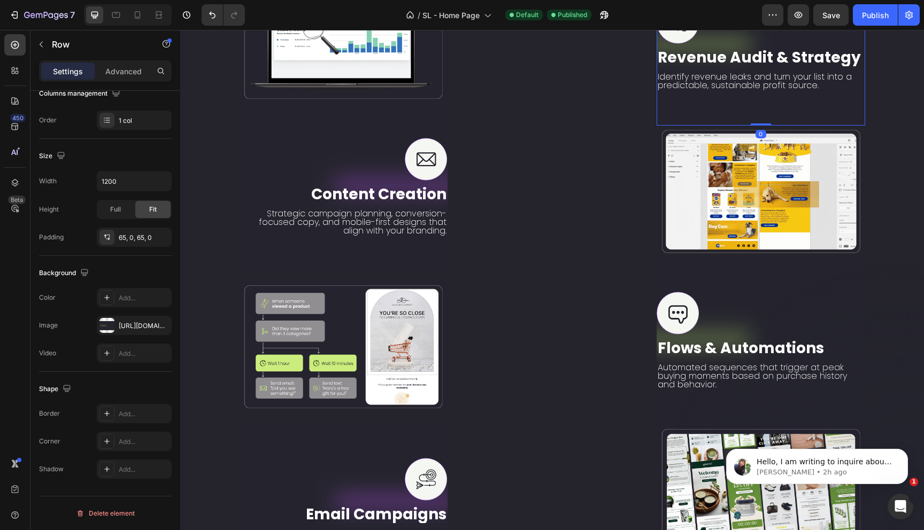
scroll to position [1659, 0]
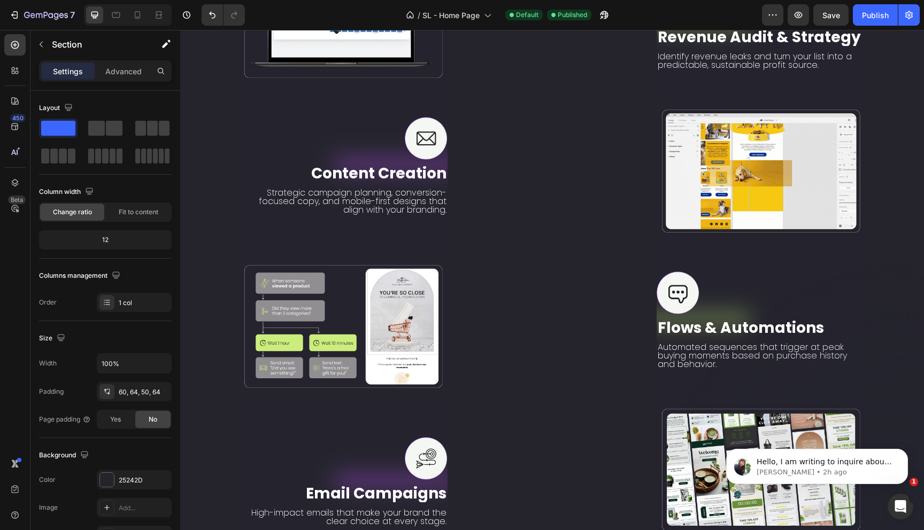
scroll to position [1866, 0]
